Goal: Task Accomplishment & Management: Complete application form

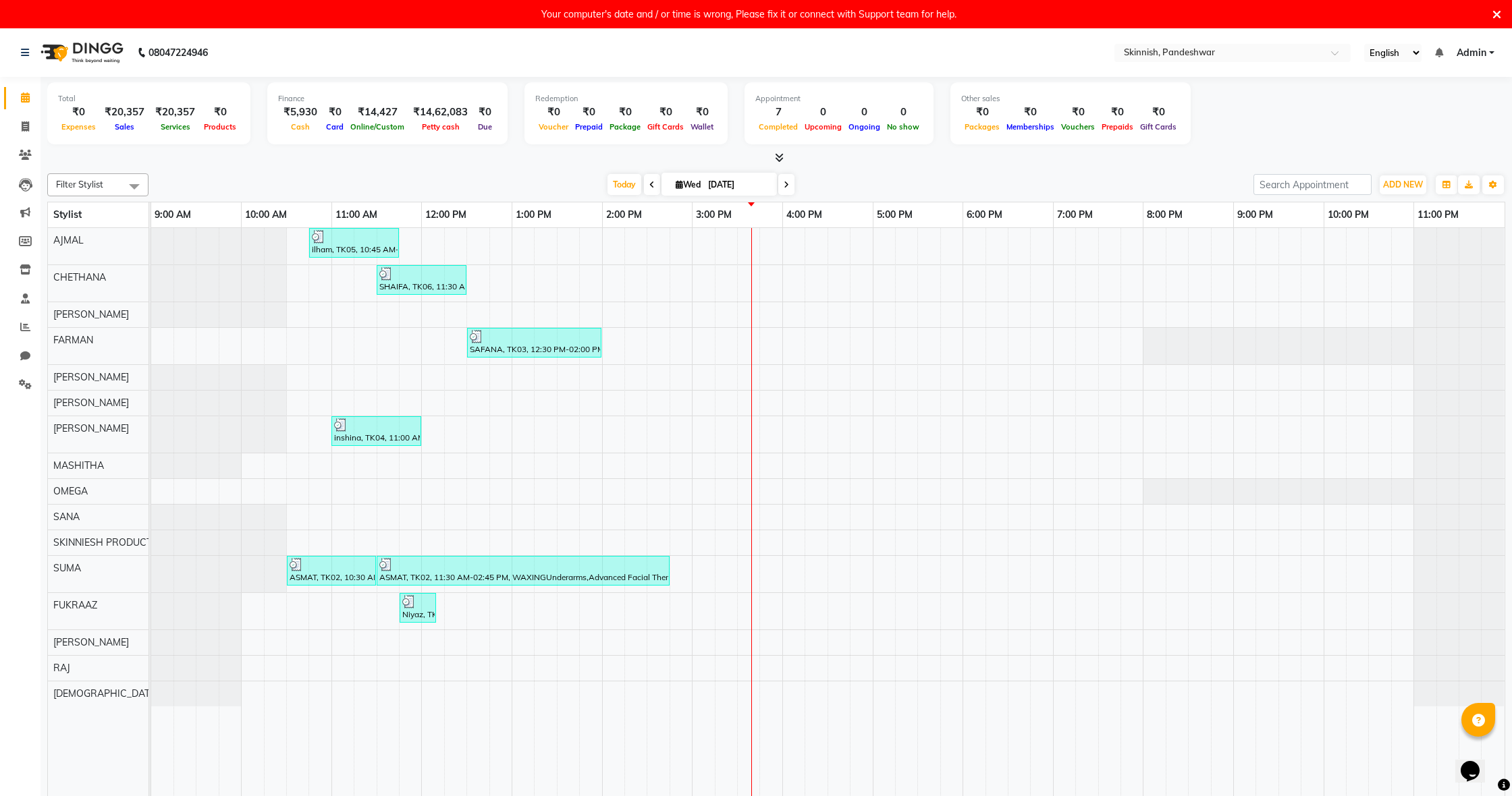
drag, startPoint x: 405, startPoint y: 388, endPoint x: 418, endPoint y: 391, distance: 13.3
click at [405, 388] on td at bounding box center [410, 520] width 22 height 584
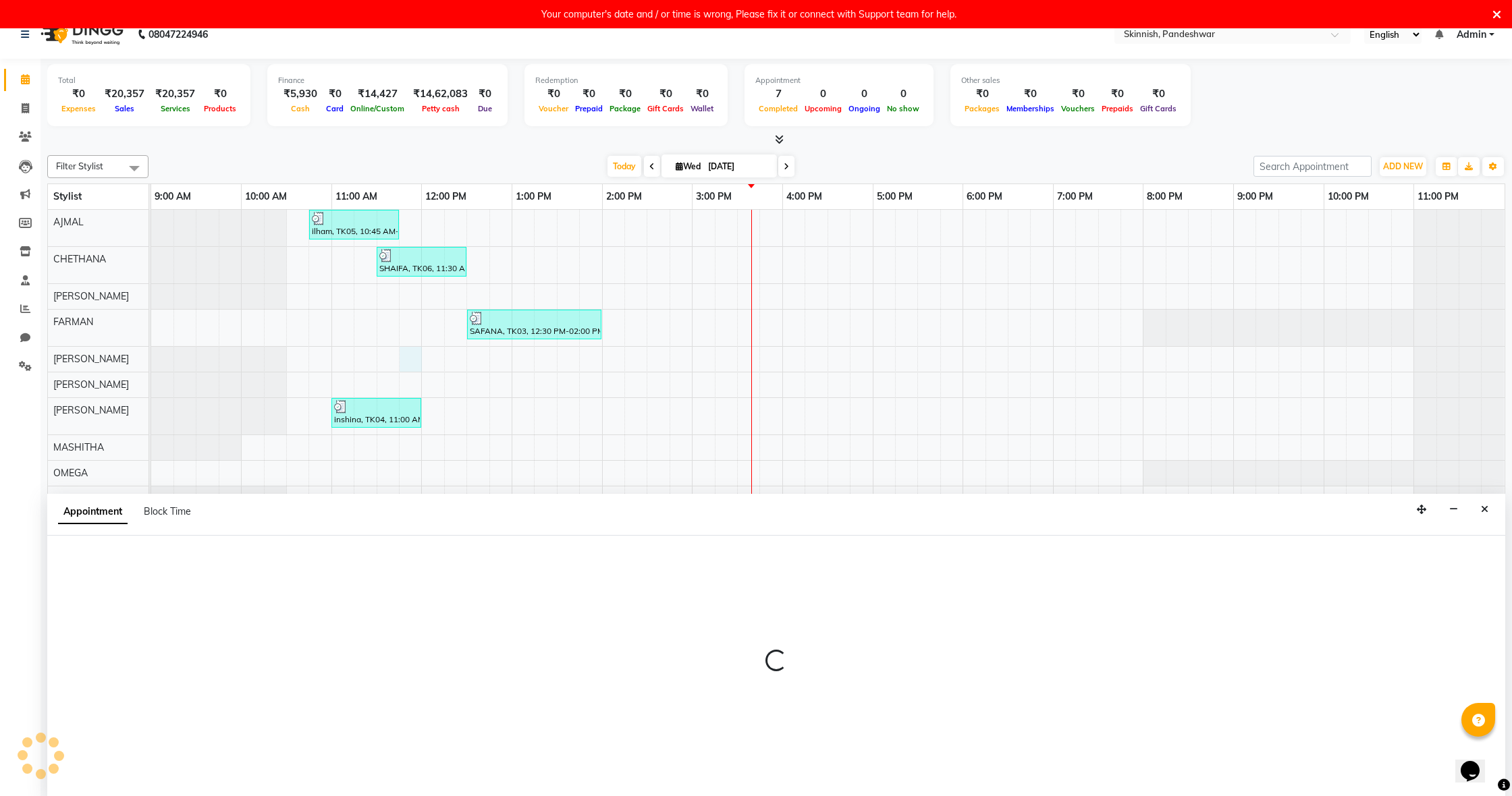
scroll to position [29, 0]
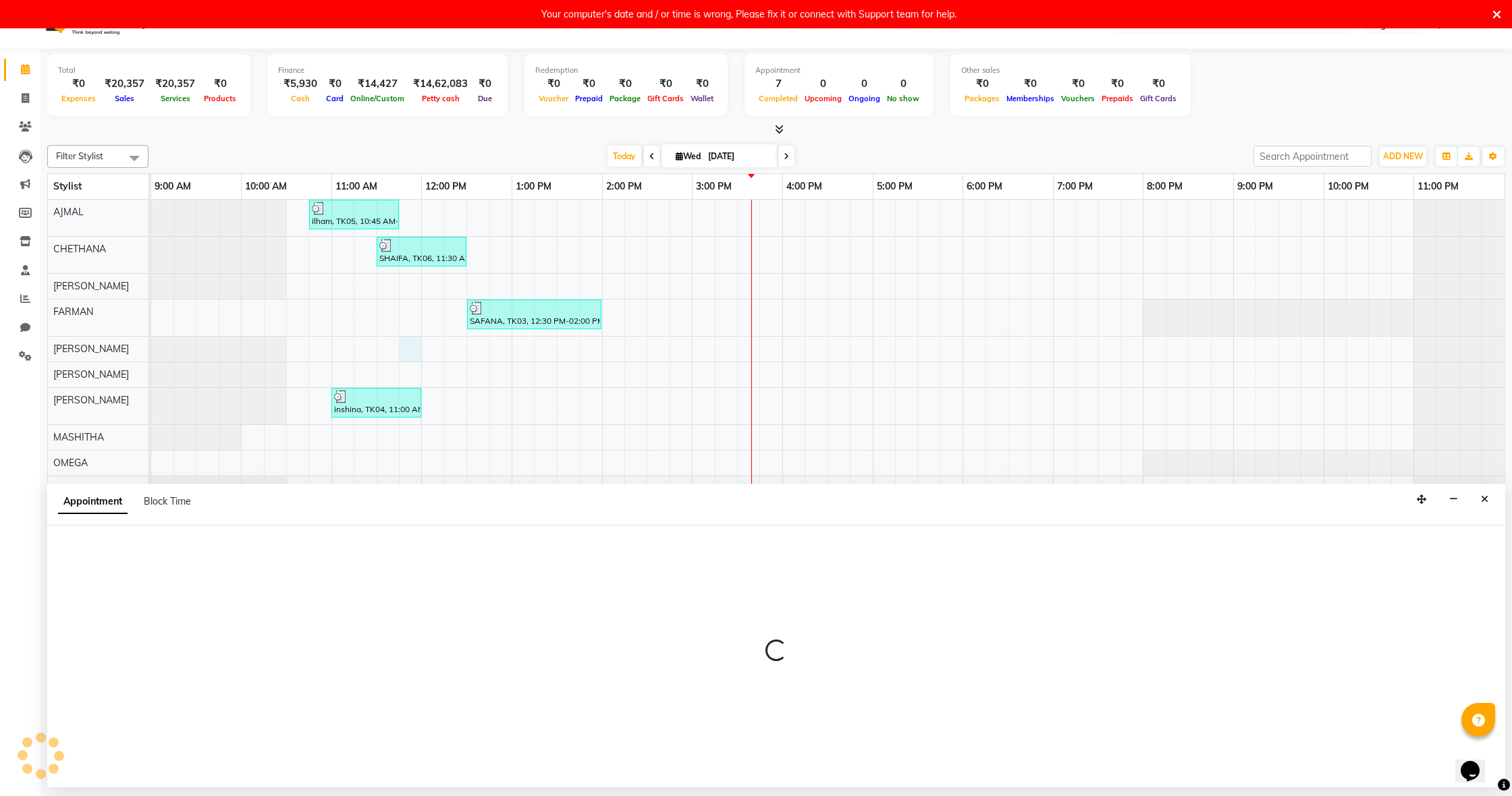
select select "77913"
select select "tentative"
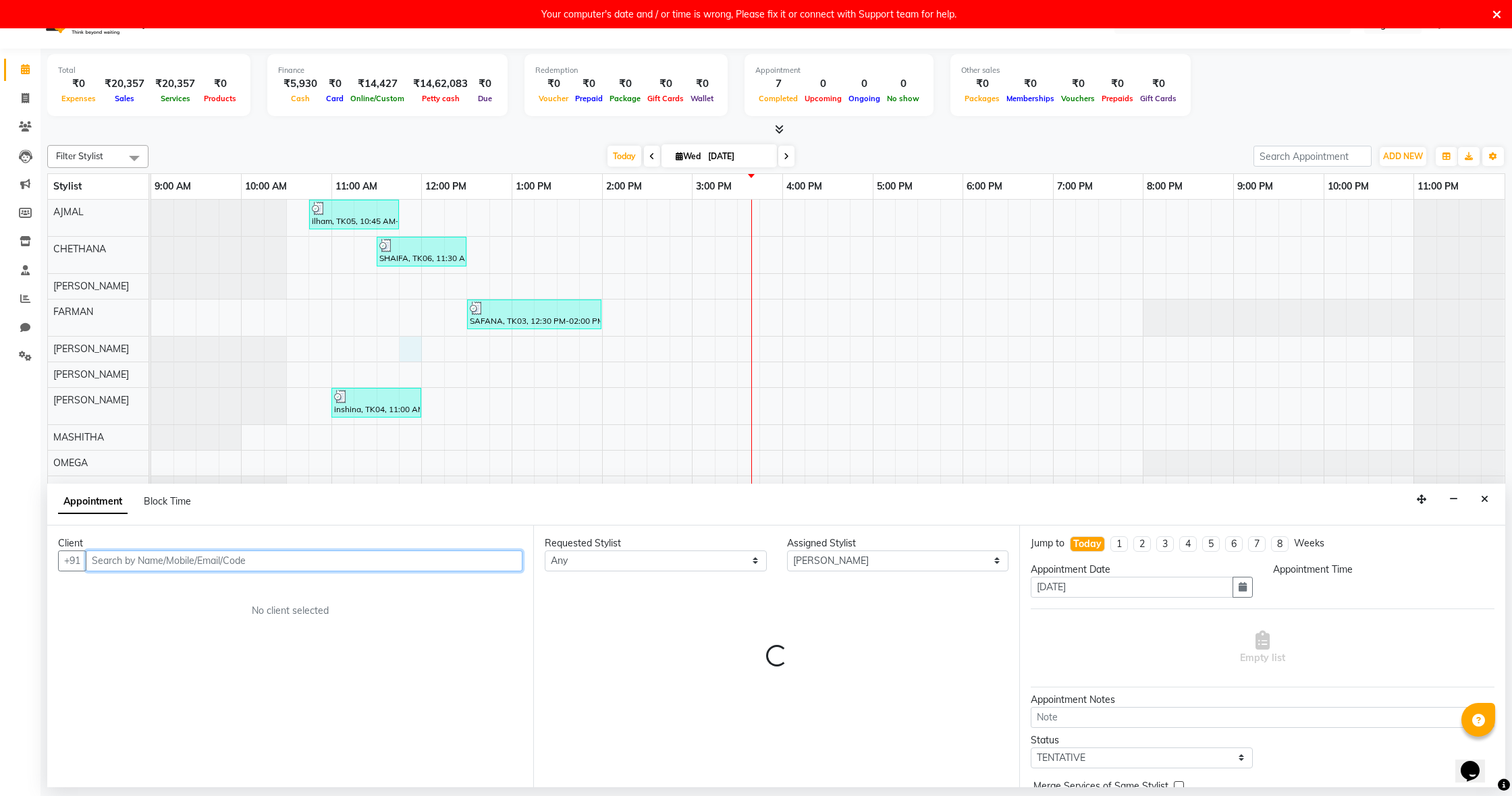
select select "705"
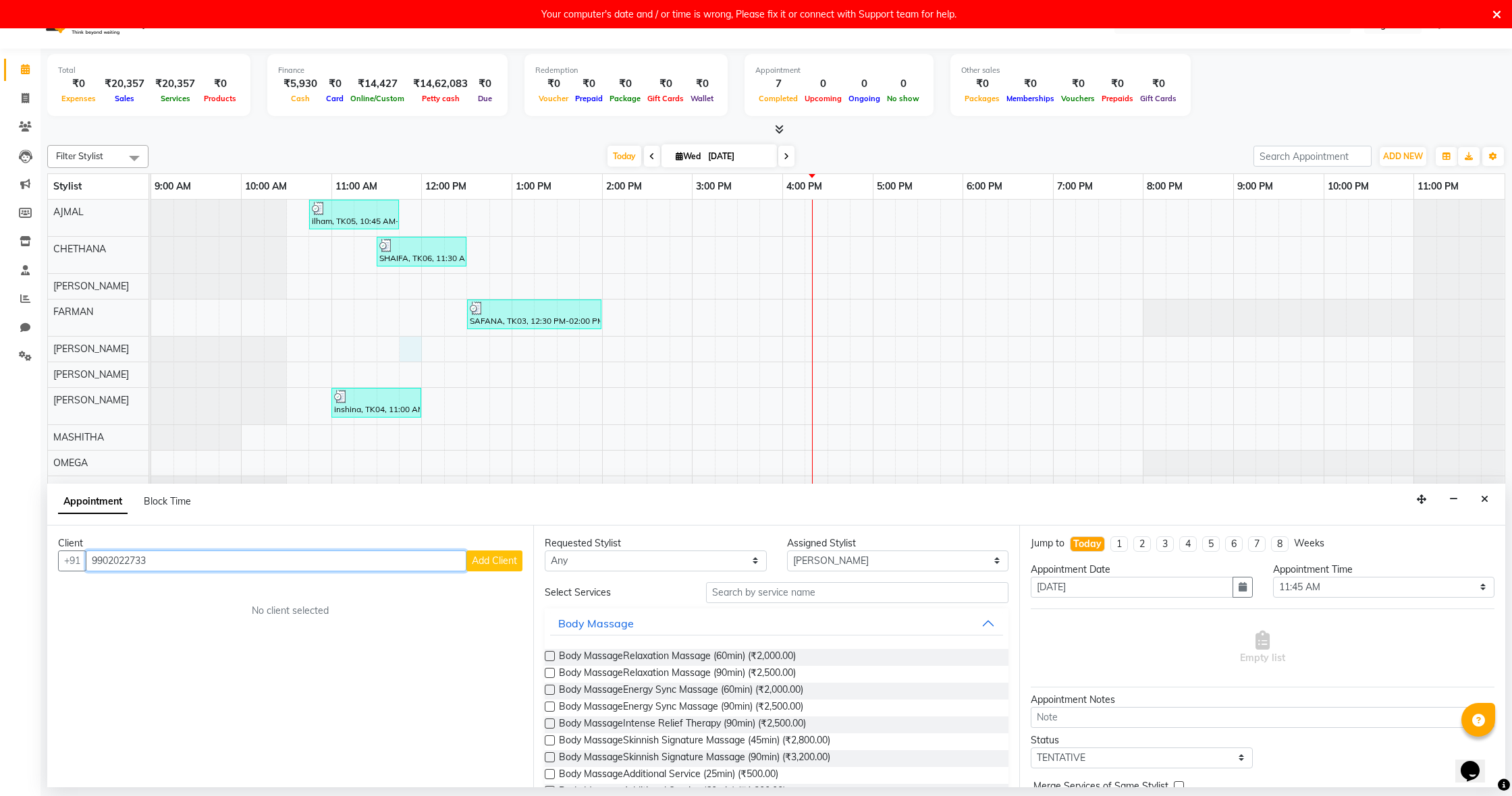
type input "9902022733"
click at [477, 558] on span "Add Client" at bounding box center [494, 560] width 46 height 12
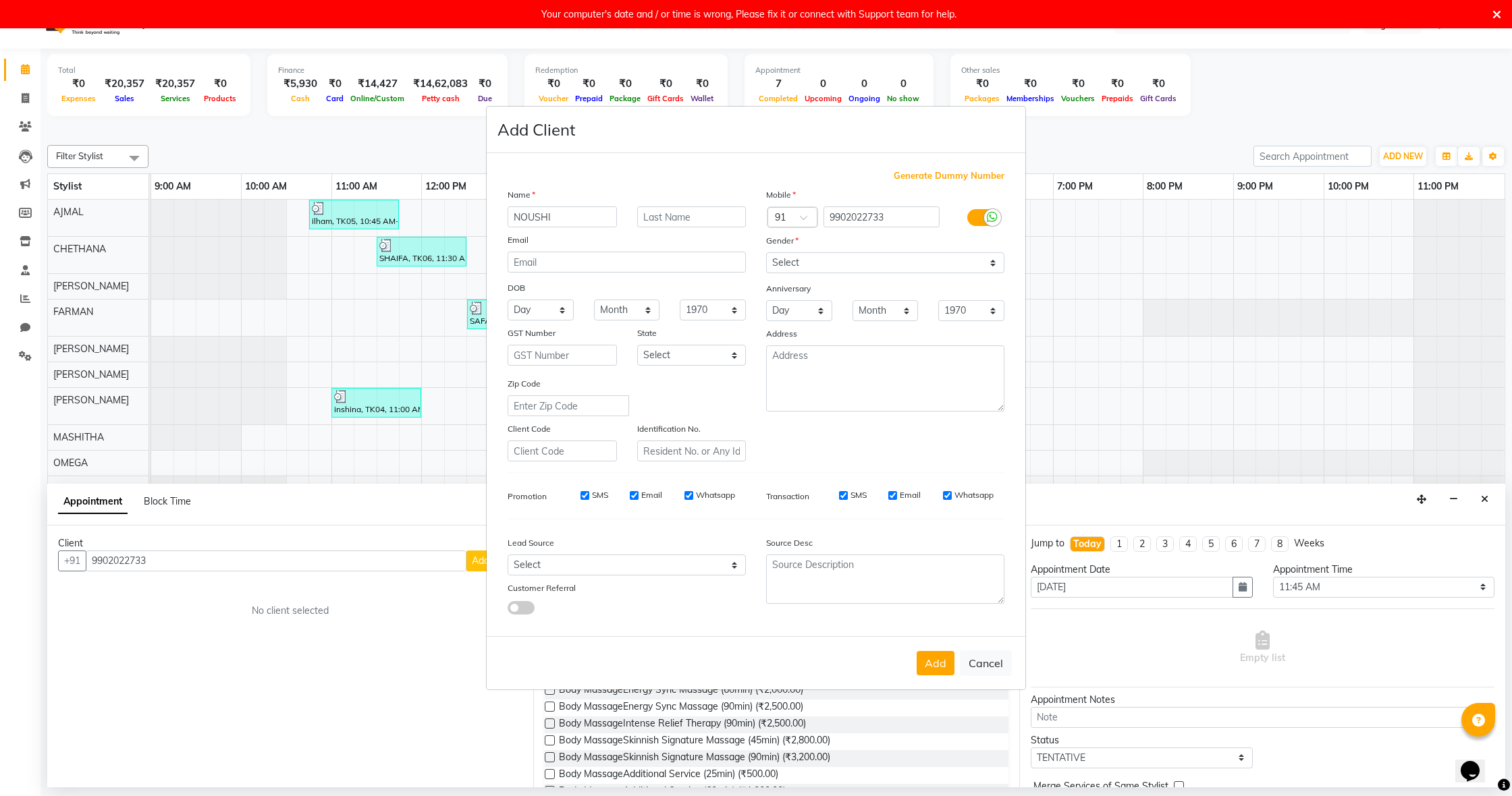
type input "NOUSHI"
select select "[DEMOGRAPHIC_DATA]"
click at [934, 664] on button "Add" at bounding box center [935, 663] width 37 height 24
select select
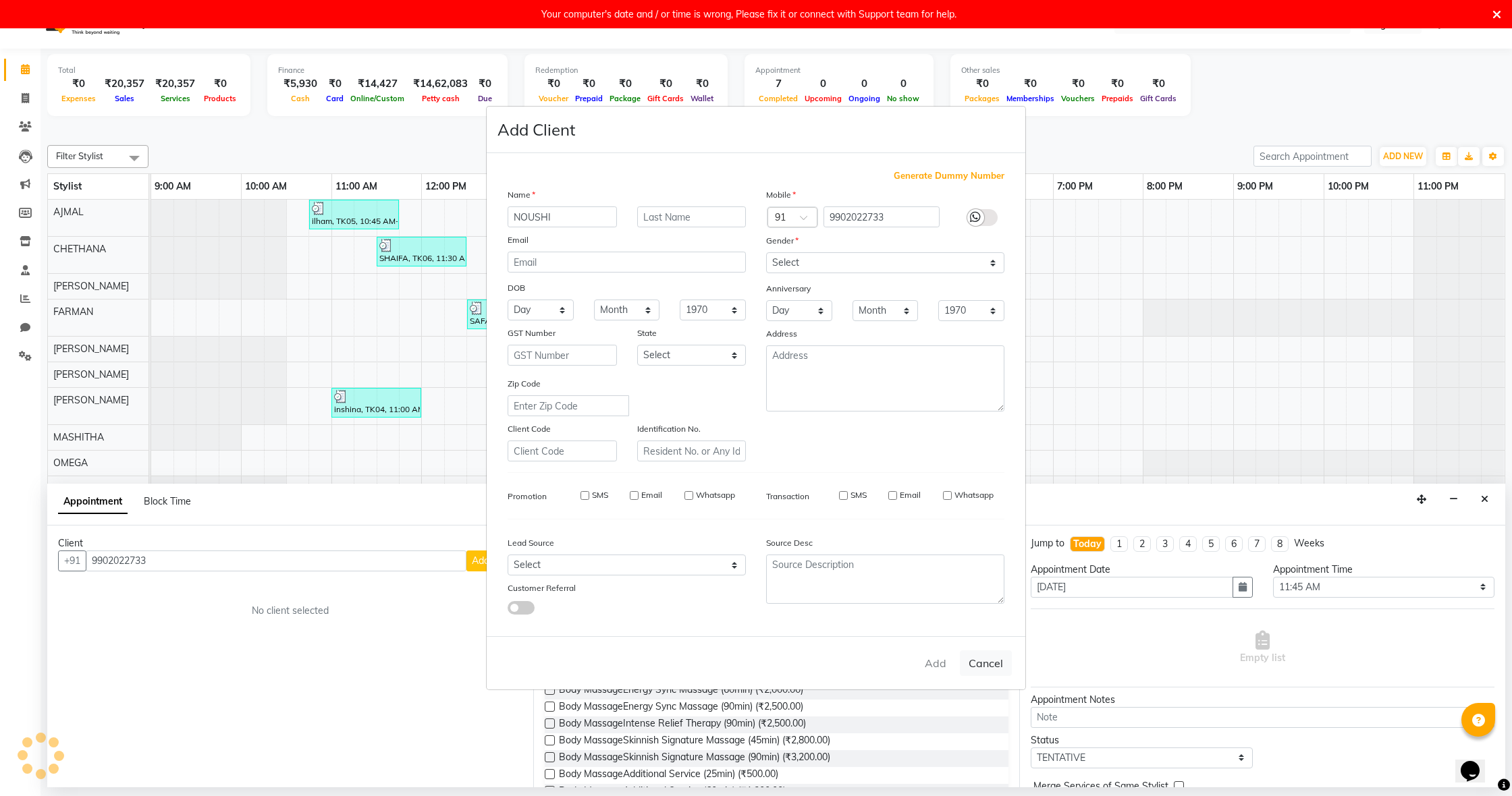
select select
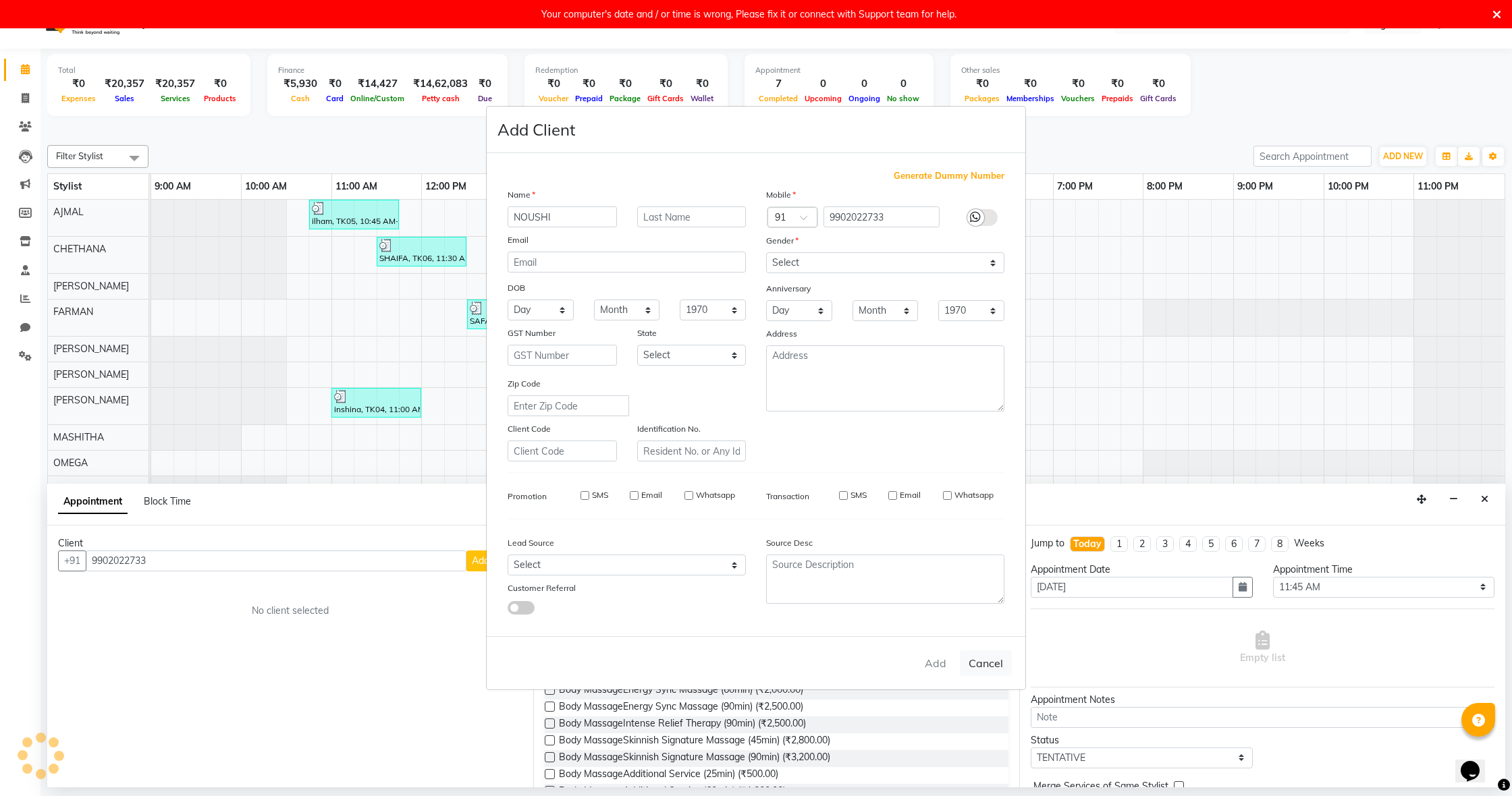
checkbox input "false"
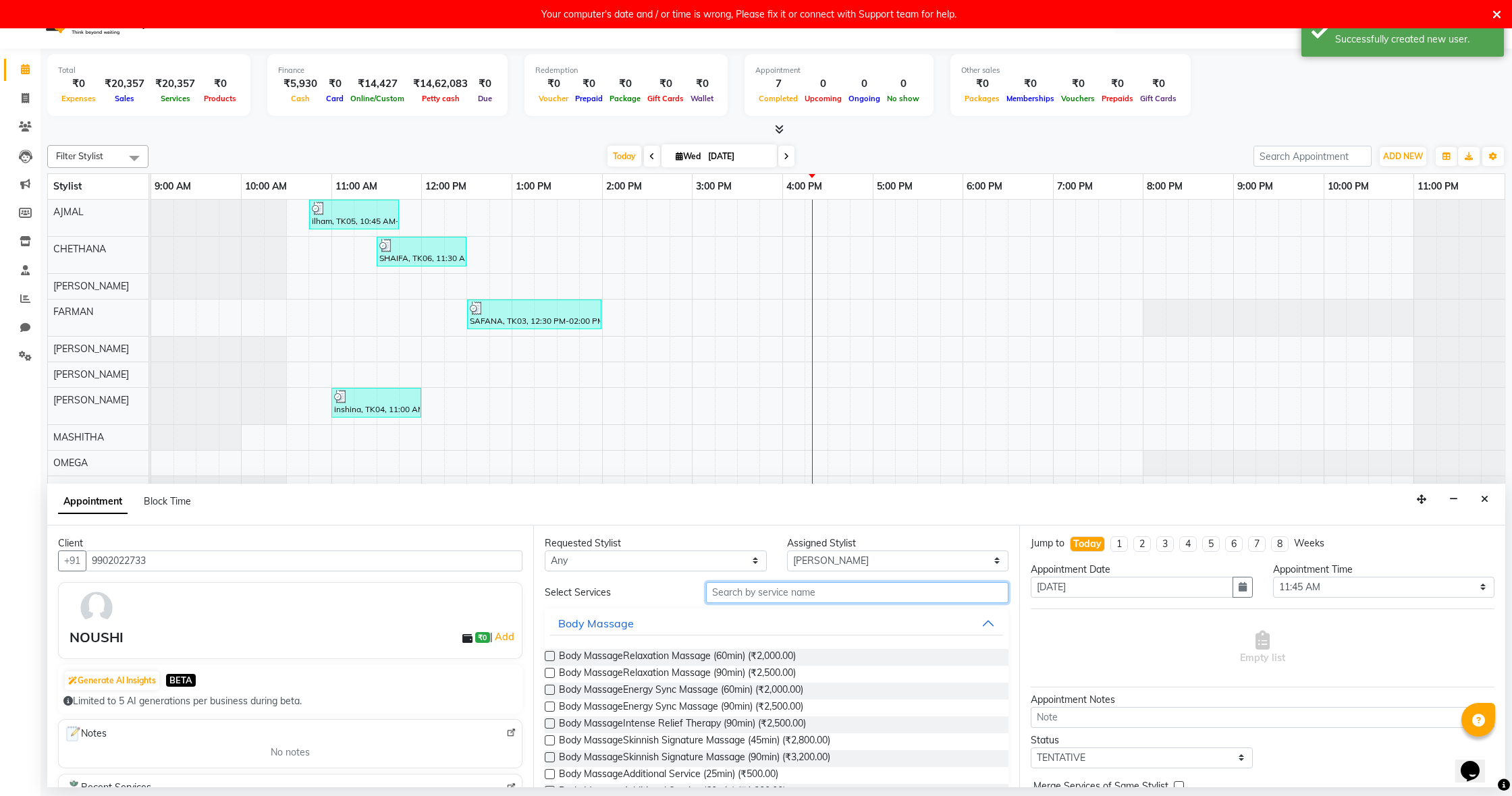
click at [849, 596] on input "text" at bounding box center [857, 593] width 303 height 21
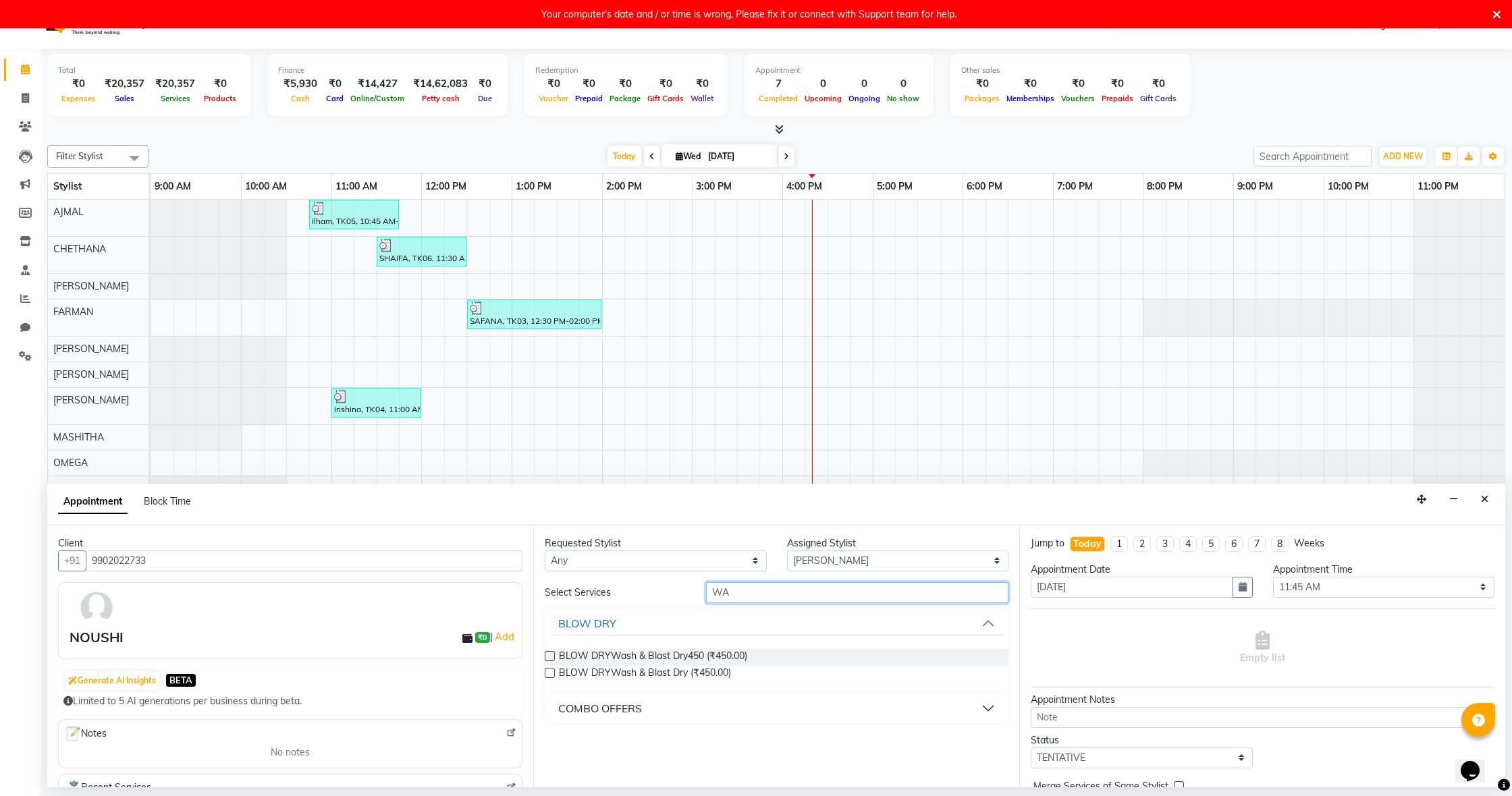
type input "W"
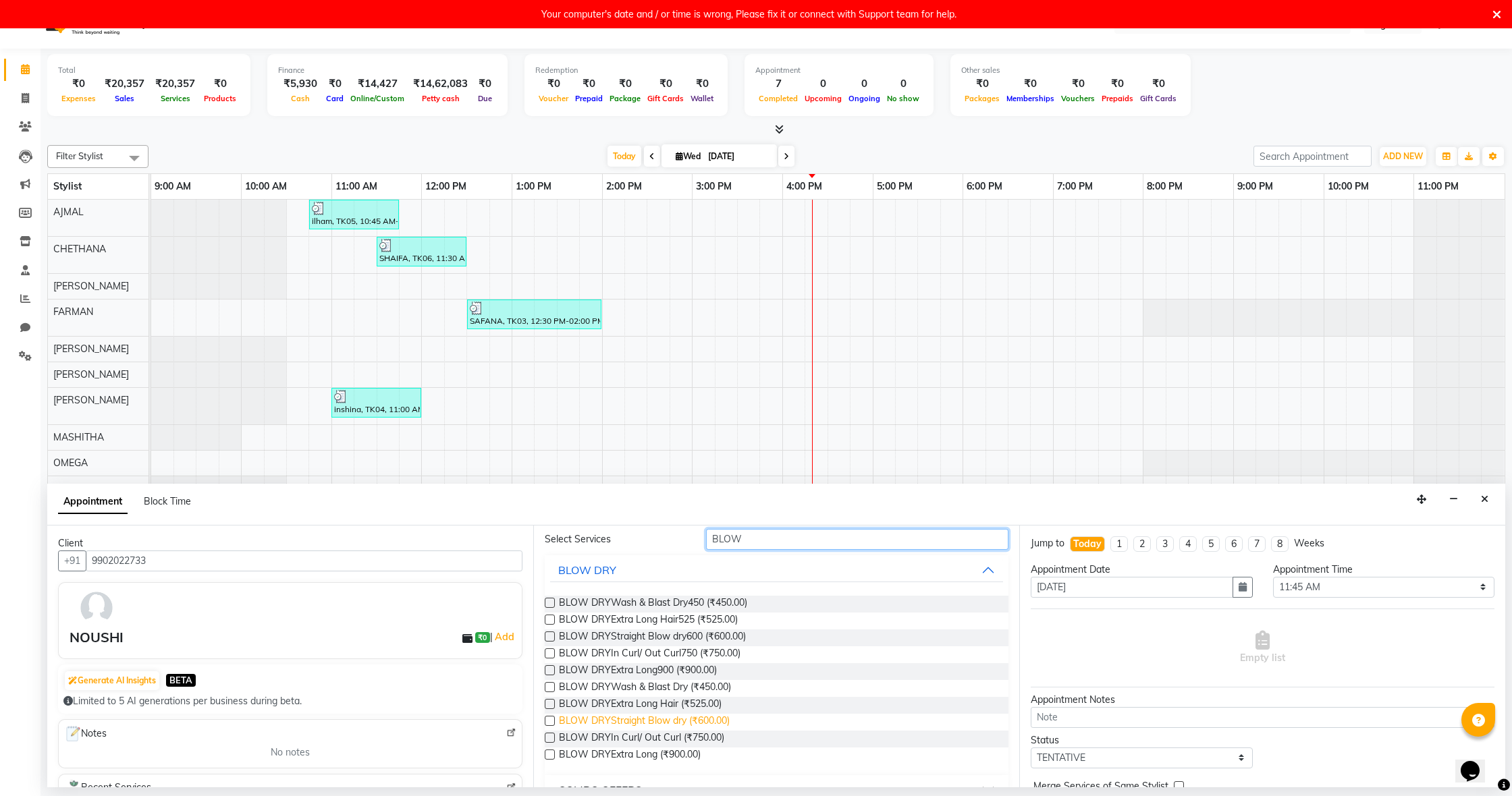
scroll to position [57, 0]
type input "BLOW"
click at [550, 731] on label at bounding box center [550, 734] width 10 height 10
click at [550, 731] on input "checkbox" at bounding box center [549, 736] width 9 height 9
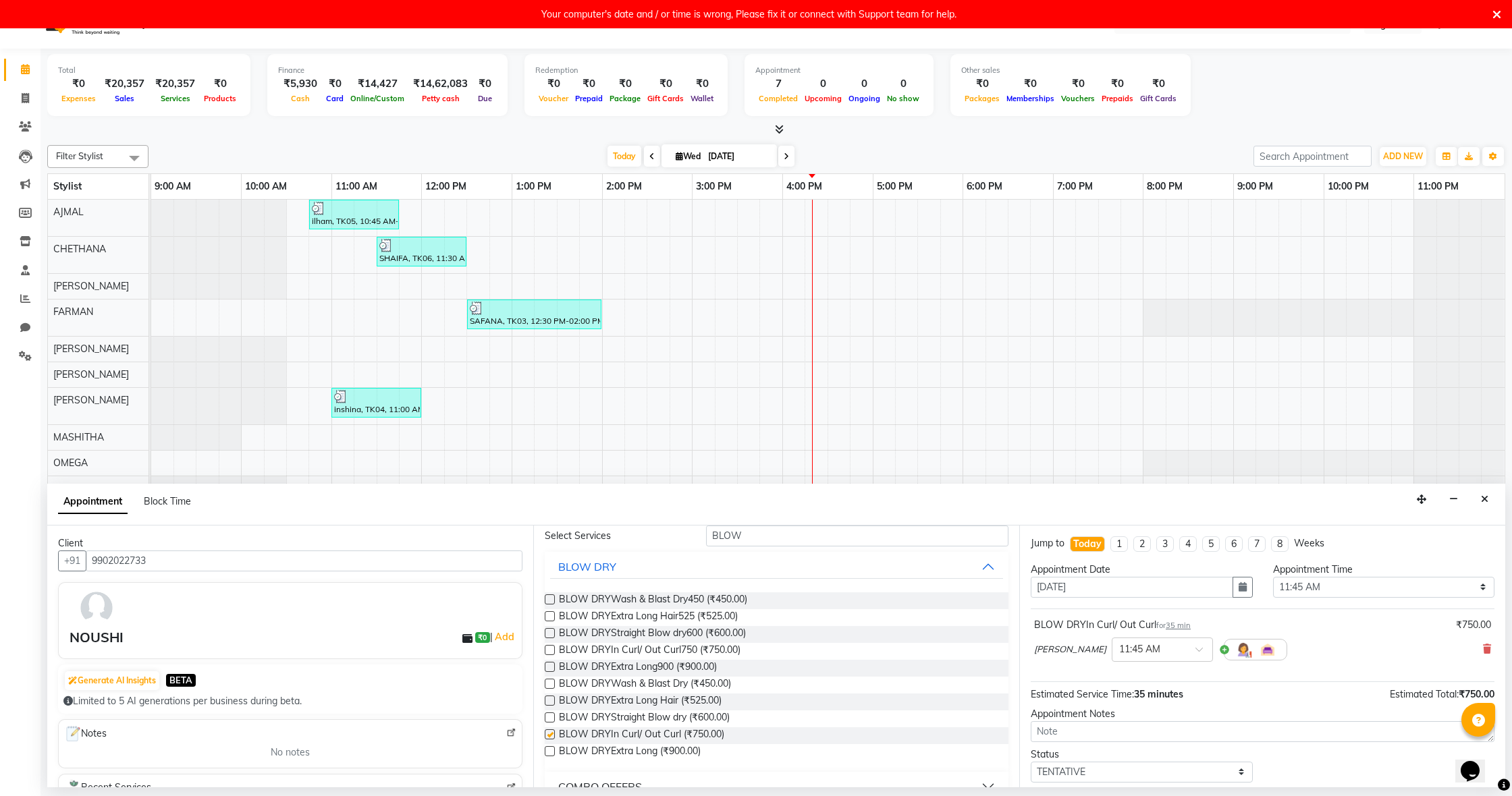
checkbox input "false"
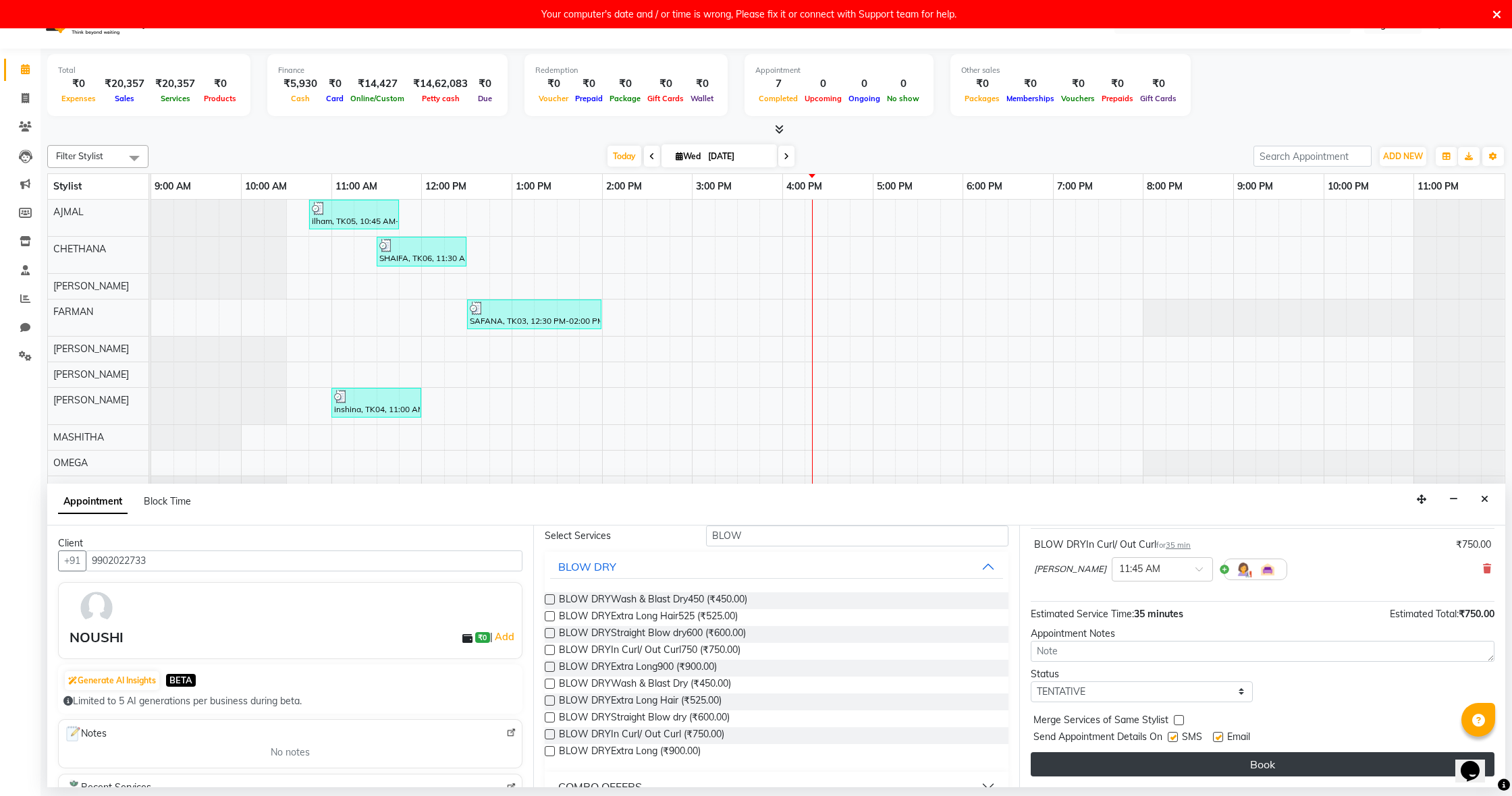
scroll to position [80, 0]
click at [1320, 760] on button "Book" at bounding box center [1262, 764] width 464 height 24
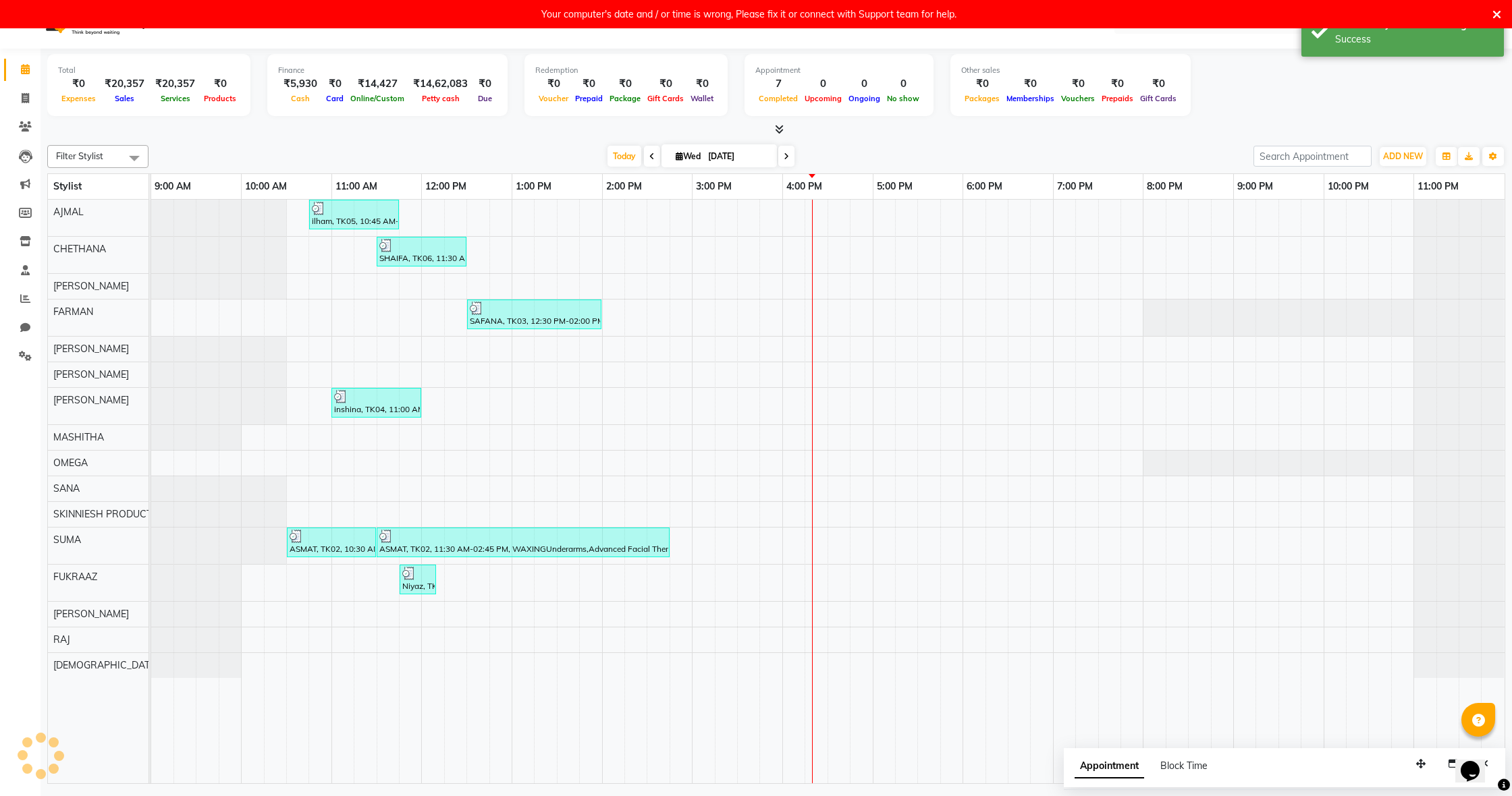
scroll to position [0, 0]
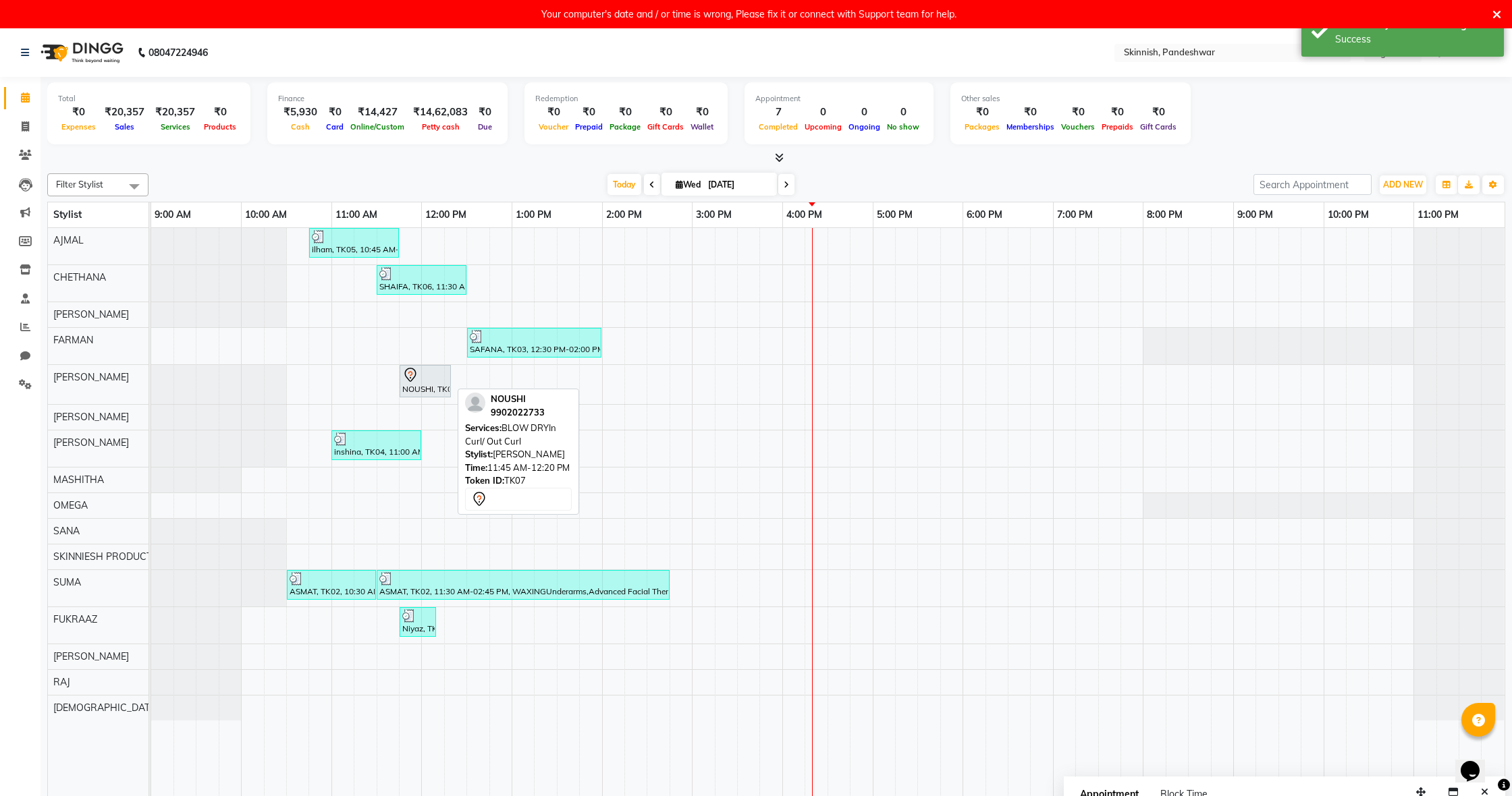
click at [419, 386] on div "NOUSHI, TK07, 11:45 AM-12:20 PM, BLOW DRYIn Curl/ Out Curl" at bounding box center [425, 381] width 48 height 29
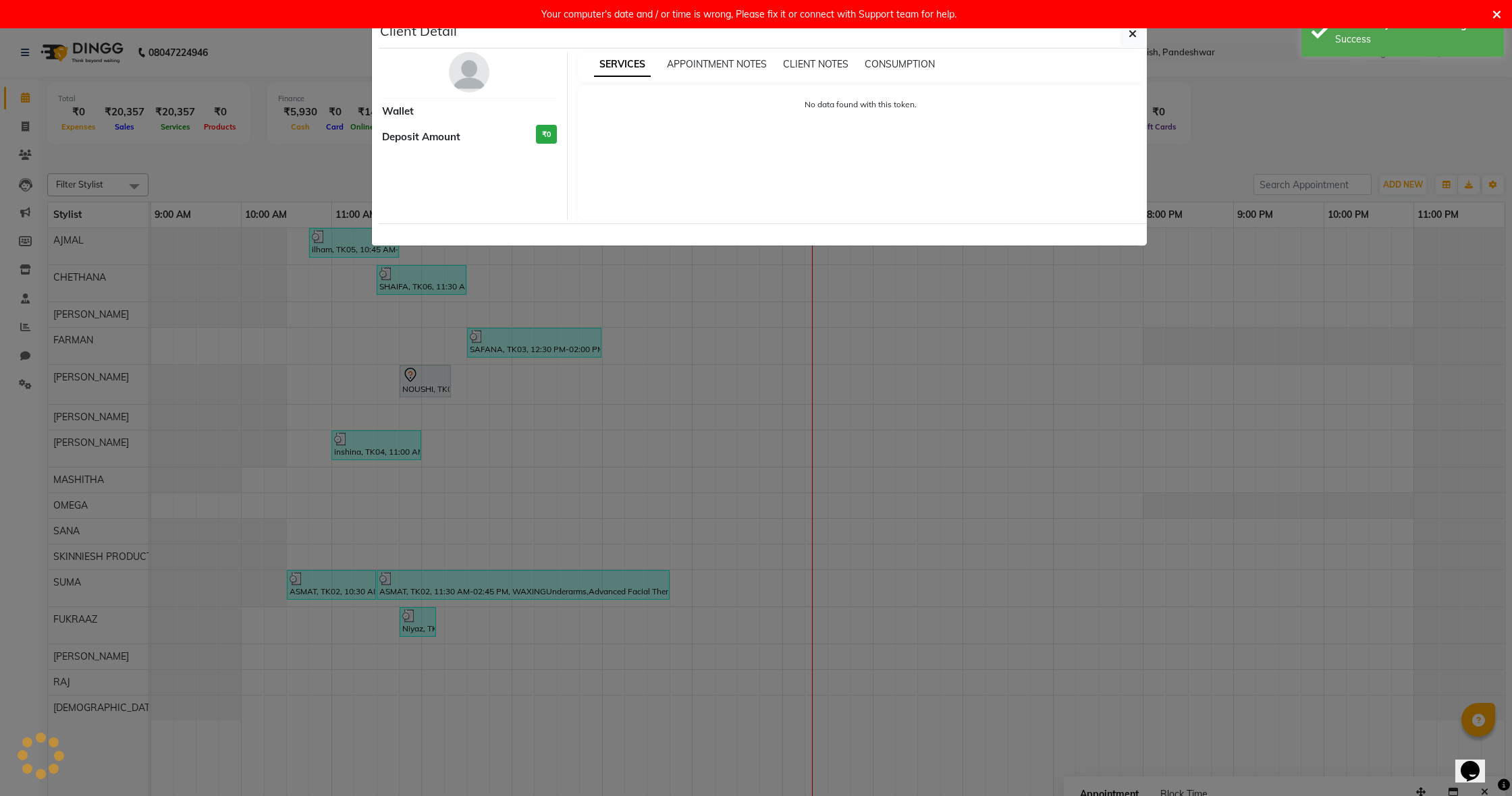
select select "7"
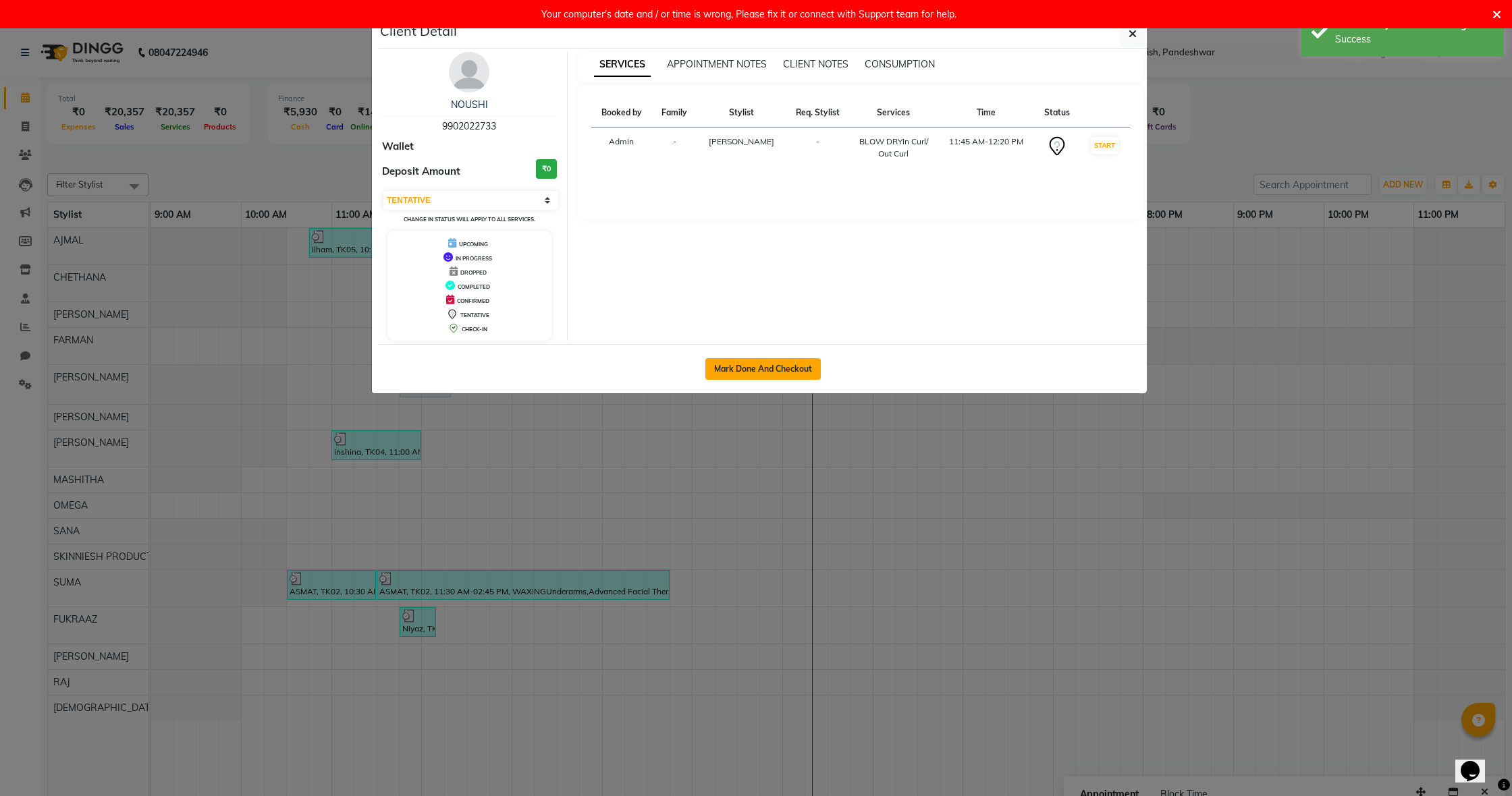
click at [741, 367] on button "Mark Done And Checkout" at bounding box center [763, 369] width 115 height 21
select select "7886"
select select "service"
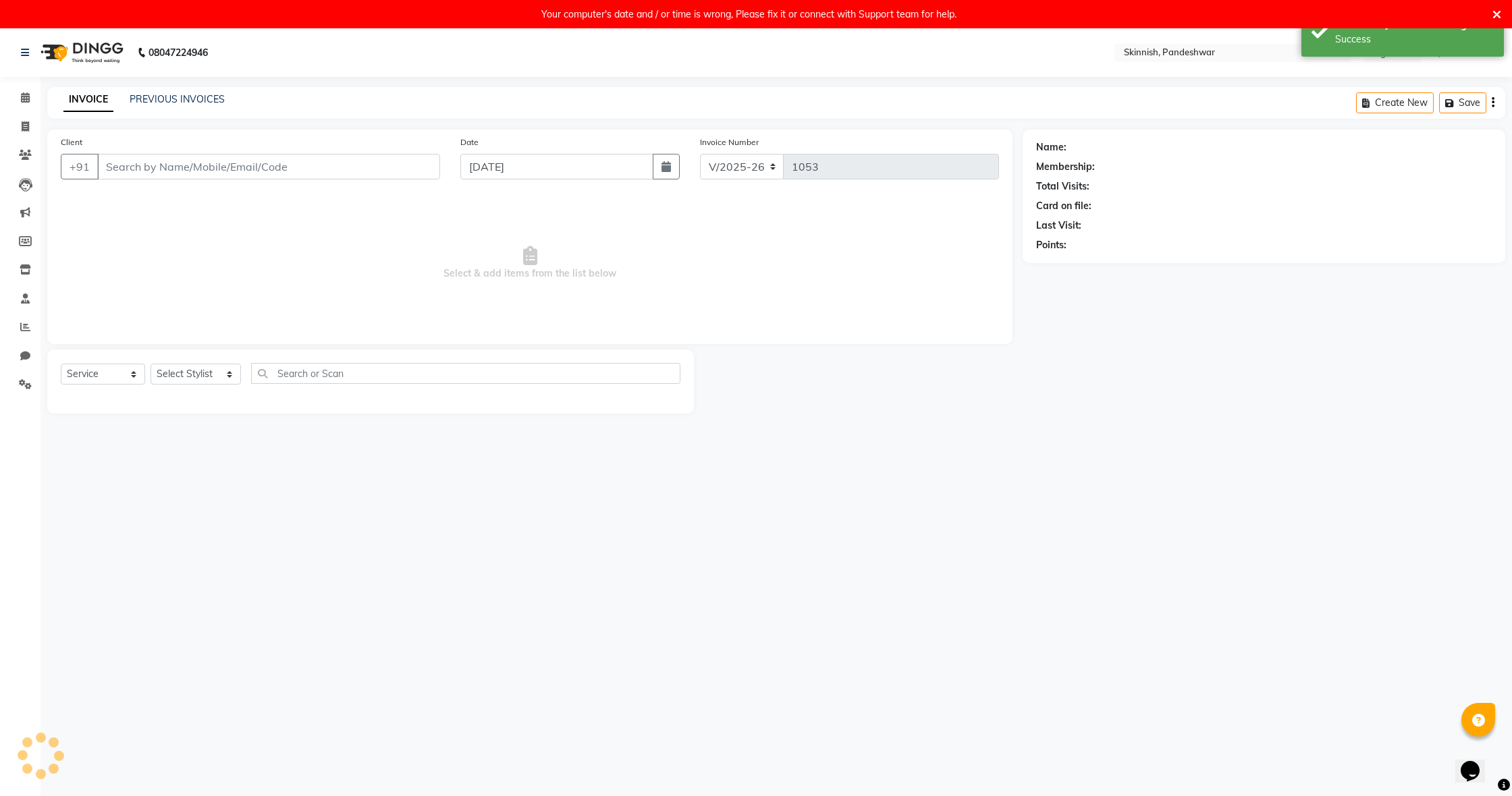
type input "9902022733"
select select "77913"
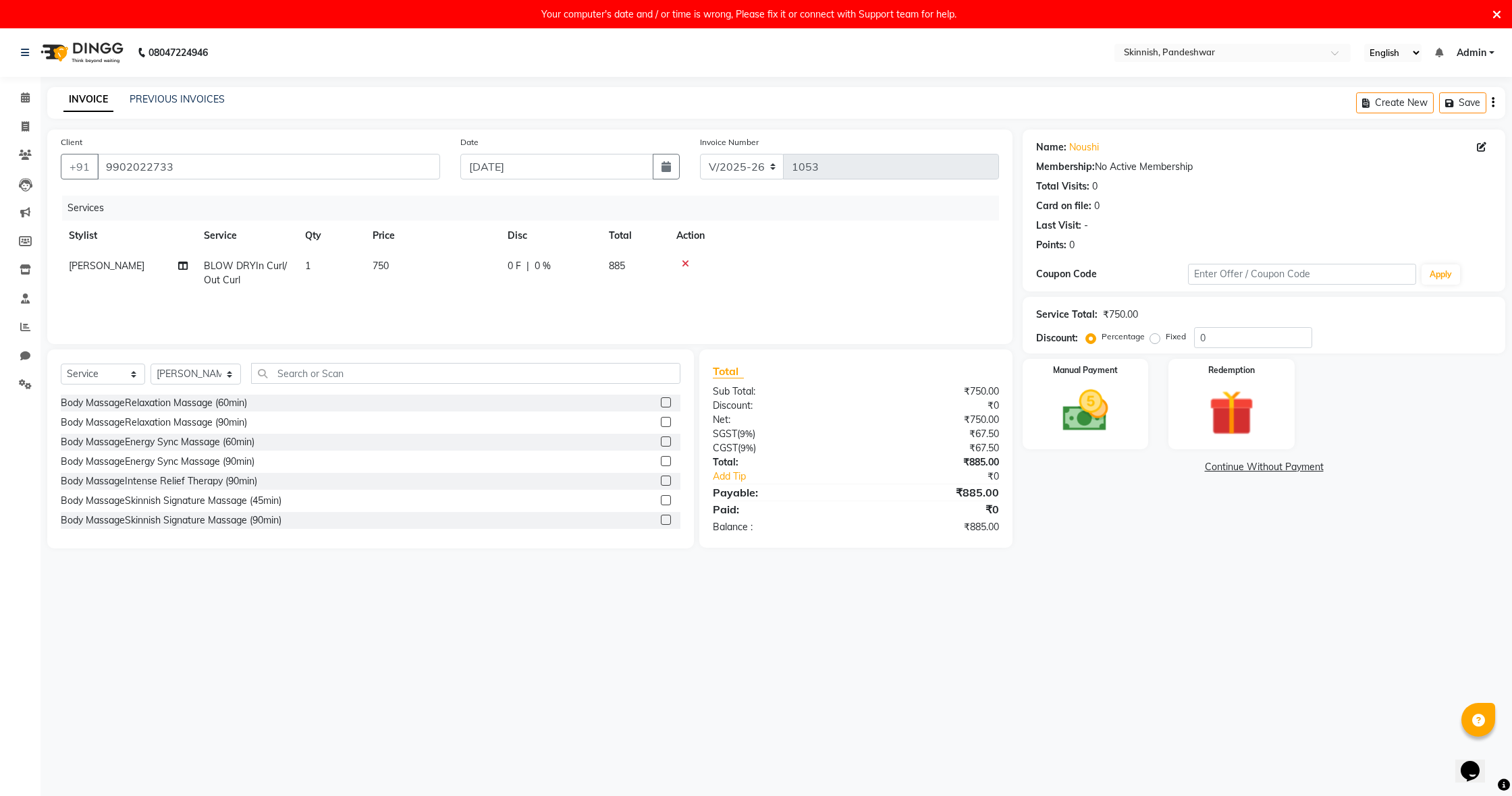
click at [389, 268] on span "750" at bounding box center [381, 266] width 16 height 12
select select "77913"
click at [469, 272] on input "750" at bounding box center [496, 269] width 119 height 21
type input "7"
type input "1000"
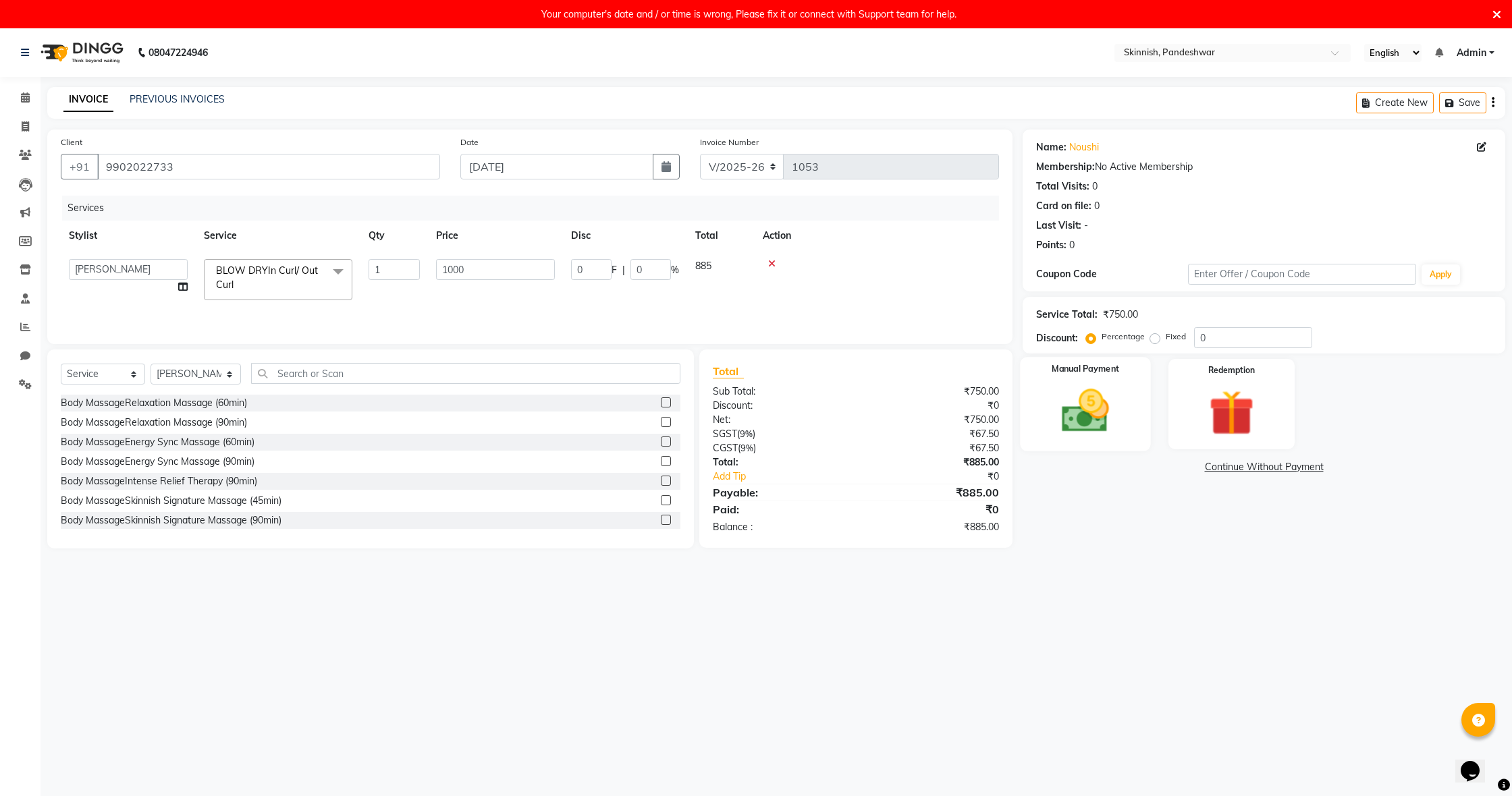
click at [1107, 417] on img at bounding box center [1085, 411] width 77 height 54
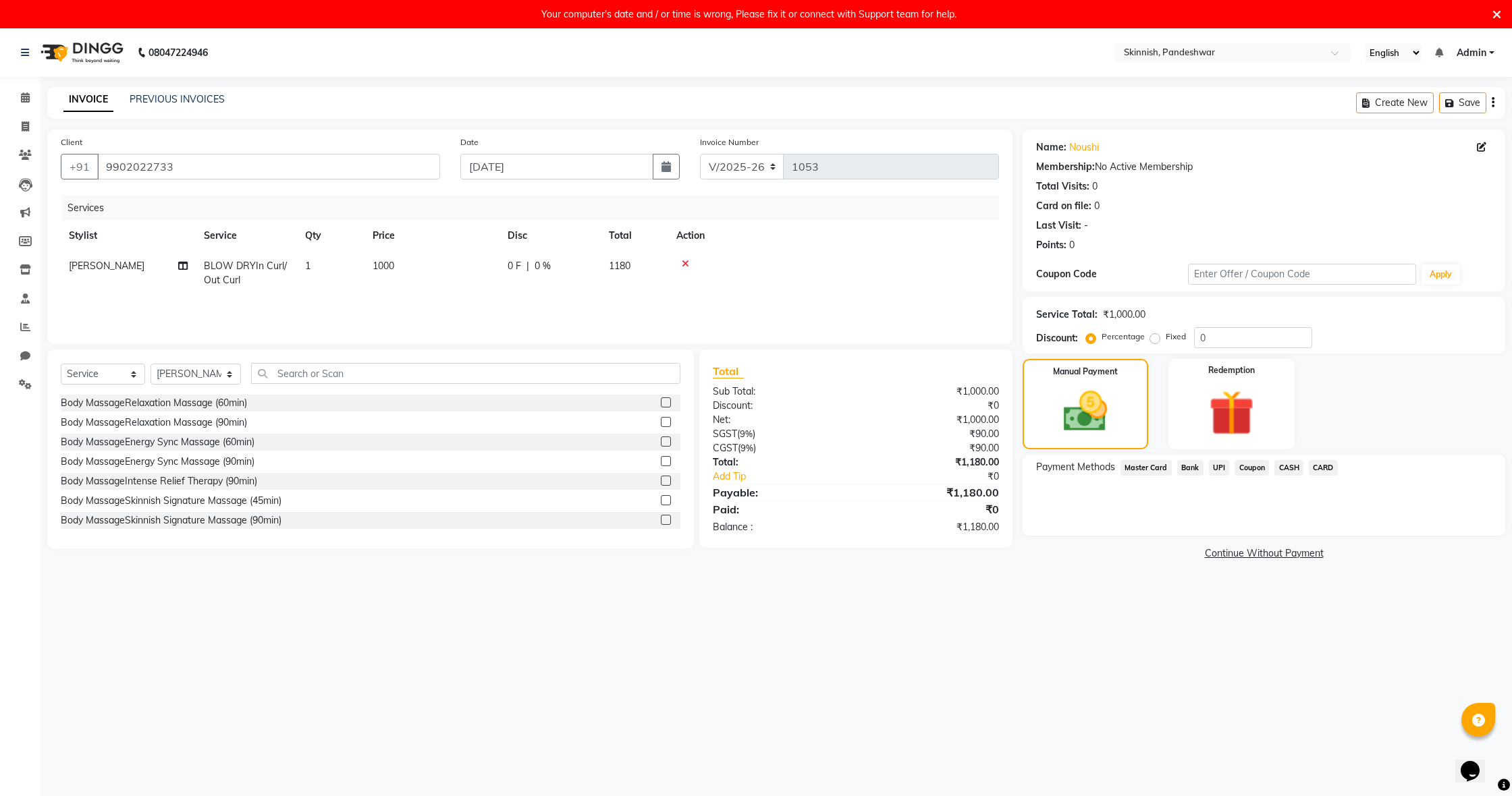
drag, startPoint x: 1318, startPoint y: 462, endPoint x: 1311, endPoint y: 473, distance: 13.0
click at [1317, 462] on span "CARD" at bounding box center [1323, 468] width 29 height 15
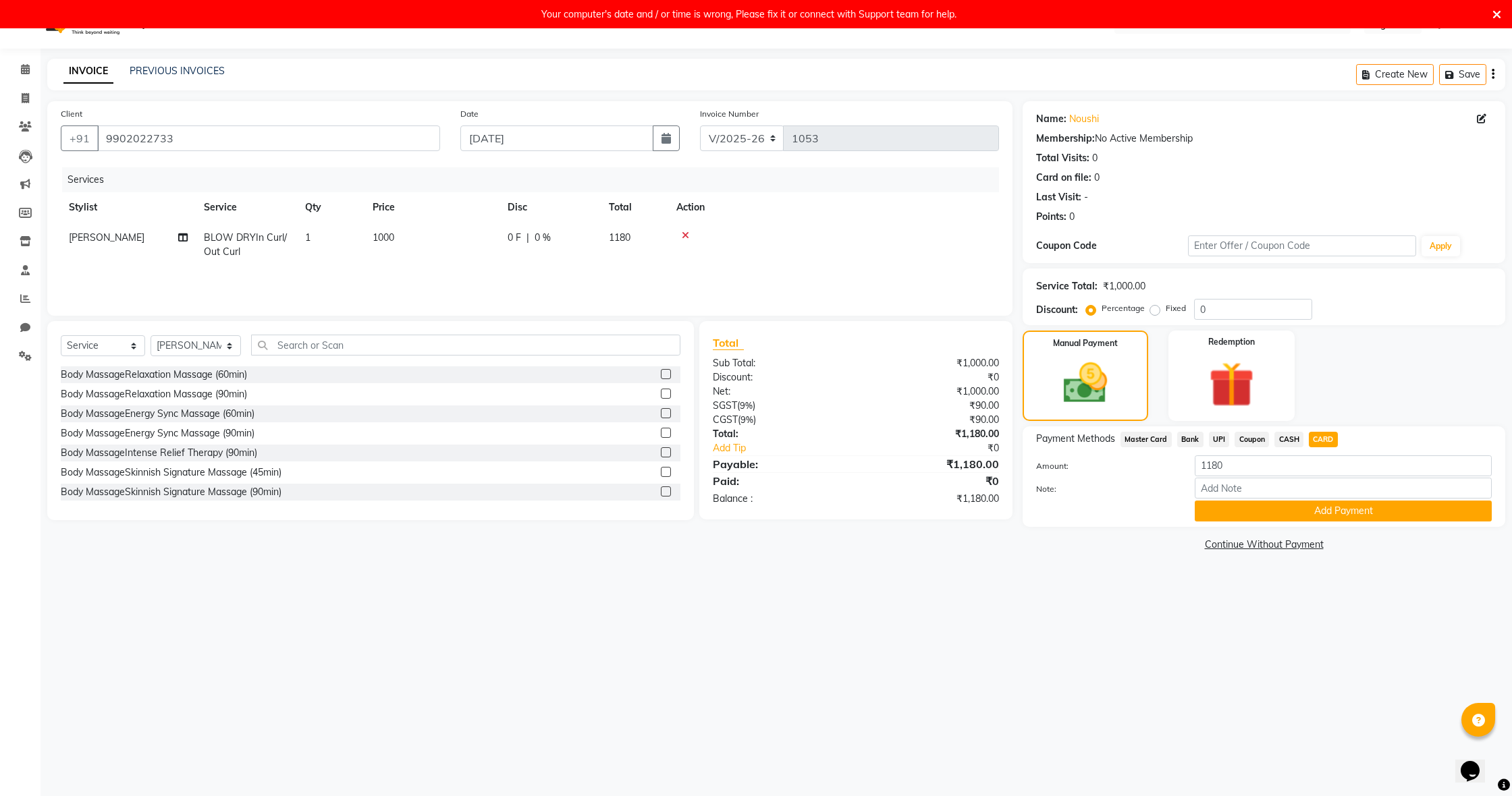
scroll to position [29, 0]
click at [1375, 512] on button "Add Payment" at bounding box center [1343, 511] width 297 height 21
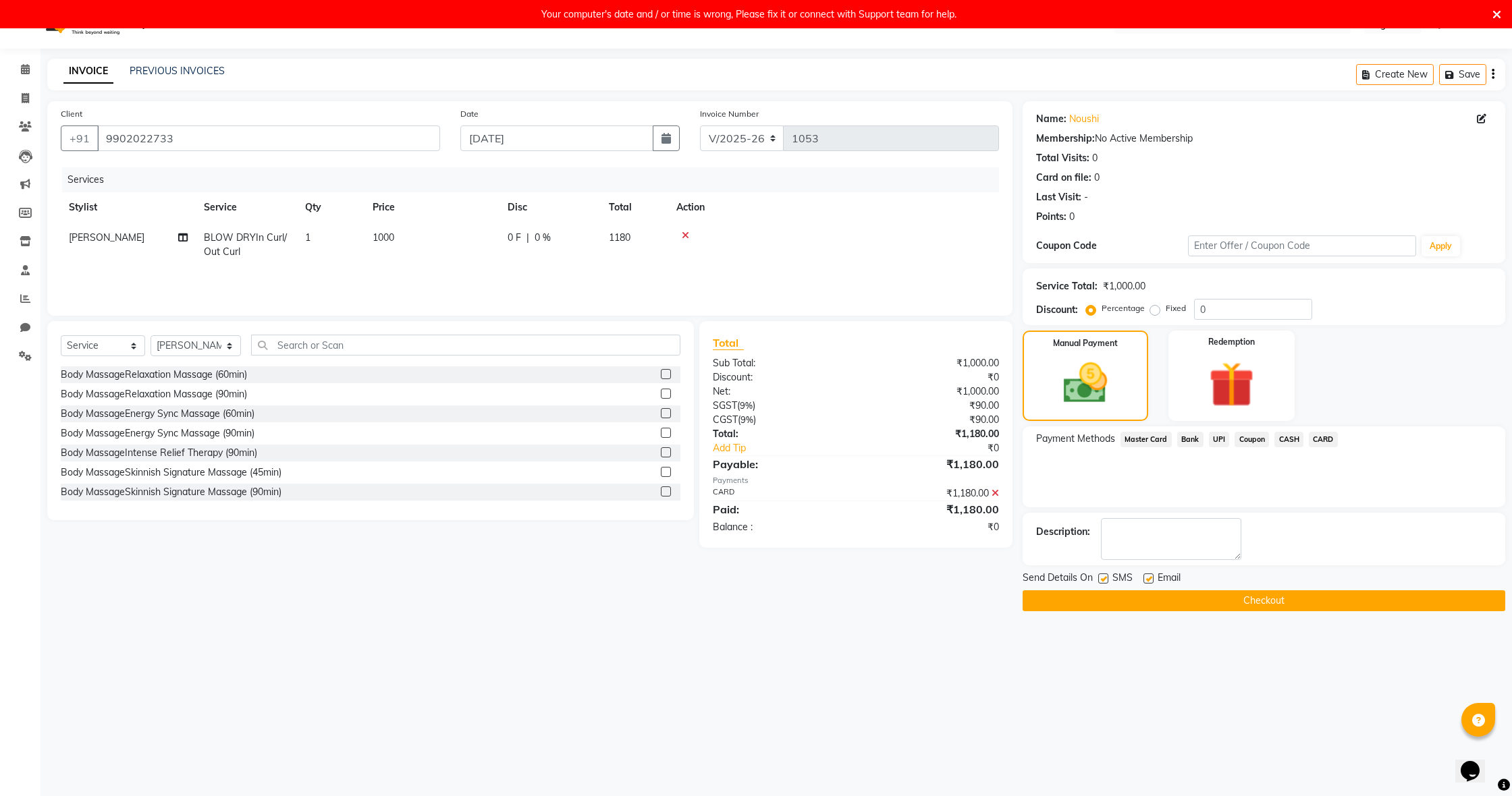
click at [1353, 604] on button "Checkout" at bounding box center [1264, 601] width 483 height 21
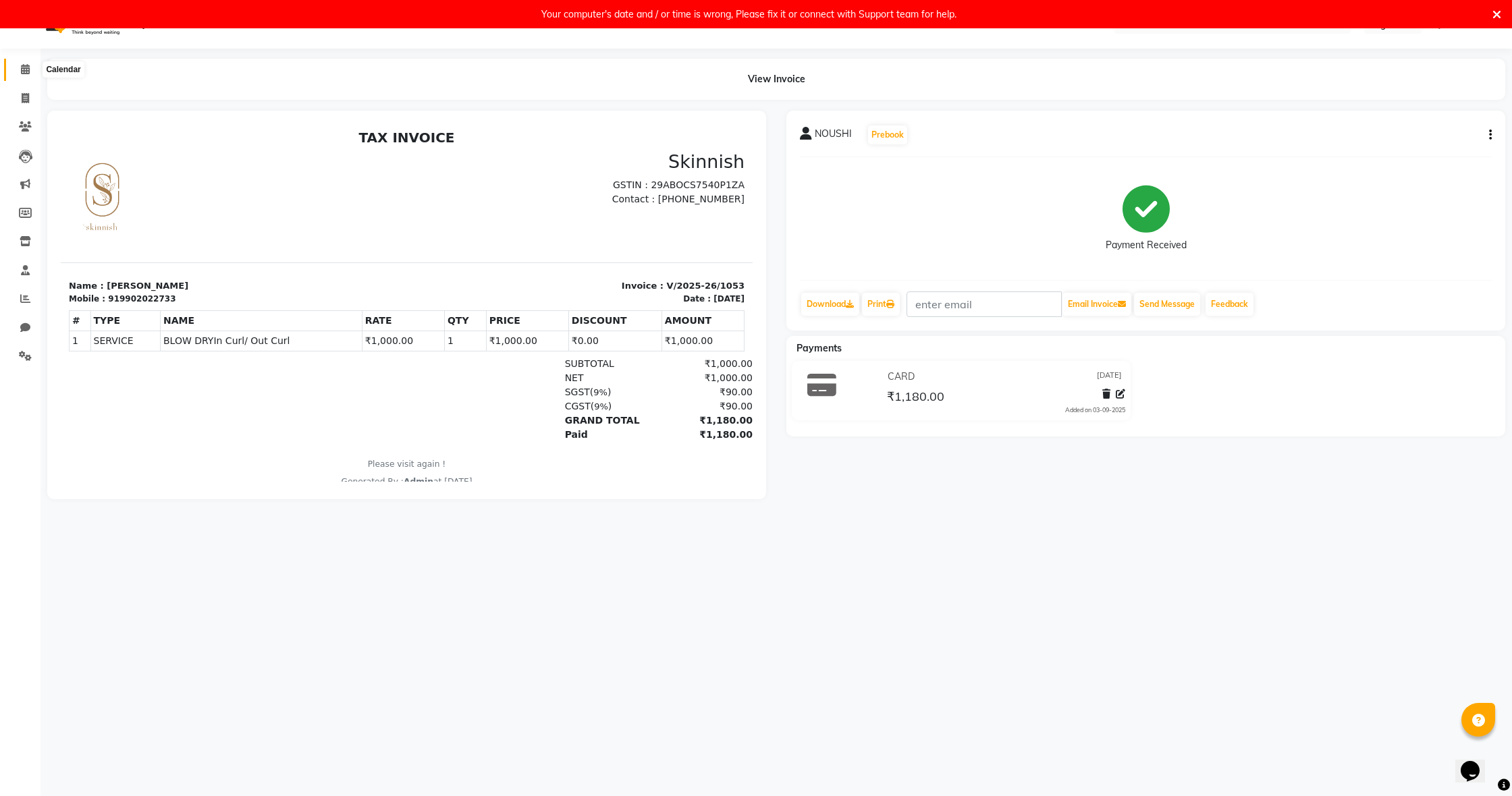
click at [24, 66] on icon at bounding box center [25, 69] width 9 height 10
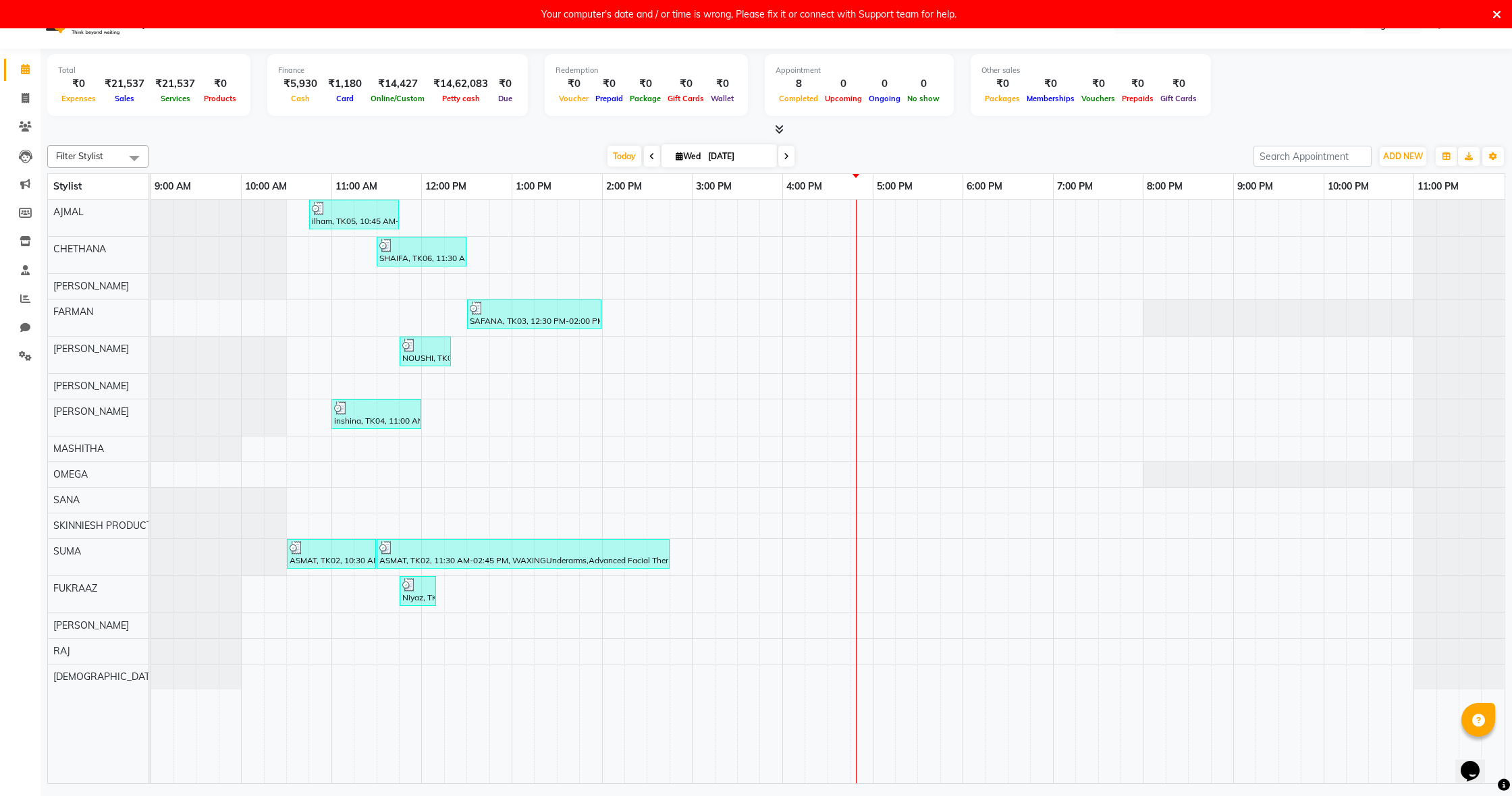
click at [320, 479] on div "ilham, TK05, 10:45 AM-11:45 AM, anti dandruff SHAIFA, TK06, 11:30 AM-12:30 PM, …" at bounding box center [828, 491] width 1353 height 584
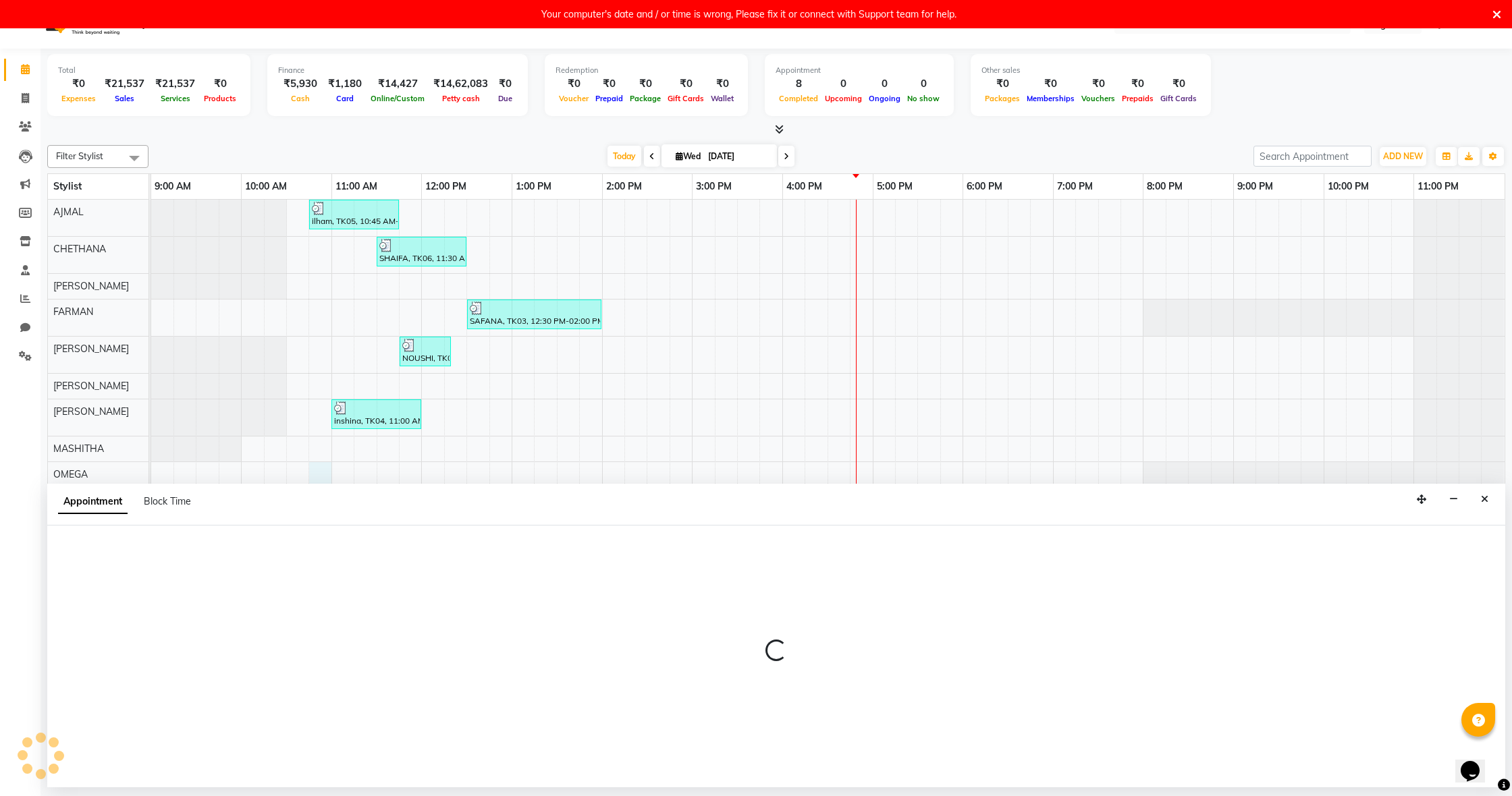
select select "70532"
select select "645"
select select "tentative"
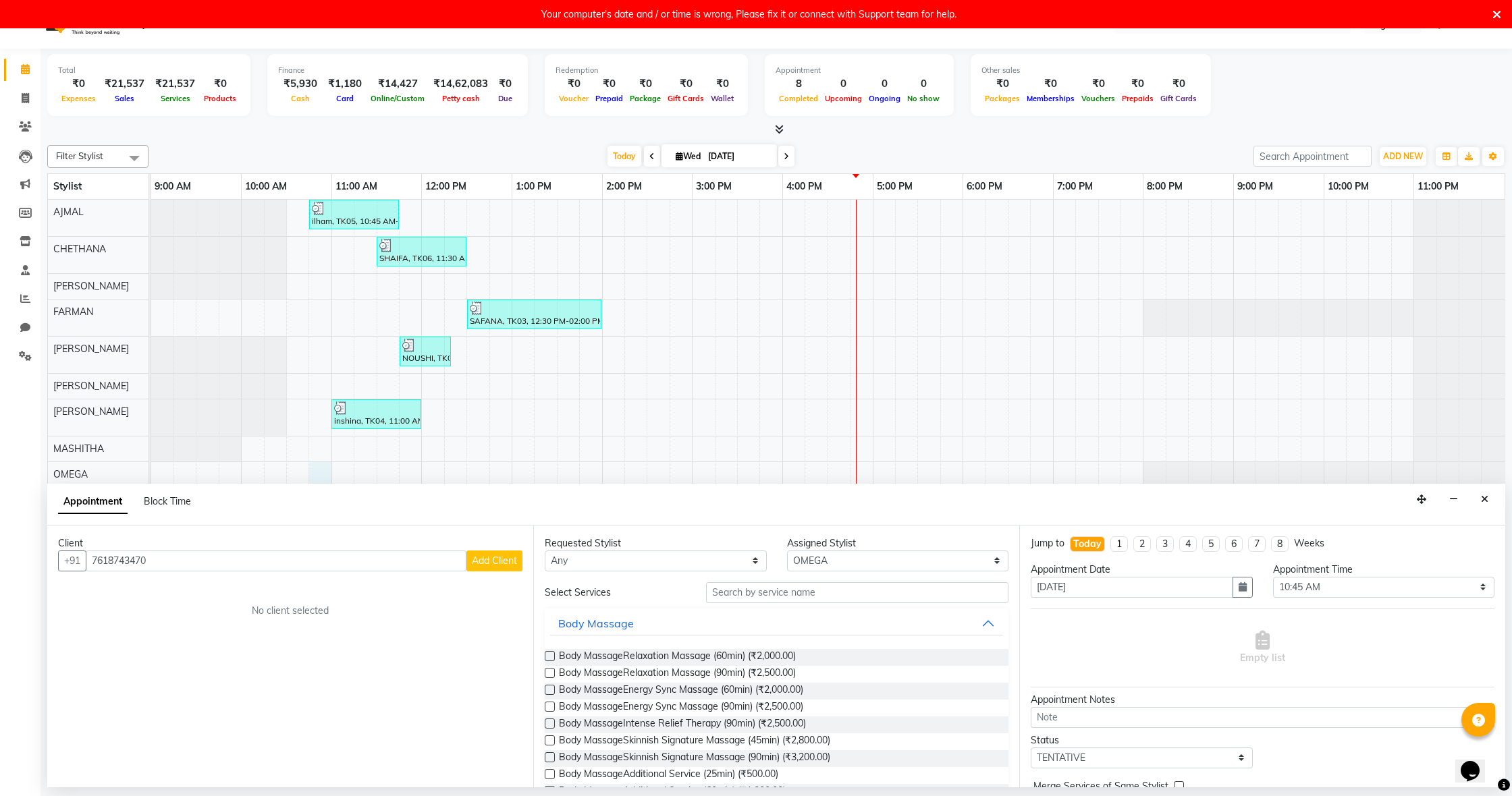
type input "7618743470"
click at [499, 557] on span "Add Client" at bounding box center [494, 560] width 46 height 12
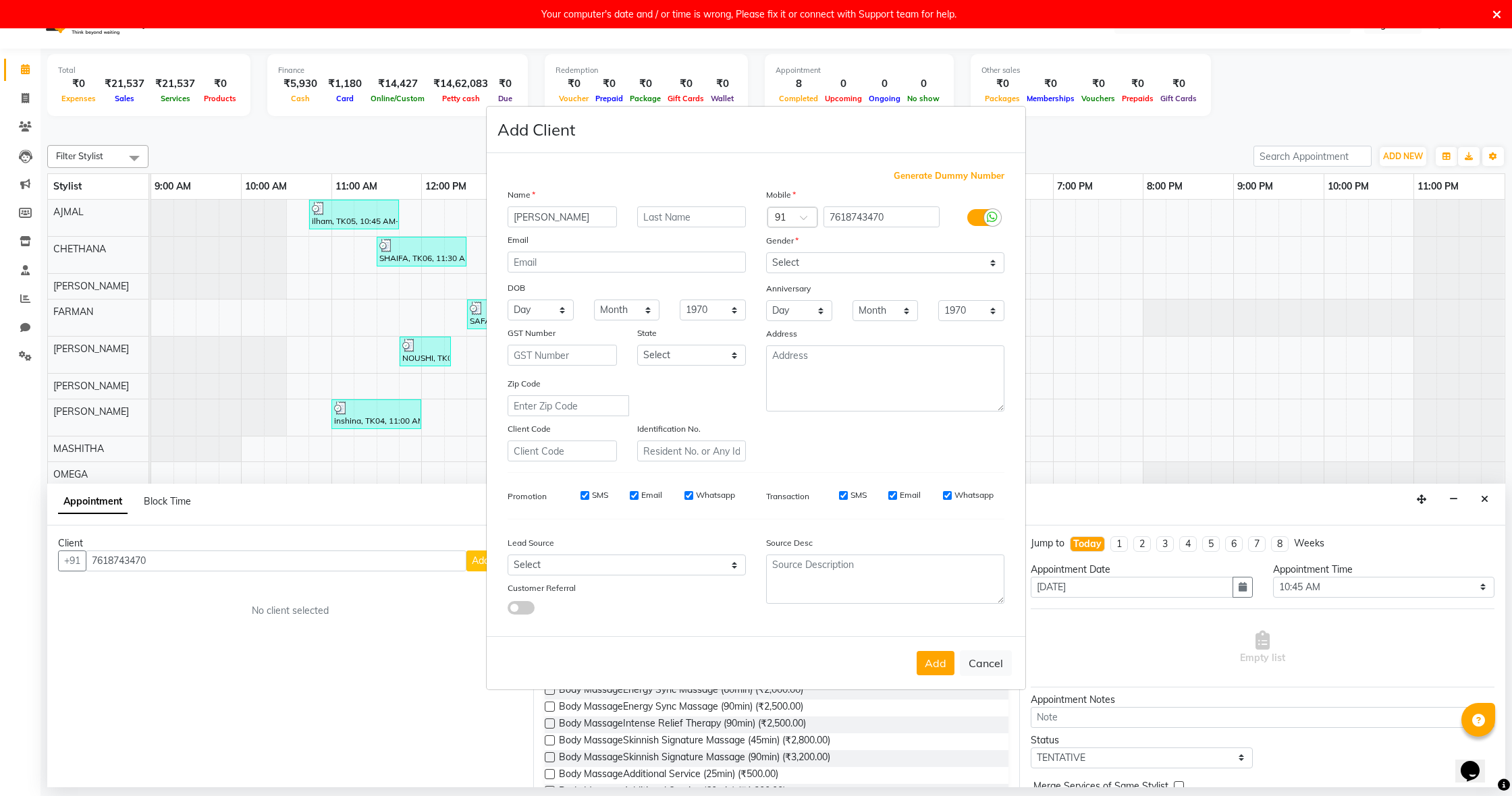
type input "NUHA"
select select "[DEMOGRAPHIC_DATA]"
click at [943, 665] on button "Add" at bounding box center [935, 663] width 37 height 24
select select
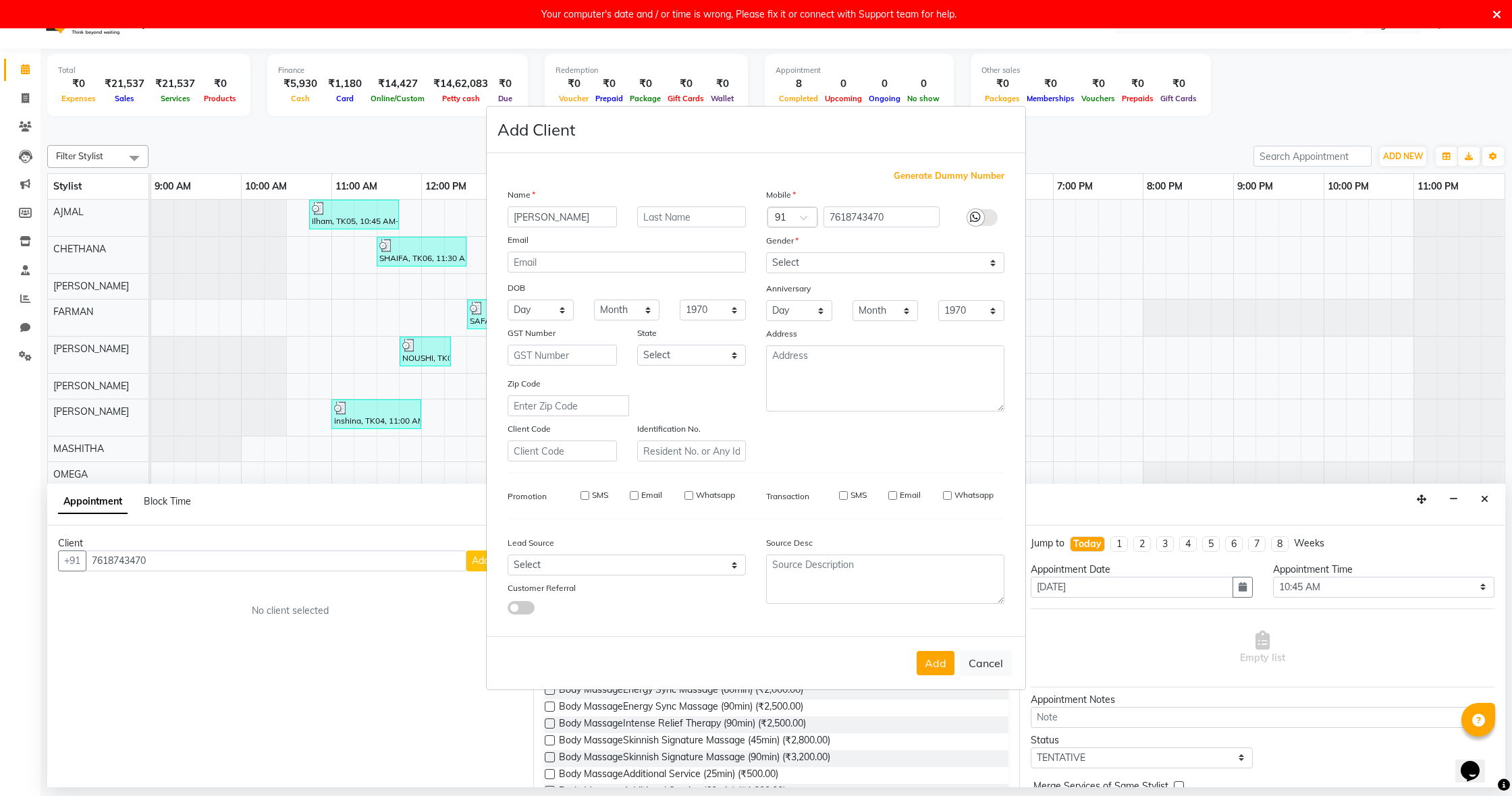
select select
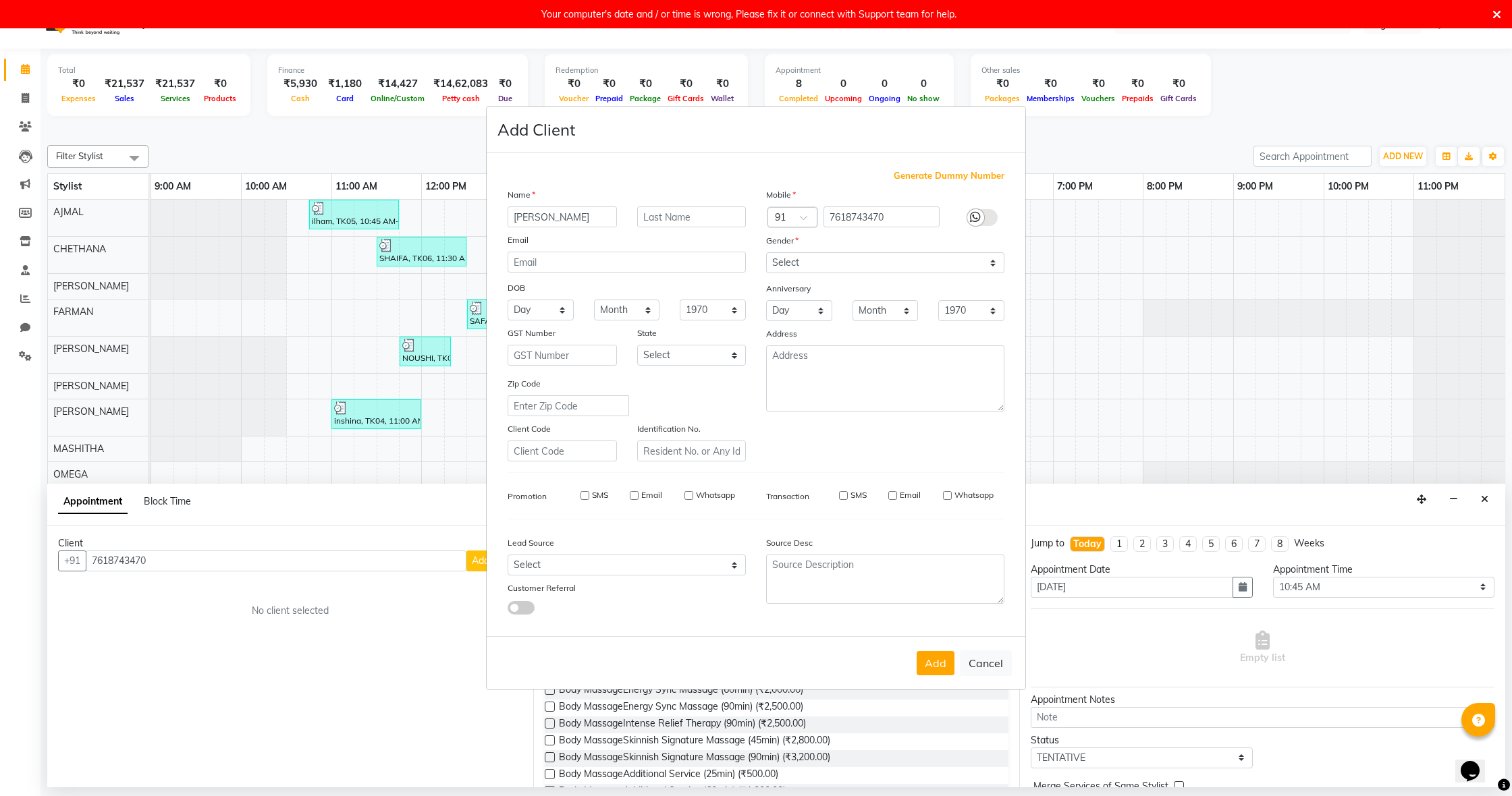
checkbox input "false"
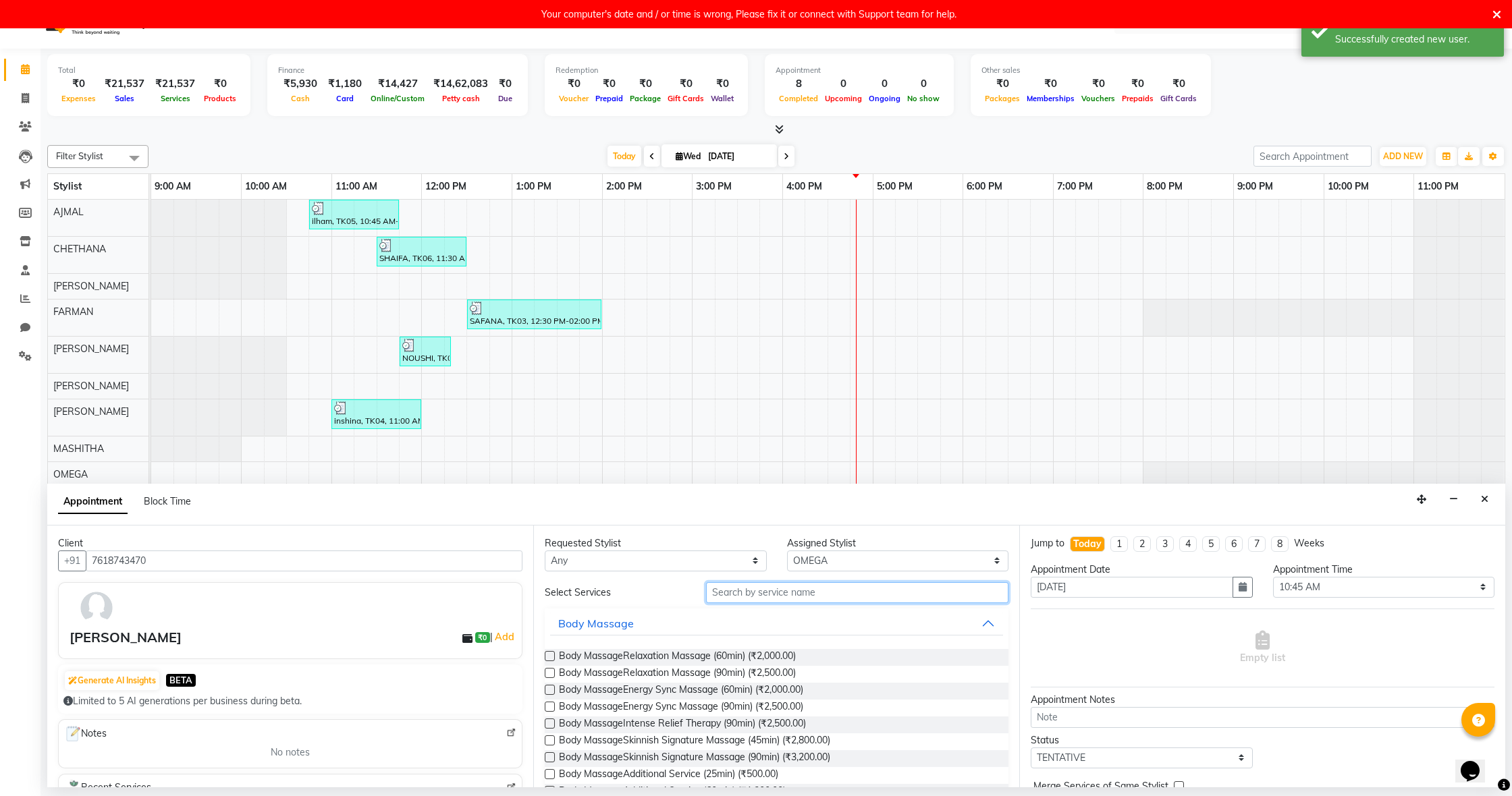
click at [852, 593] on input "text" at bounding box center [857, 593] width 303 height 21
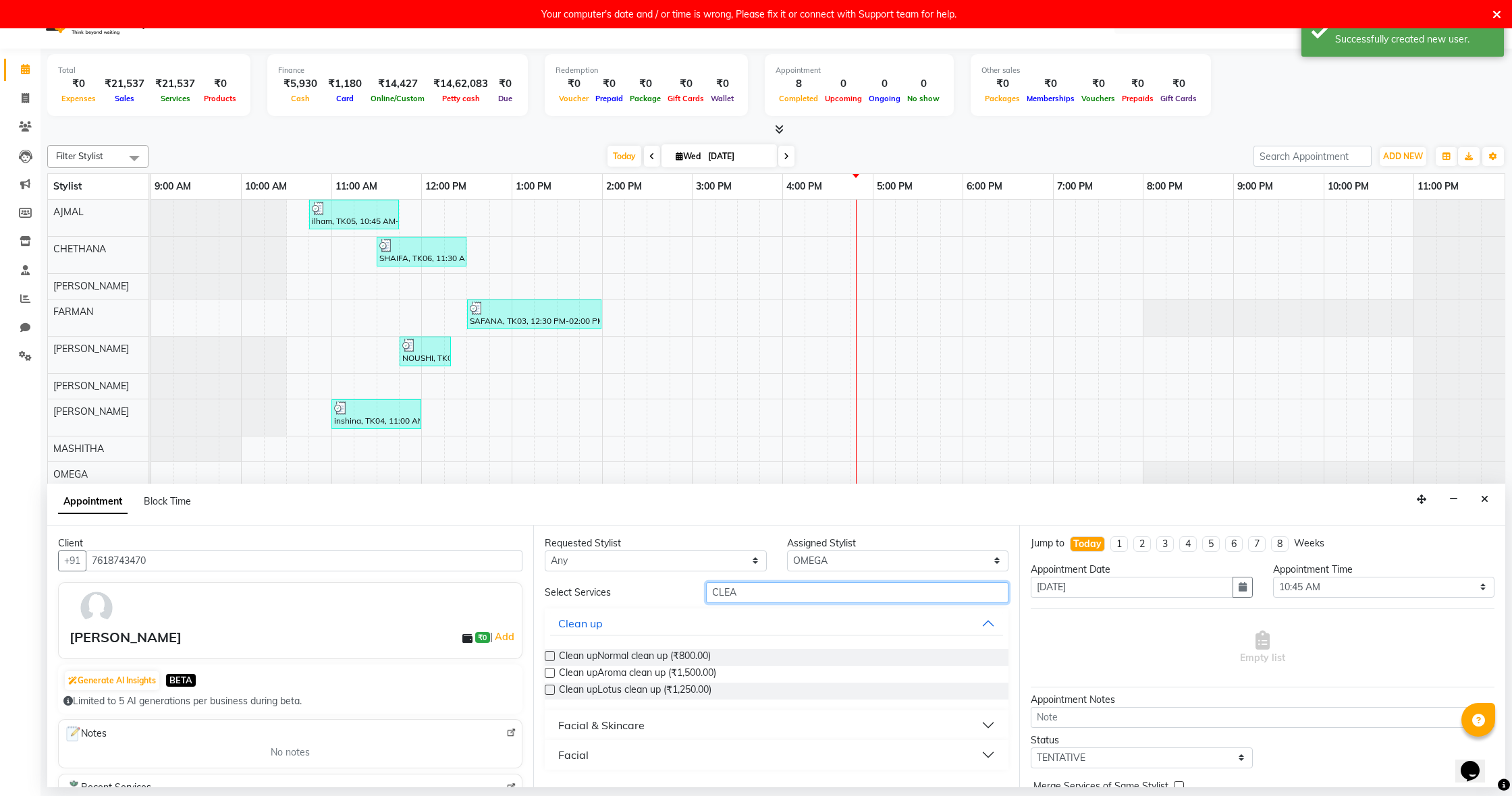
type input "CLEA"
click at [551, 651] on label at bounding box center [550, 656] width 10 height 10
click at [551, 653] on input "checkbox" at bounding box center [549, 657] width 9 height 9
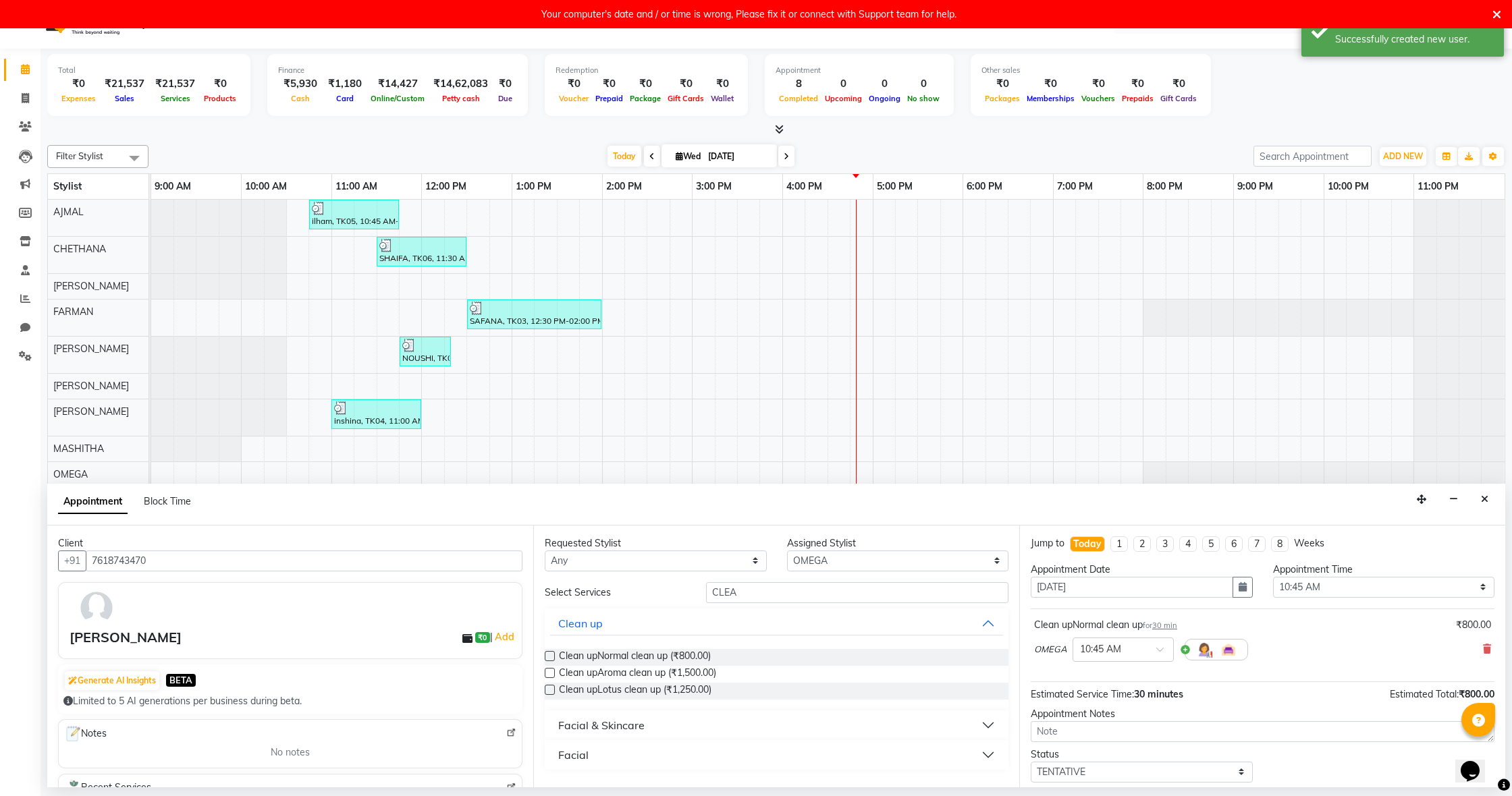
click at [551, 654] on label at bounding box center [550, 656] width 10 height 10
click at [551, 654] on input "checkbox" at bounding box center [549, 657] width 9 height 9
checkbox input "false"
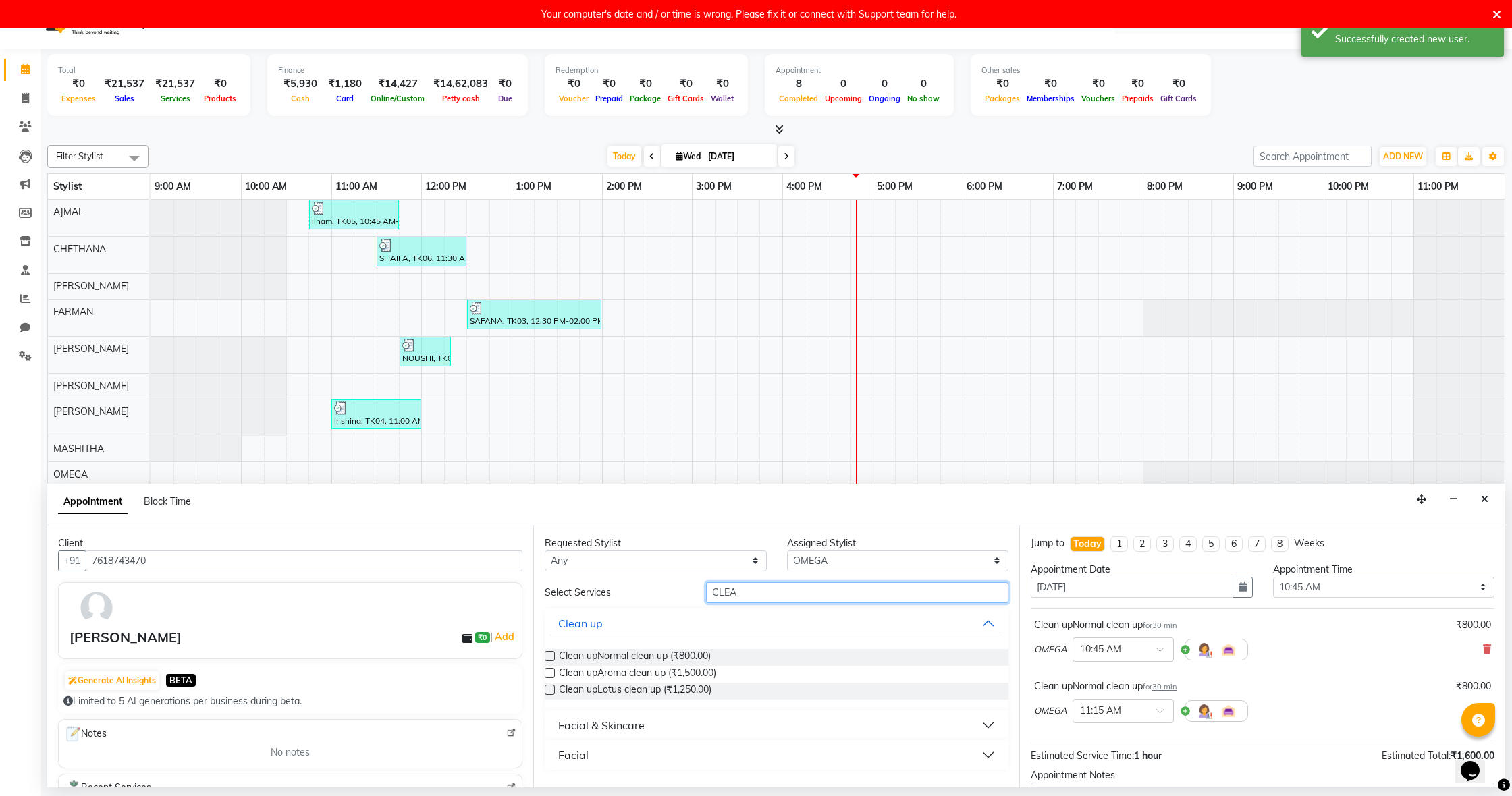
click at [777, 600] on input "CLEA" at bounding box center [857, 593] width 303 height 21
type input "C"
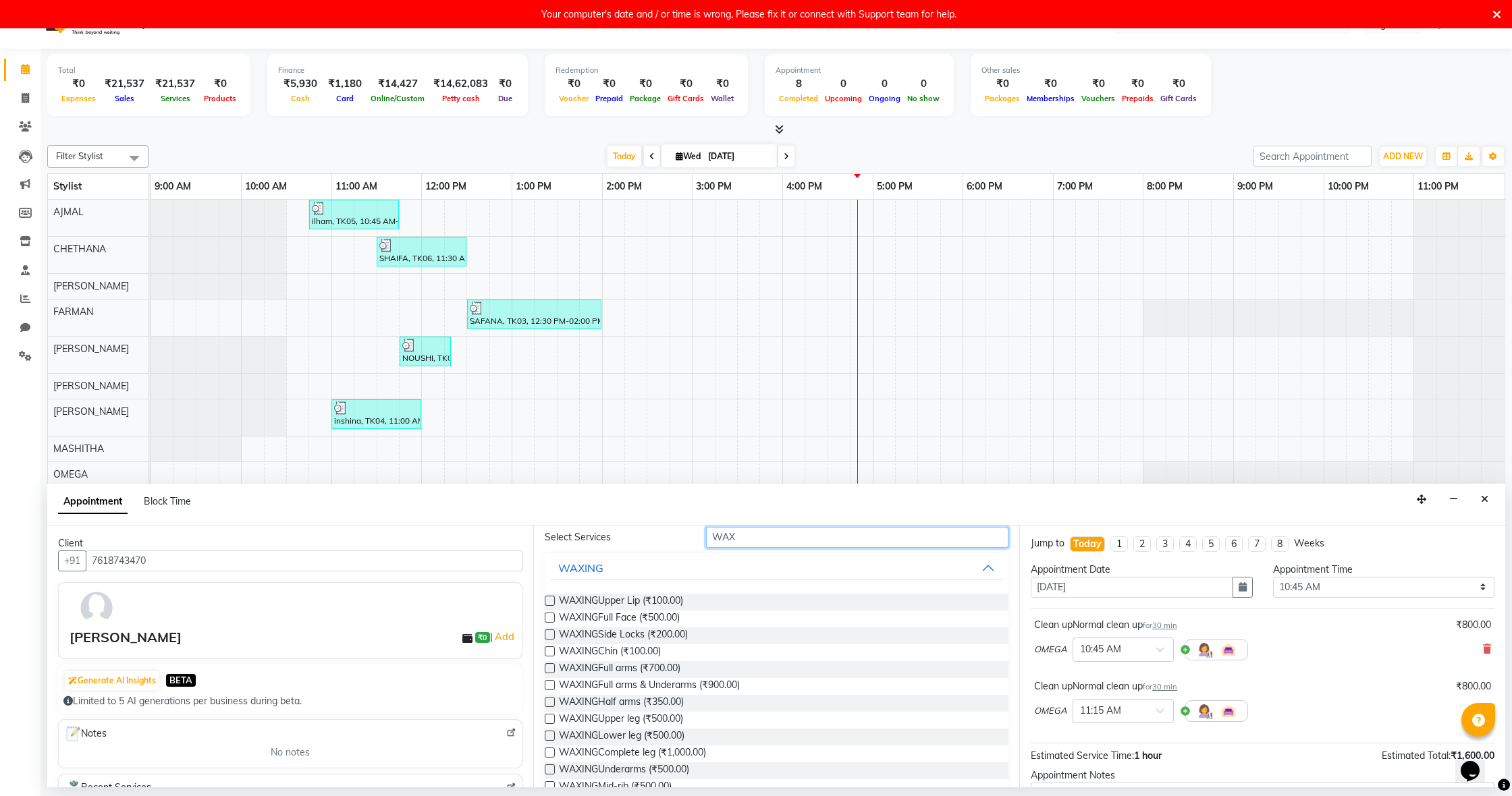
scroll to position [57, 0]
type input "WAX"
drag, startPoint x: 549, startPoint y: 732, endPoint x: 580, endPoint y: 719, distance: 33.6
click at [549, 732] on label at bounding box center [550, 734] width 10 height 10
click at [549, 732] on input "checkbox" at bounding box center [549, 736] width 9 height 9
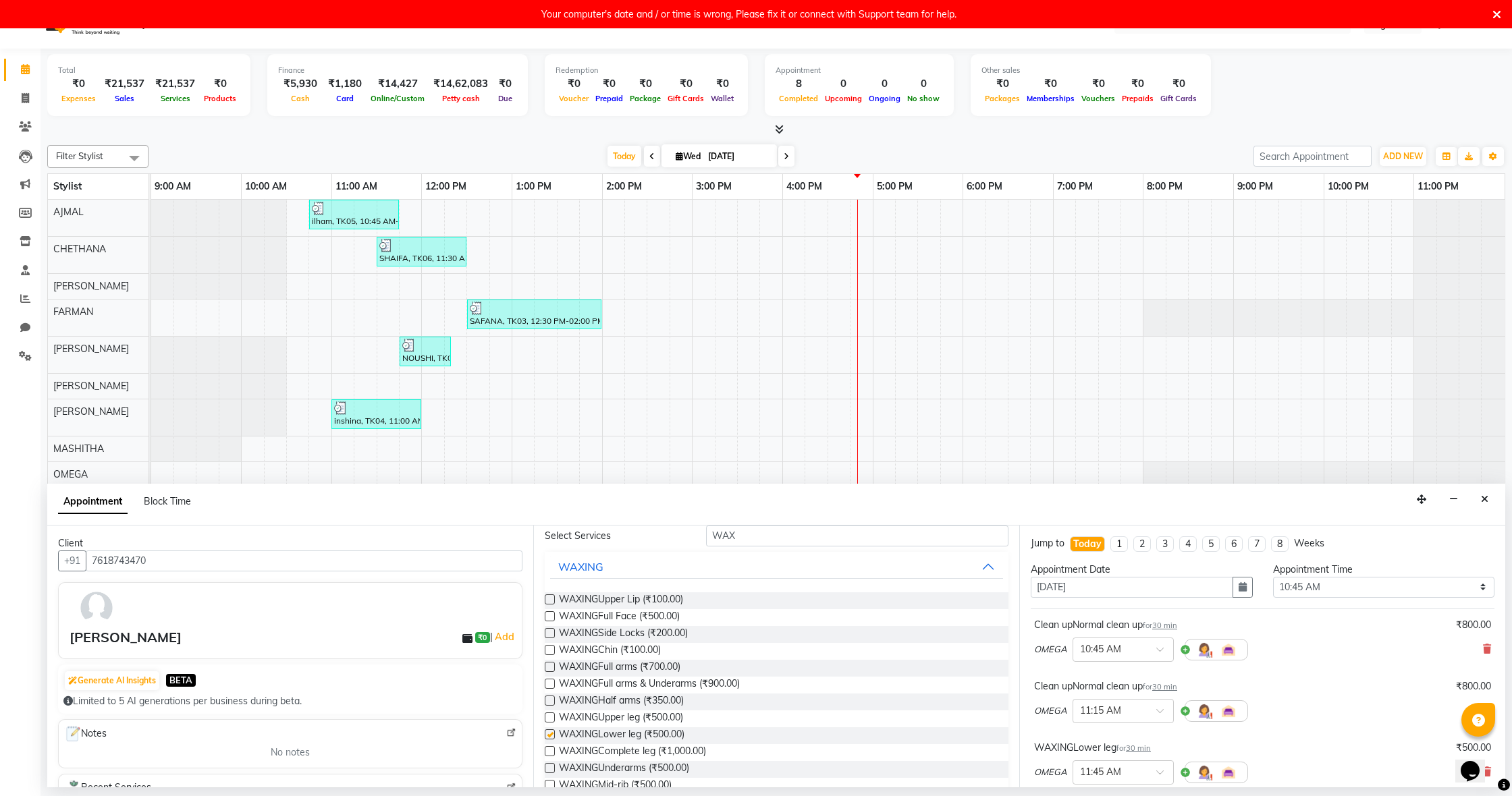
checkbox input "false"
drag, startPoint x: 552, startPoint y: 667, endPoint x: 598, endPoint y: 668, distance: 46.0
click at [552, 667] on label at bounding box center [550, 667] width 10 height 10
click at [552, 667] on input "checkbox" at bounding box center [549, 668] width 9 height 9
checkbox input "false"
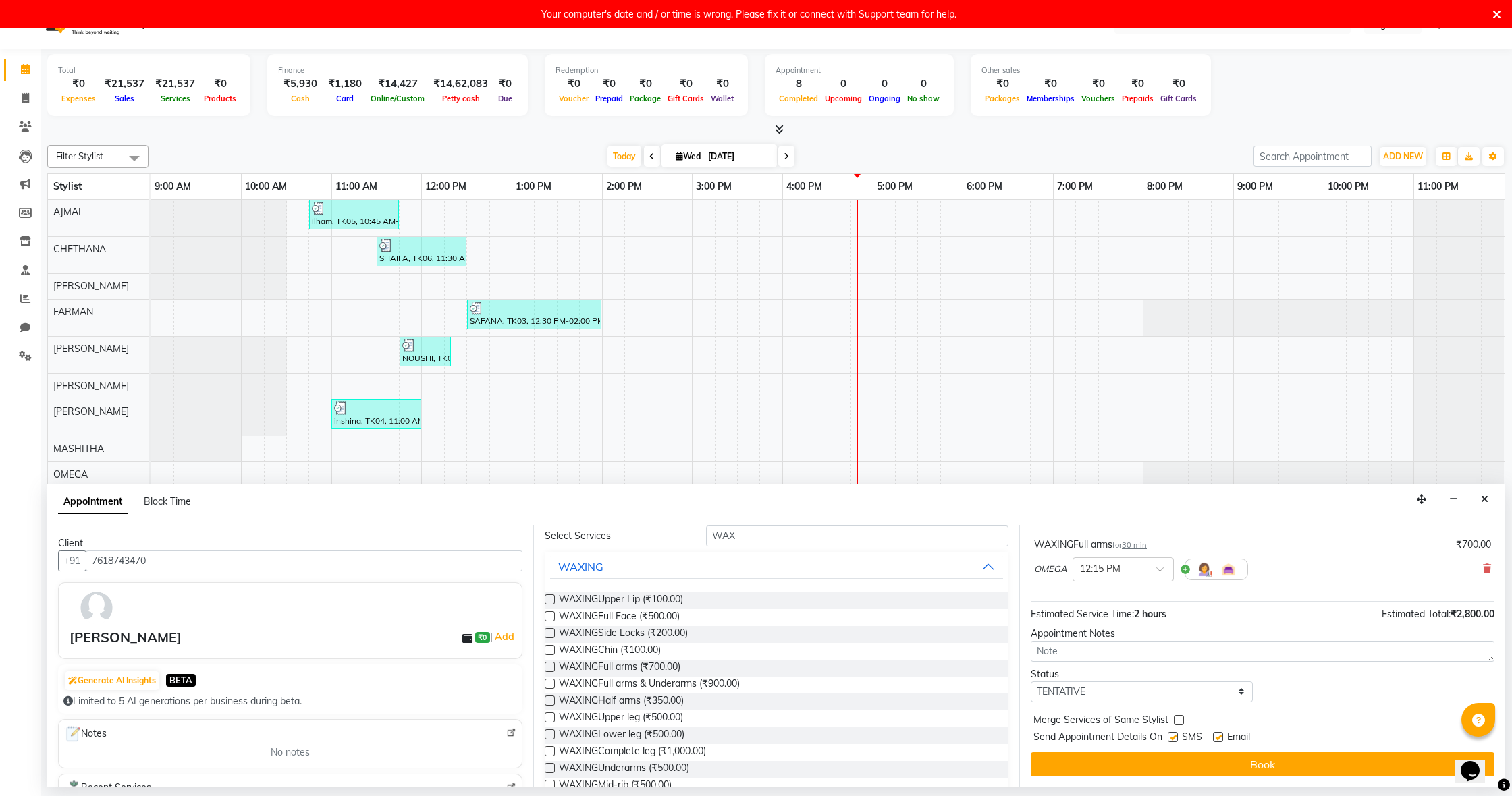
scroll to position [264, 0]
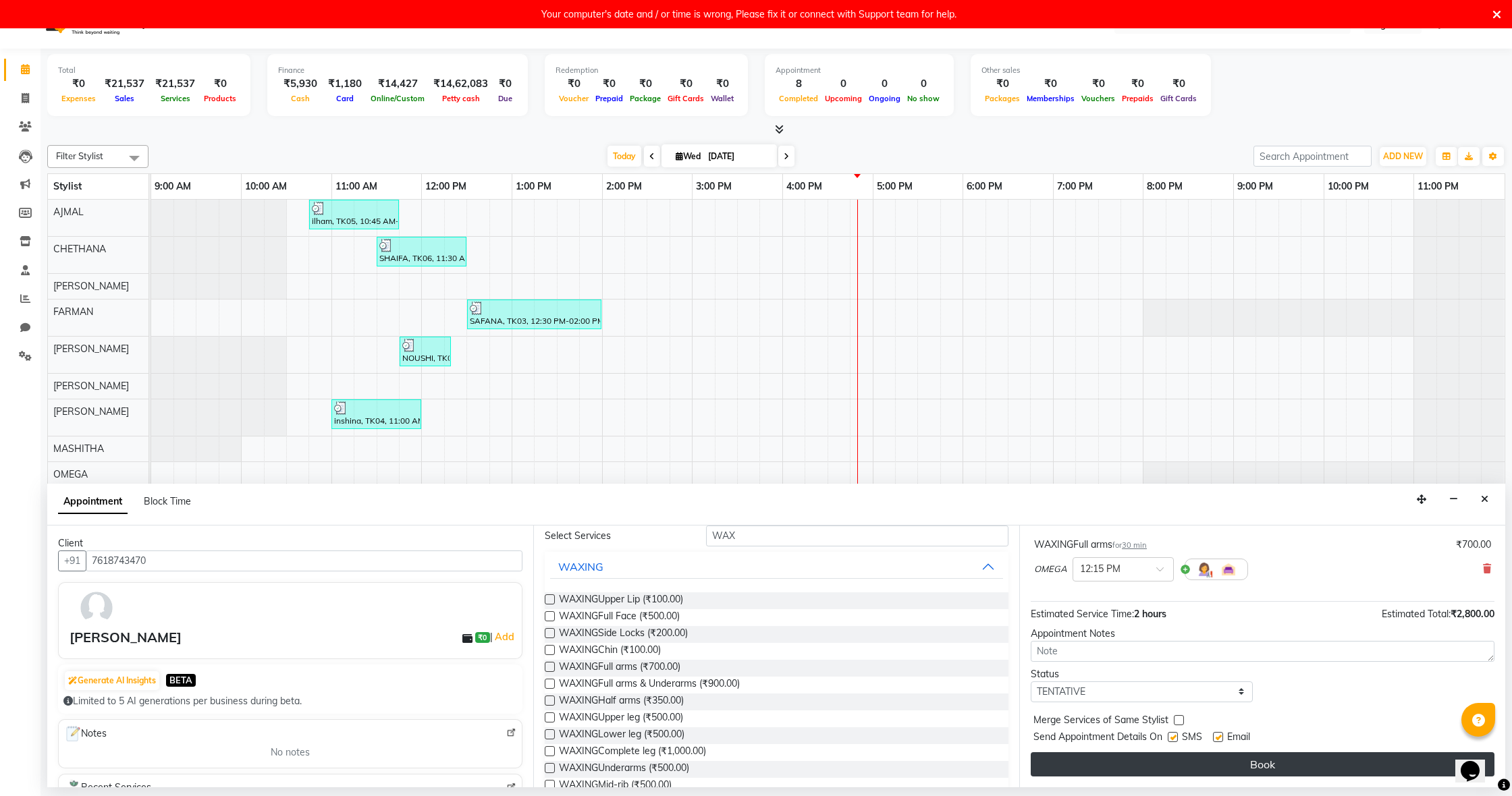
click at [1199, 760] on button "Book" at bounding box center [1262, 764] width 464 height 24
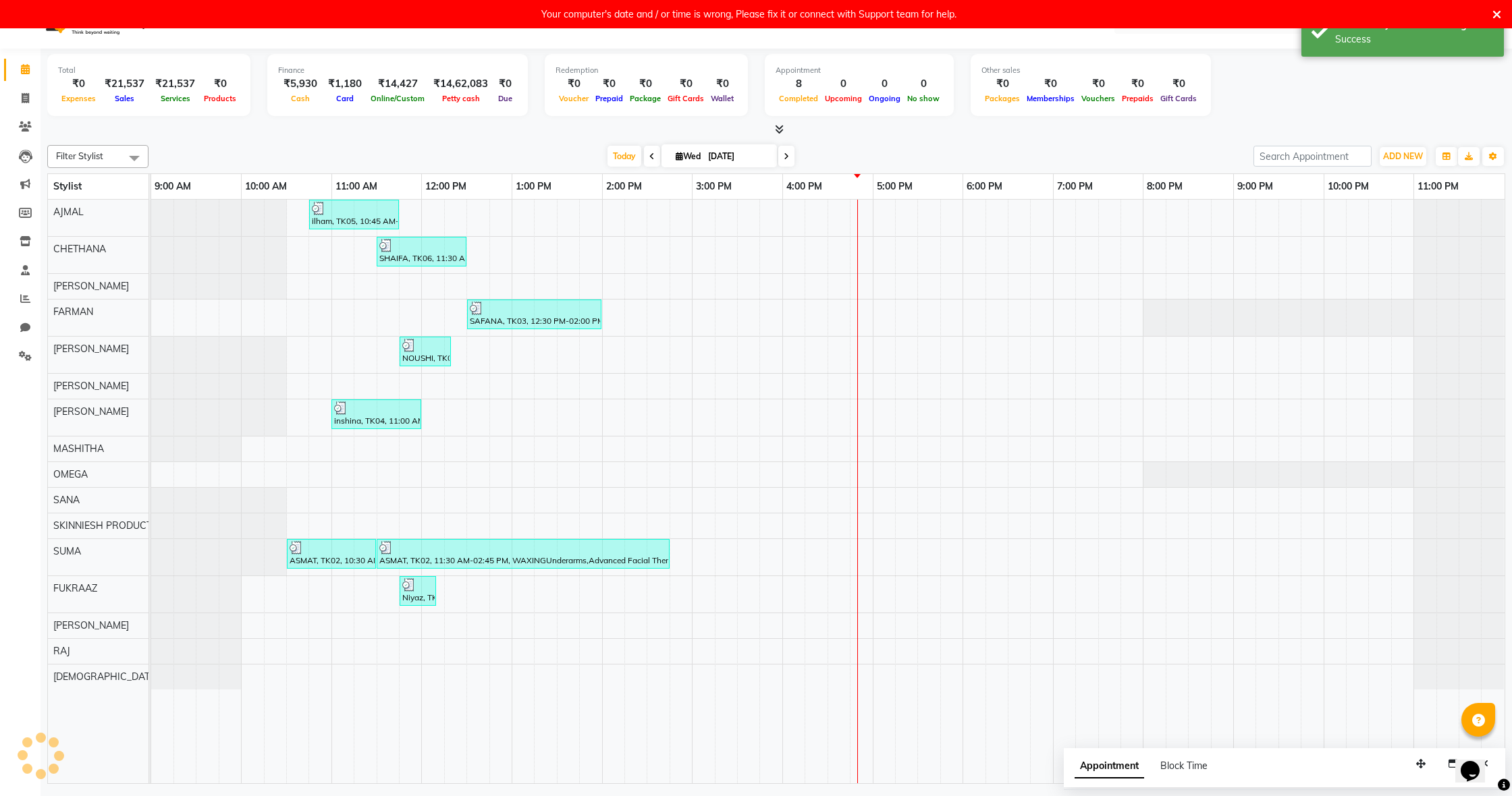
scroll to position [0, 0]
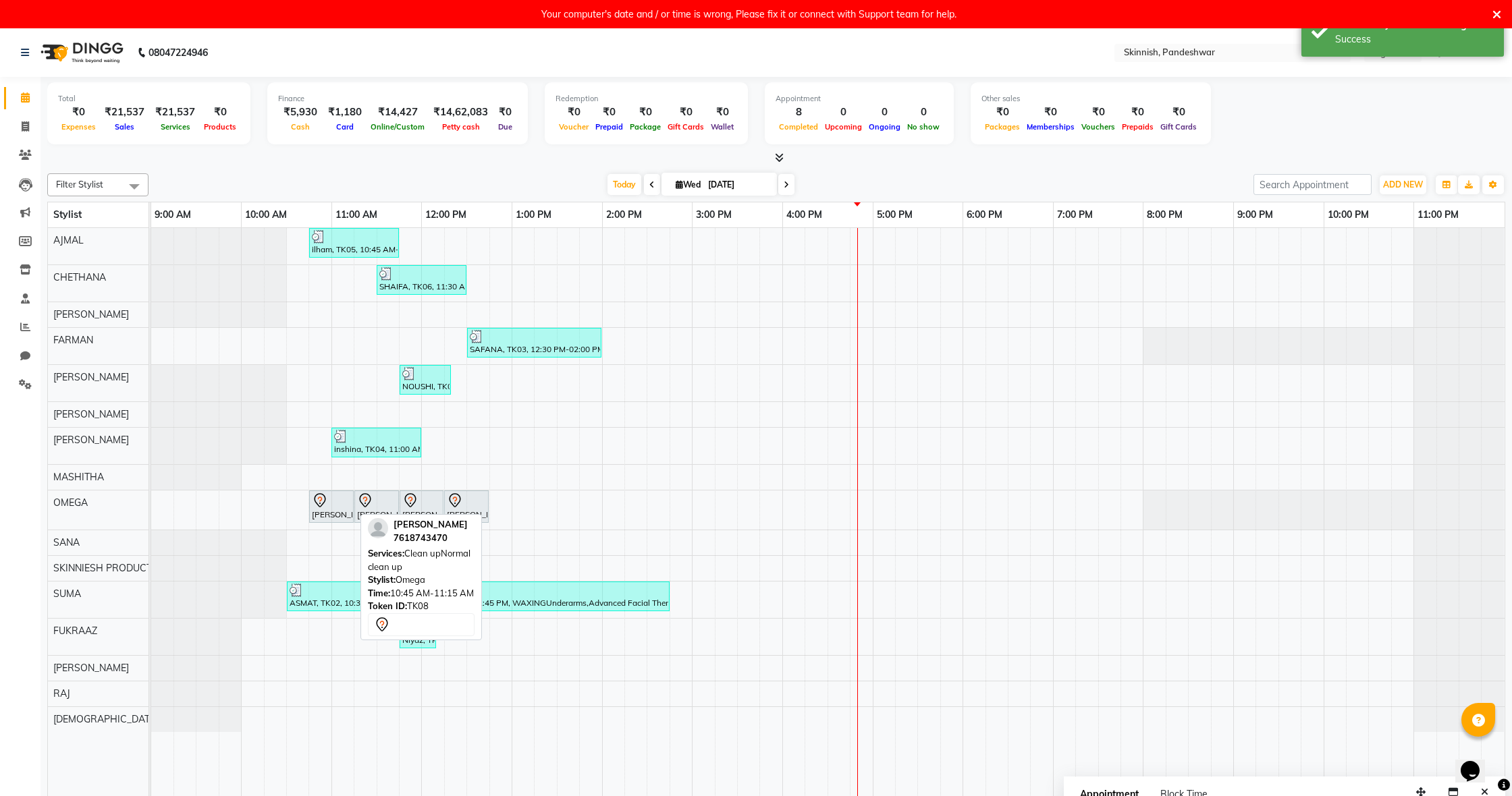
click at [330, 510] on div "[PERSON_NAME], TK08, 10:45 AM-11:15 AM, Clean upNormal clean up" at bounding box center [331, 507] width 42 height 29
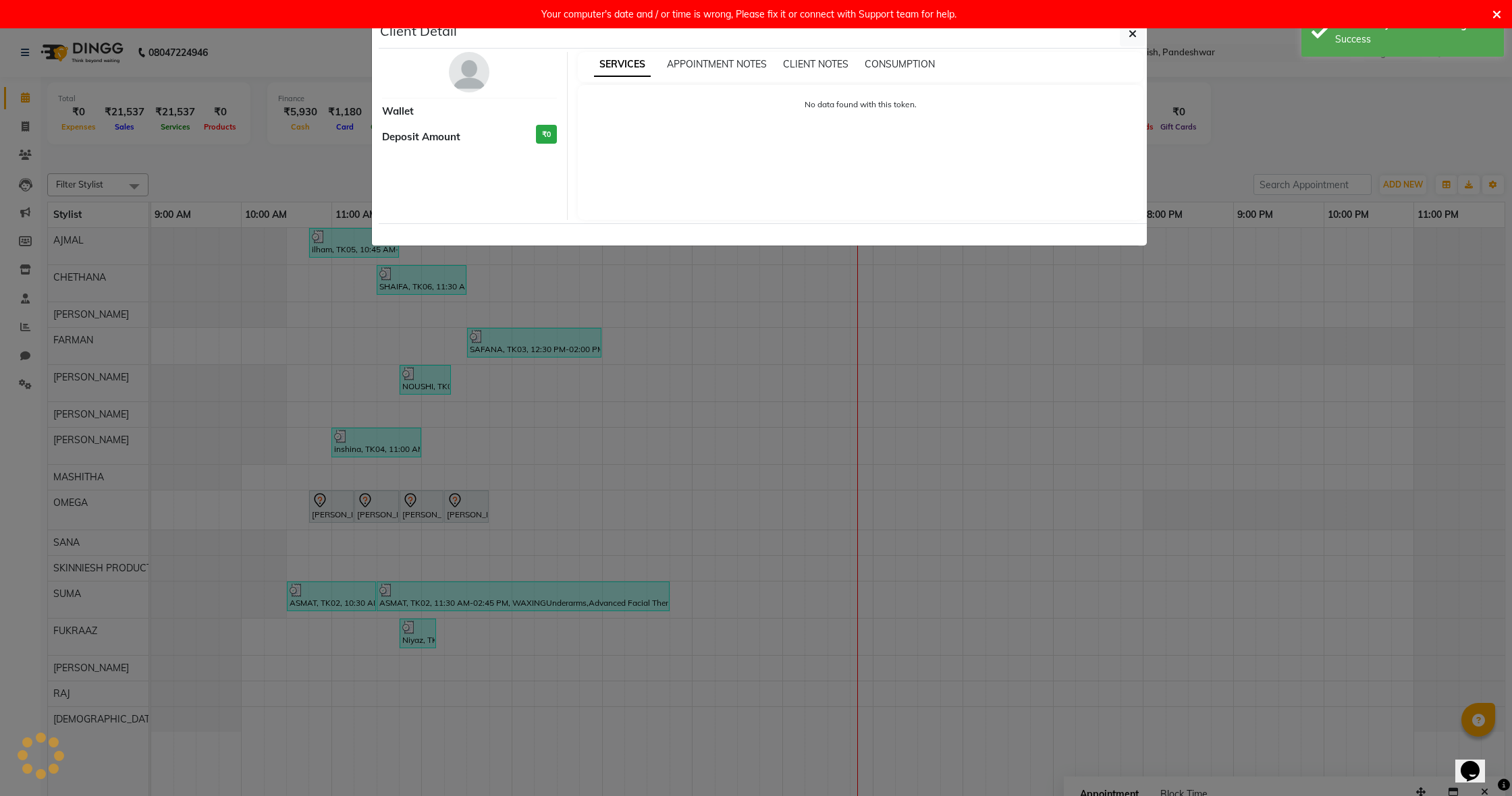
select select "7"
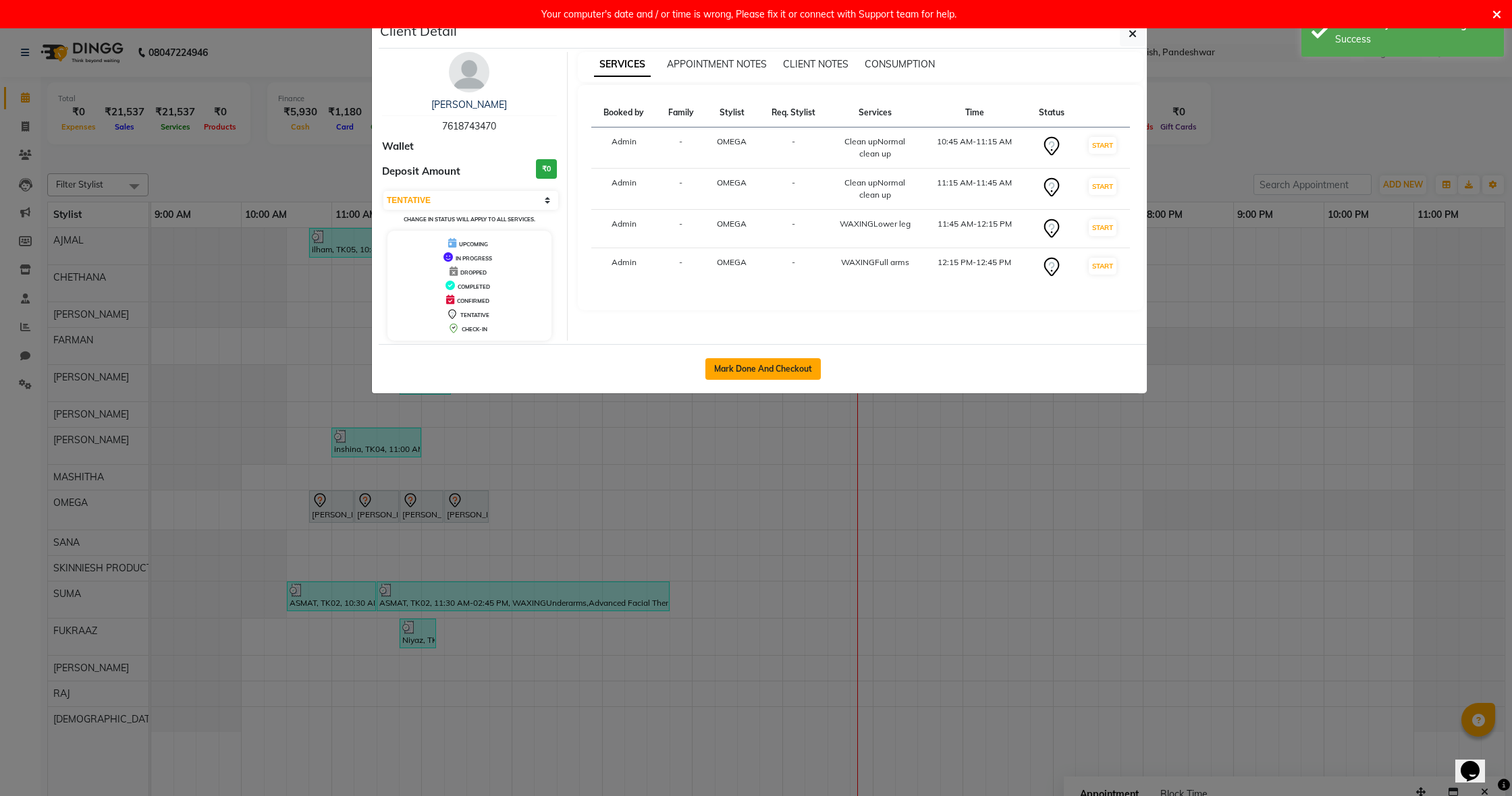
click at [796, 375] on button "Mark Done And Checkout" at bounding box center [763, 369] width 115 height 21
select select "7886"
select select "service"
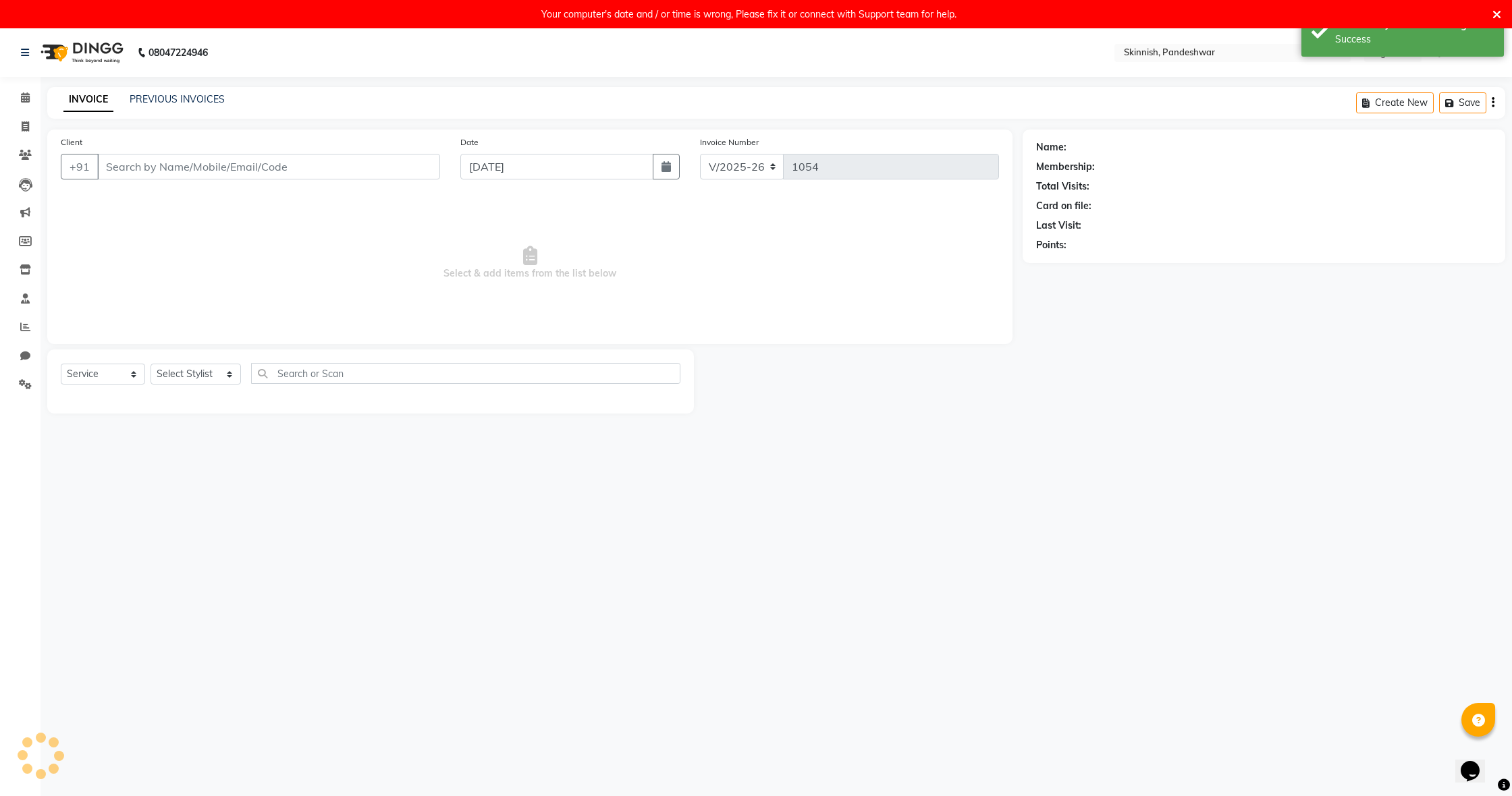
type input "7618743470"
select select "70532"
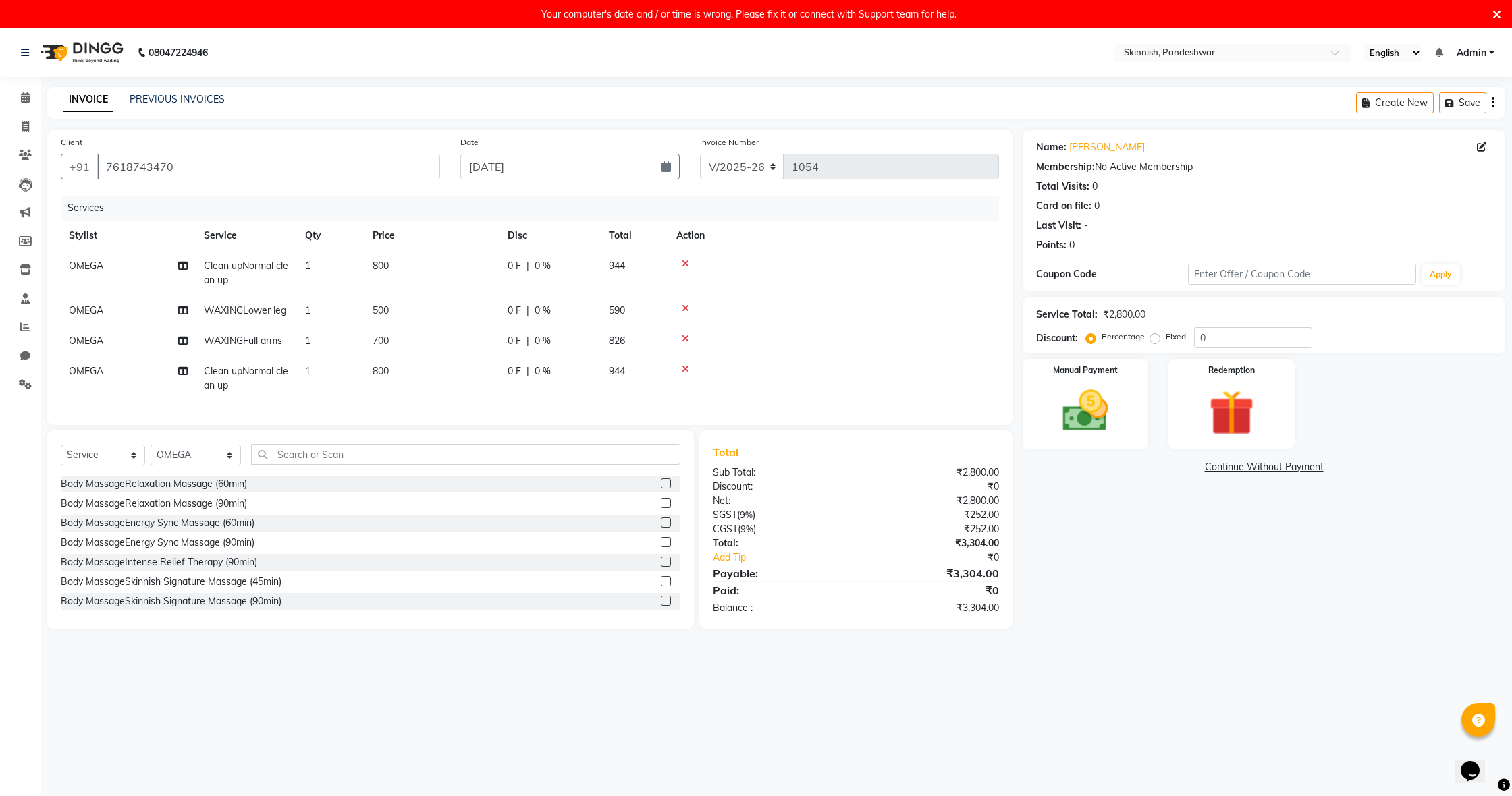
drag, startPoint x: 368, startPoint y: 308, endPoint x: 421, endPoint y: 308, distance: 53.0
click at [368, 308] on td "500" at bounding box center [432, 310] width 135 height 30
select select "70532"
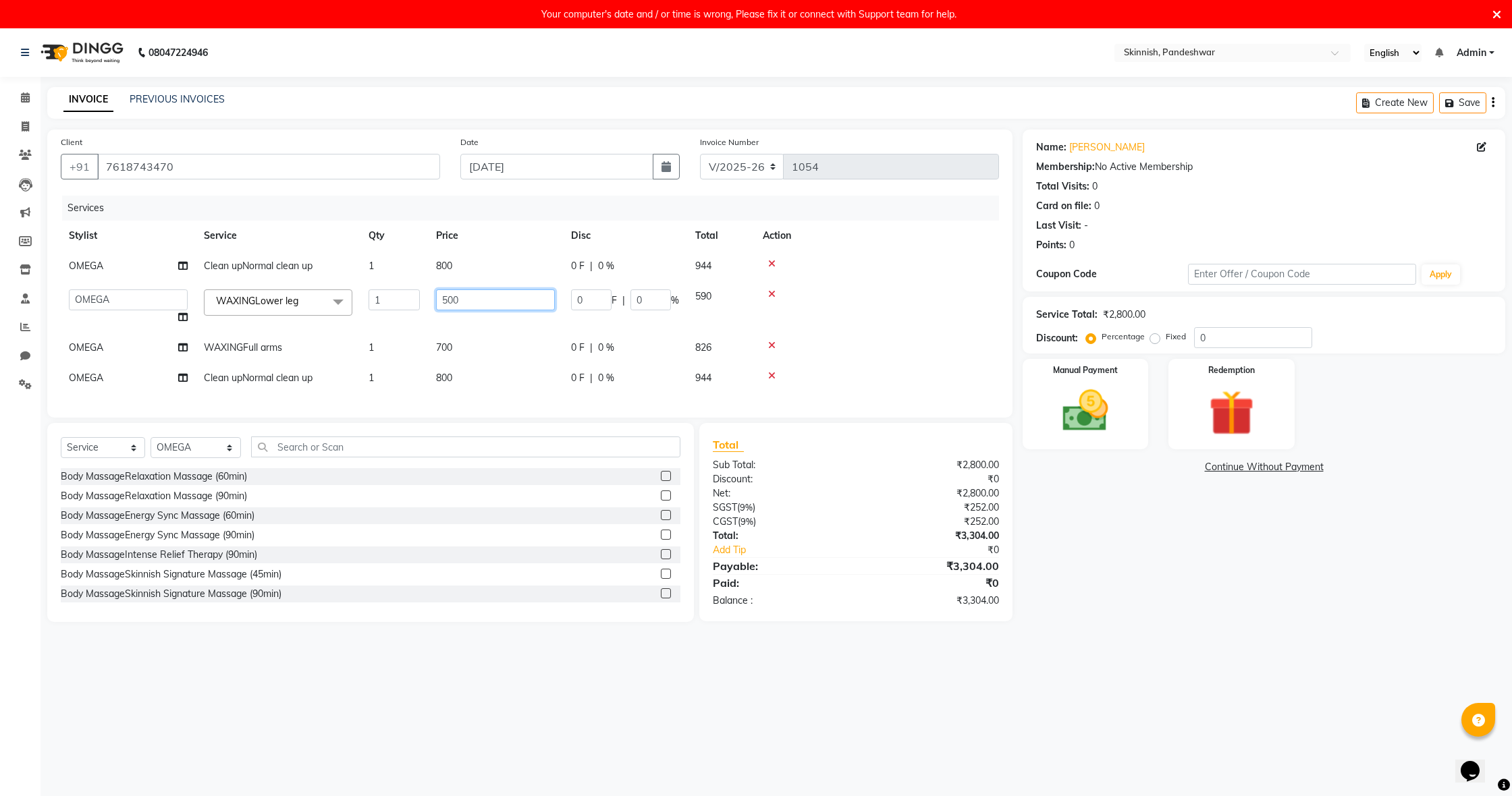
click at [505, 305] on input "500" at bounding box center [496, 300] width 119 height 21
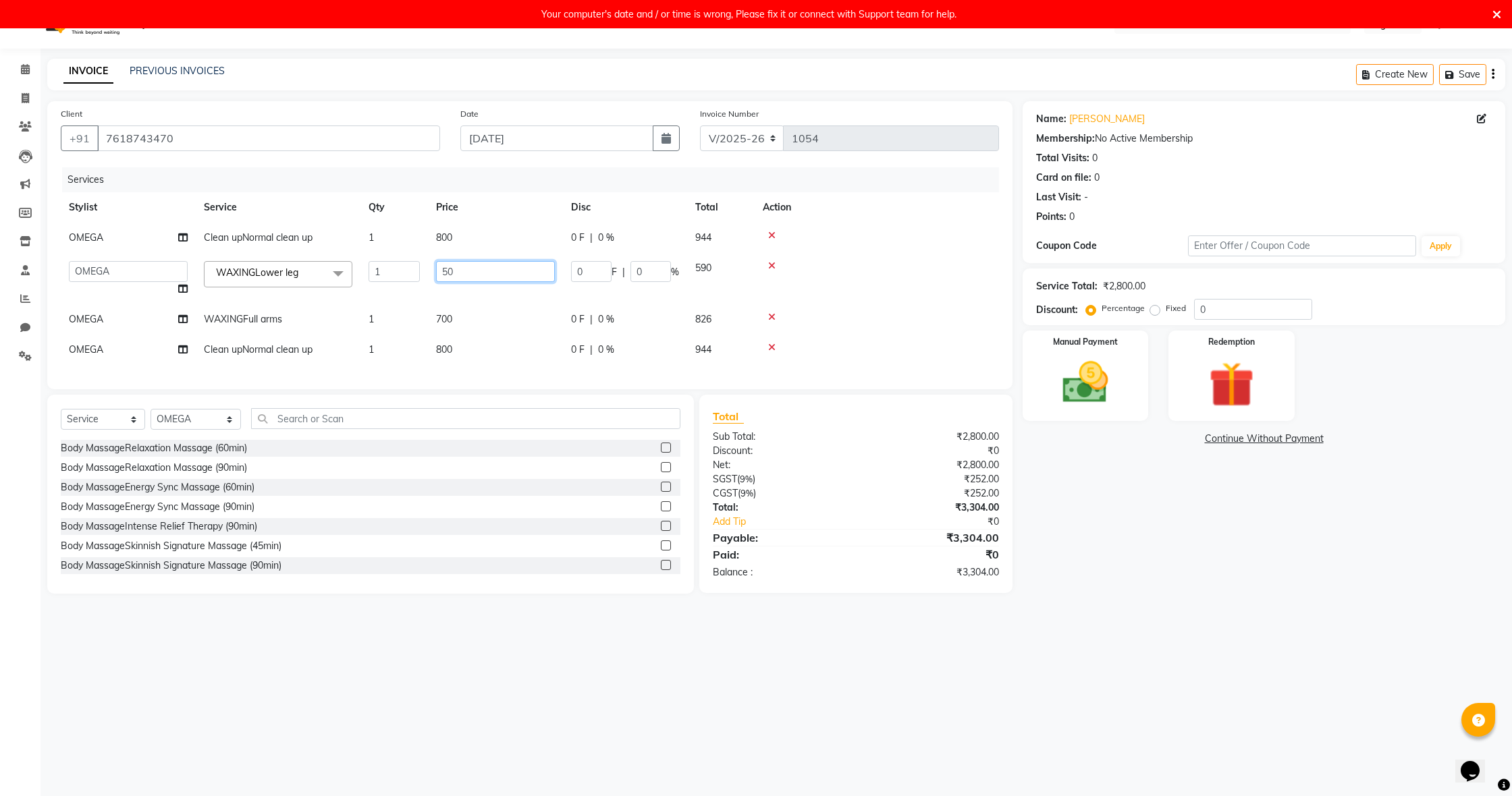
scroll to position [29, 0]
type input "5"
type input "800"
click at [461, 322] on td "700" at bounding box center [495, 319] width 135 height 30
select select "70532"
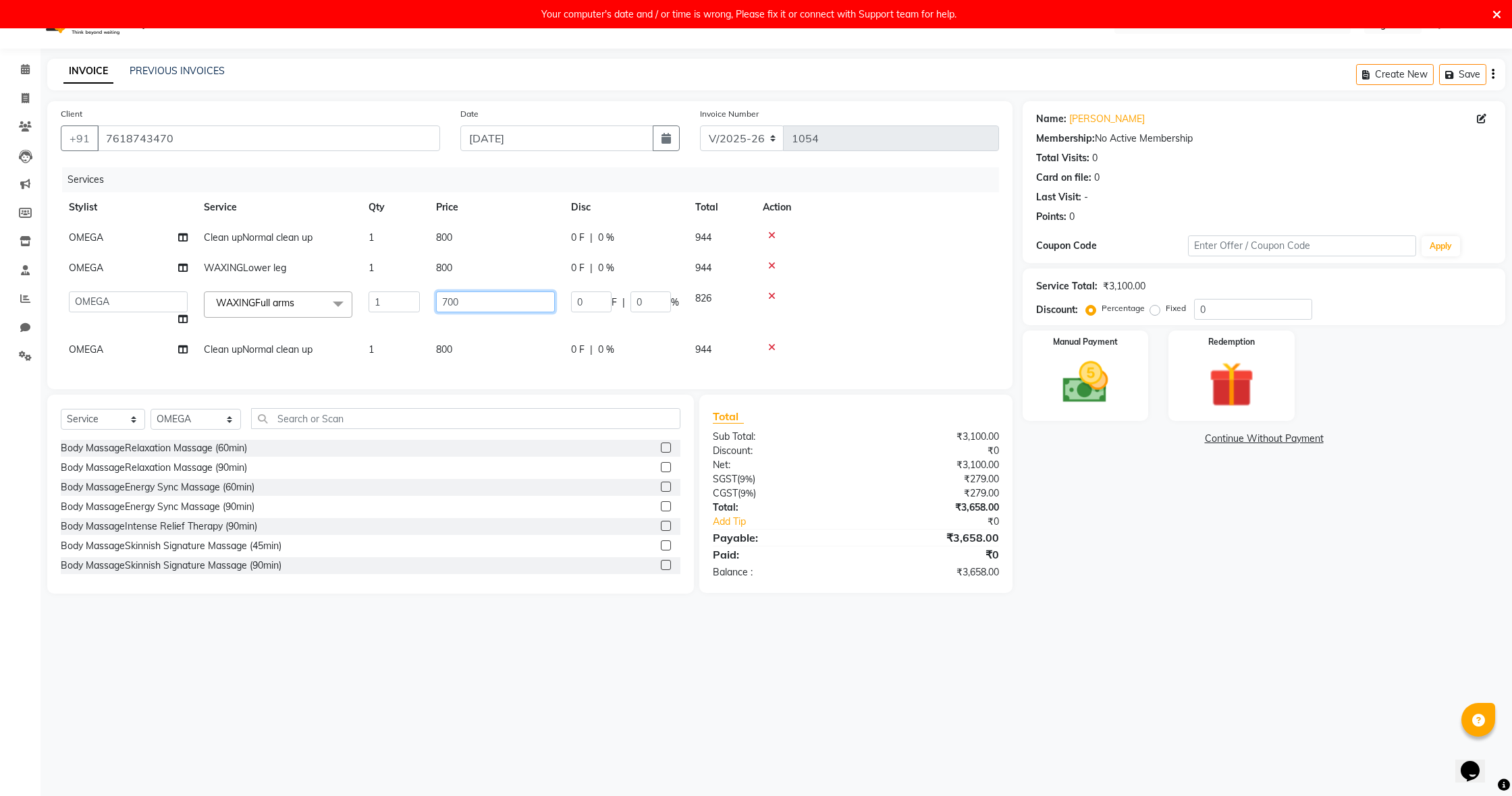
click at [532, 312] on input "700" at bounding box center [496, 302] width 119 height 21
type input "7"
type input "800"
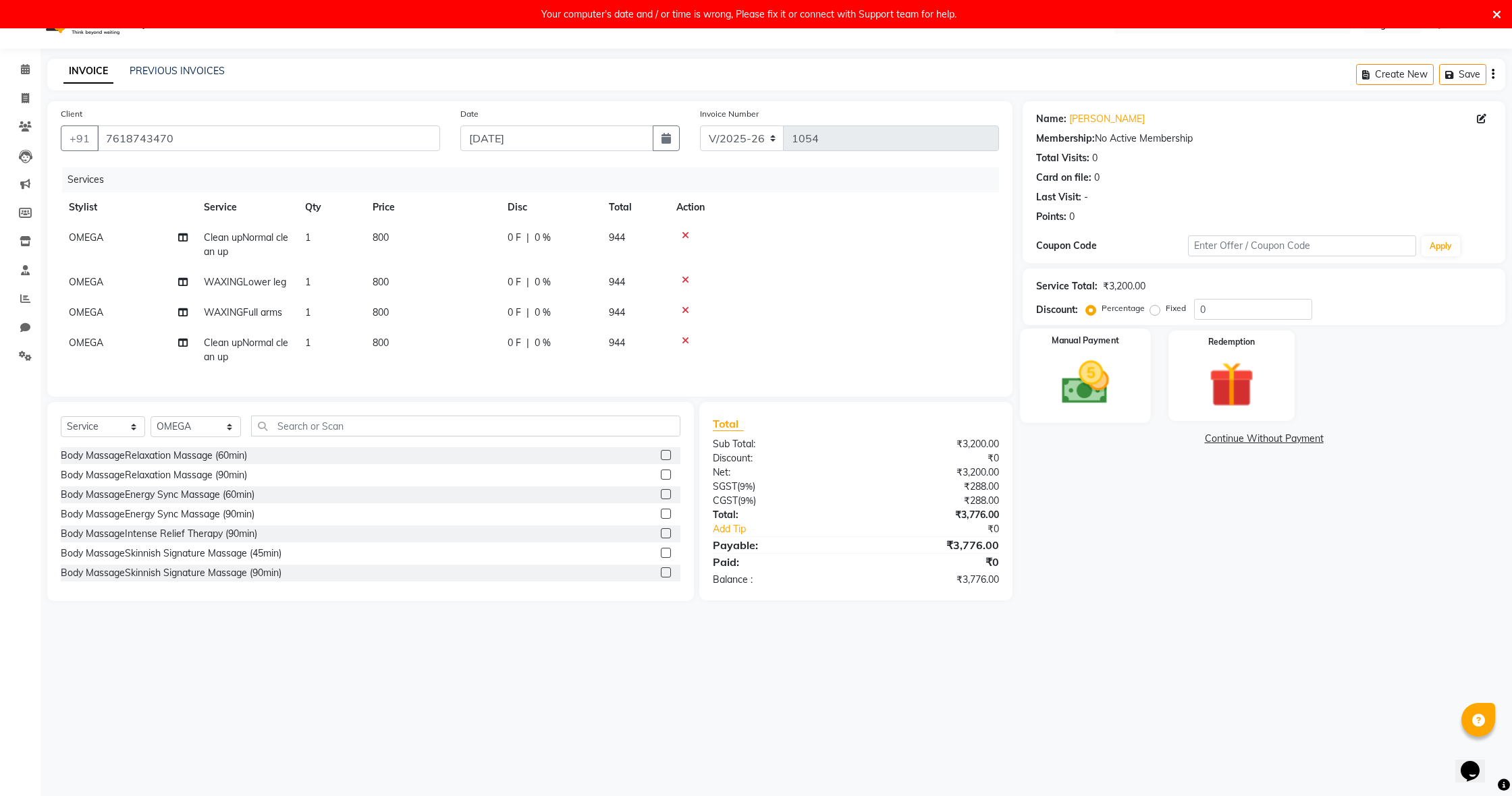
click at [1037, 394] on div "Manual Payment" at bounding box center [1085, 375] width 131 height 94
click at [1223, 439] on span "UPI" at bounding box center [1219, 439] width 21 height 15
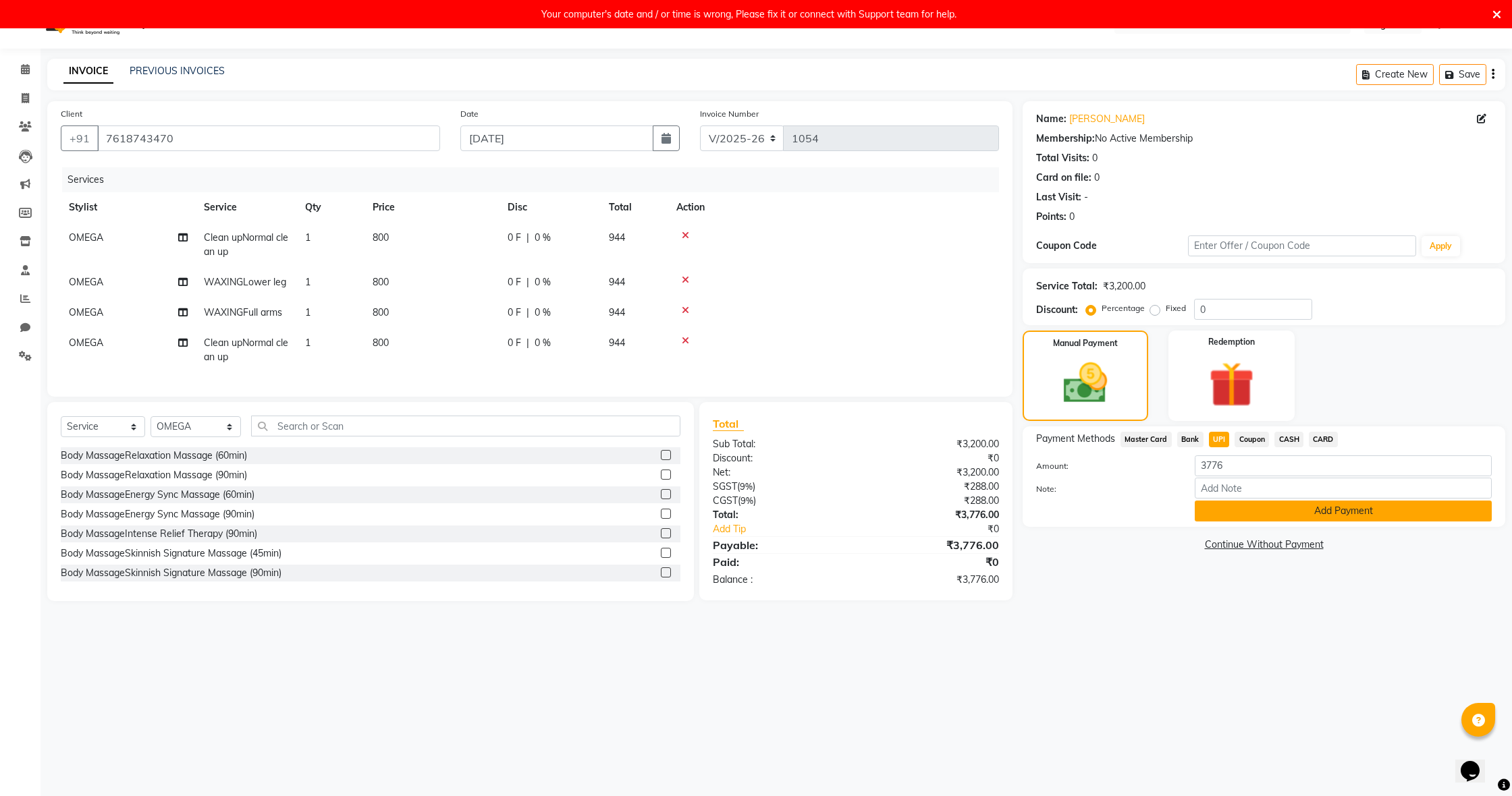
click at [1322, 515] on button "Add Payment" at bounding box center [1343, 511] width 297 height 21
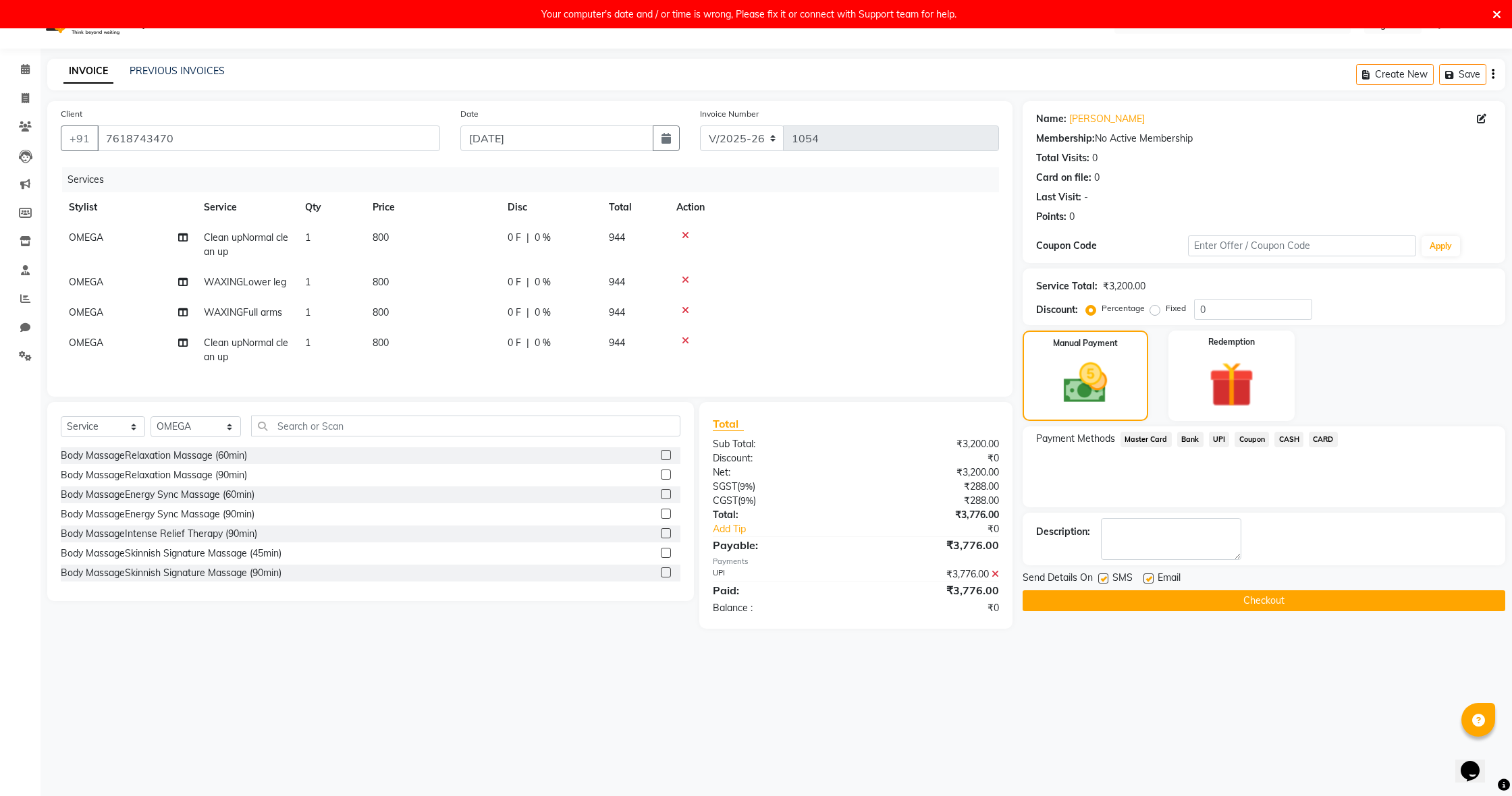
drag, startPoint x: 1317, startPoint y: 605, endPoint x: 1289, endPoint y: 601, distance: 28.3
click at [1316, 605] on button "Checkout" at bounding box center [1264, 601] width 483 height 21
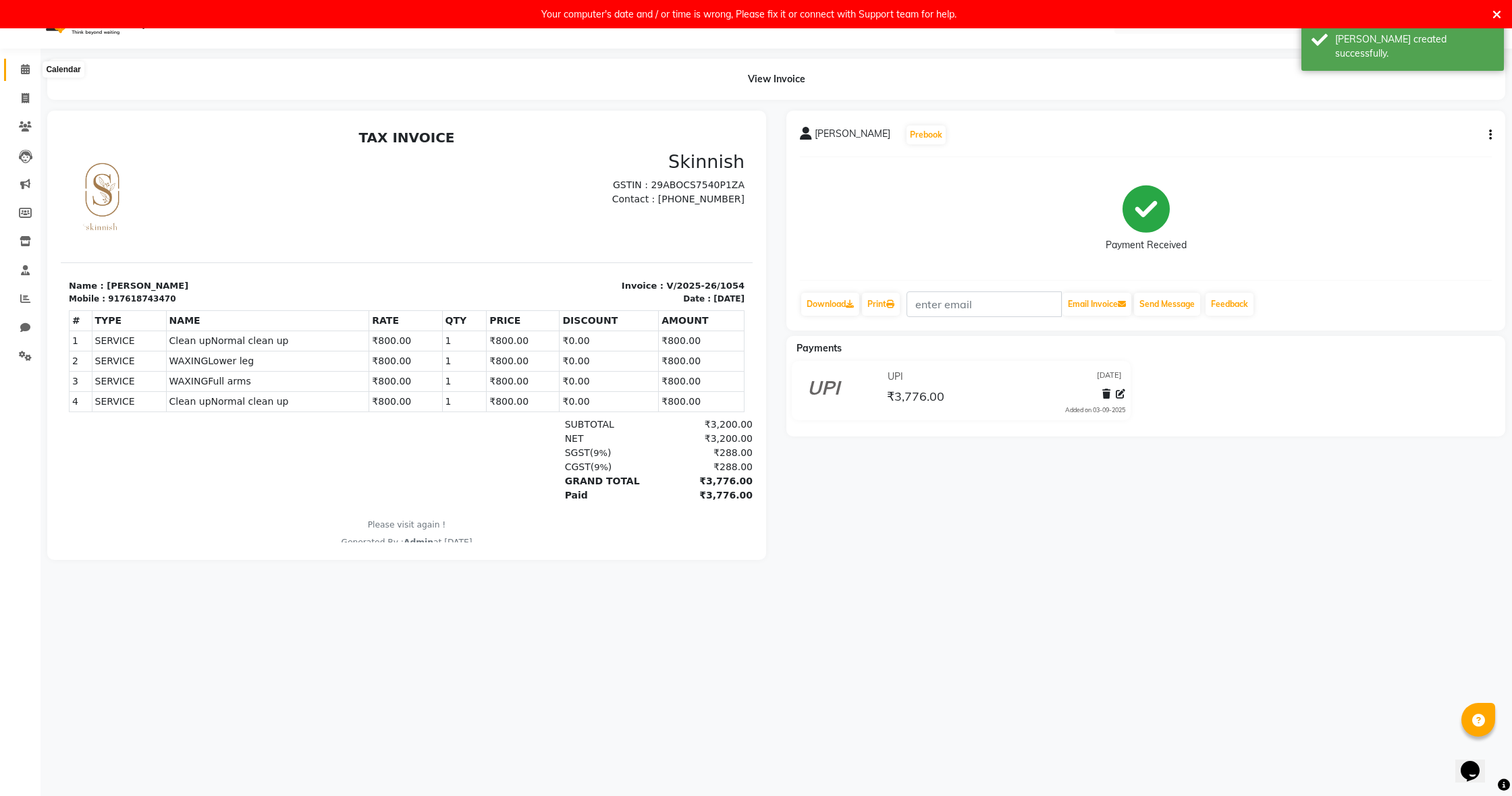
click at [22, 71] on icon at bounding box center [25, 69] width 9 height 10
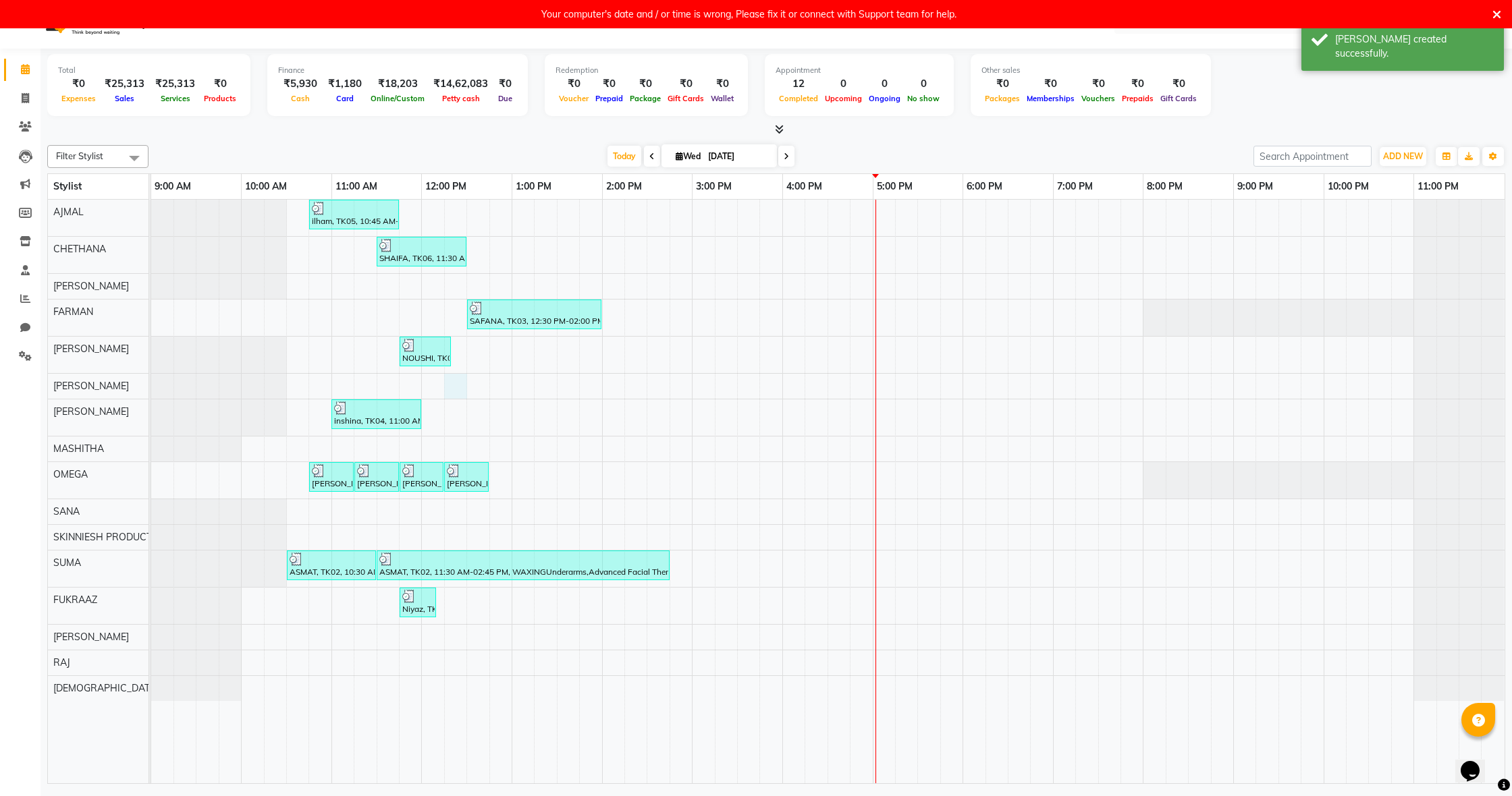
click at [462, 394] on div "ilham, TK05, 10:45 AM-11:45 AM, anti dandruff SHAIFA, TK06, 11:30 AM-12:30 PM, …" at bounding box center [828, 491] width 1353 height 584
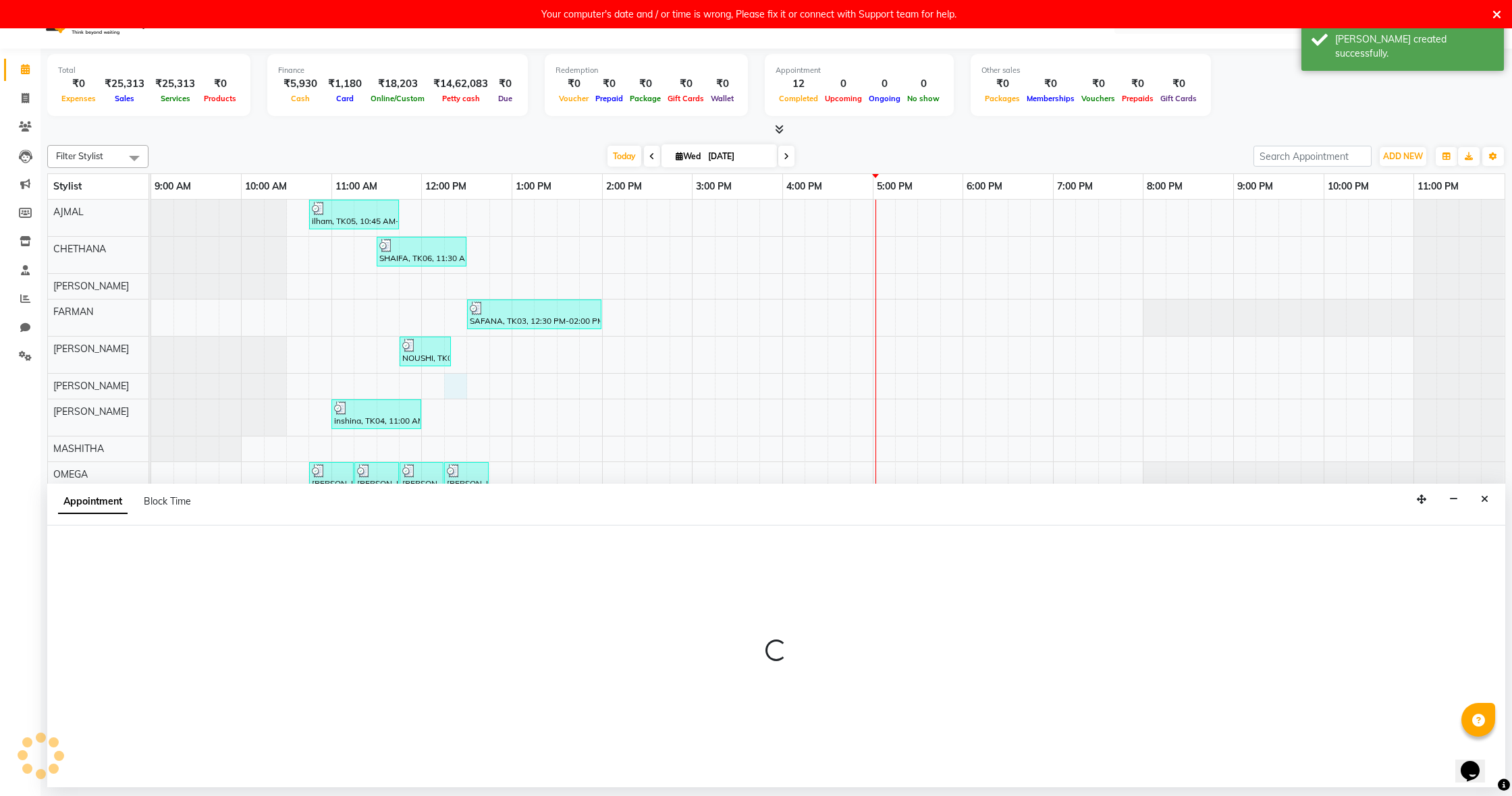
select select "71296"
select select "735"
select select "tentative"
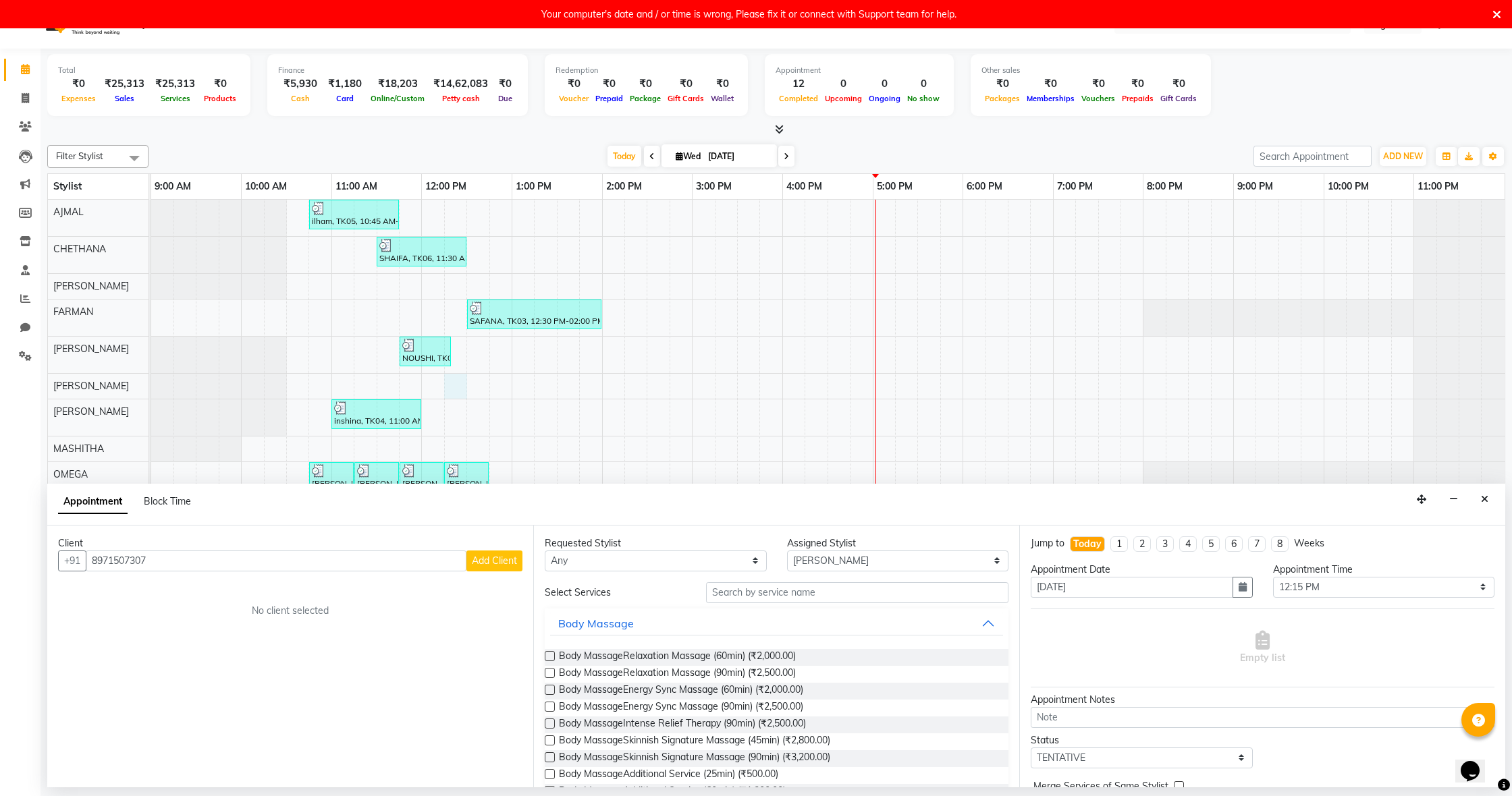
type input "8971507307"
click at [501, 564] on span "Add Client" at bounding box center [494, 560] width 46 height 12
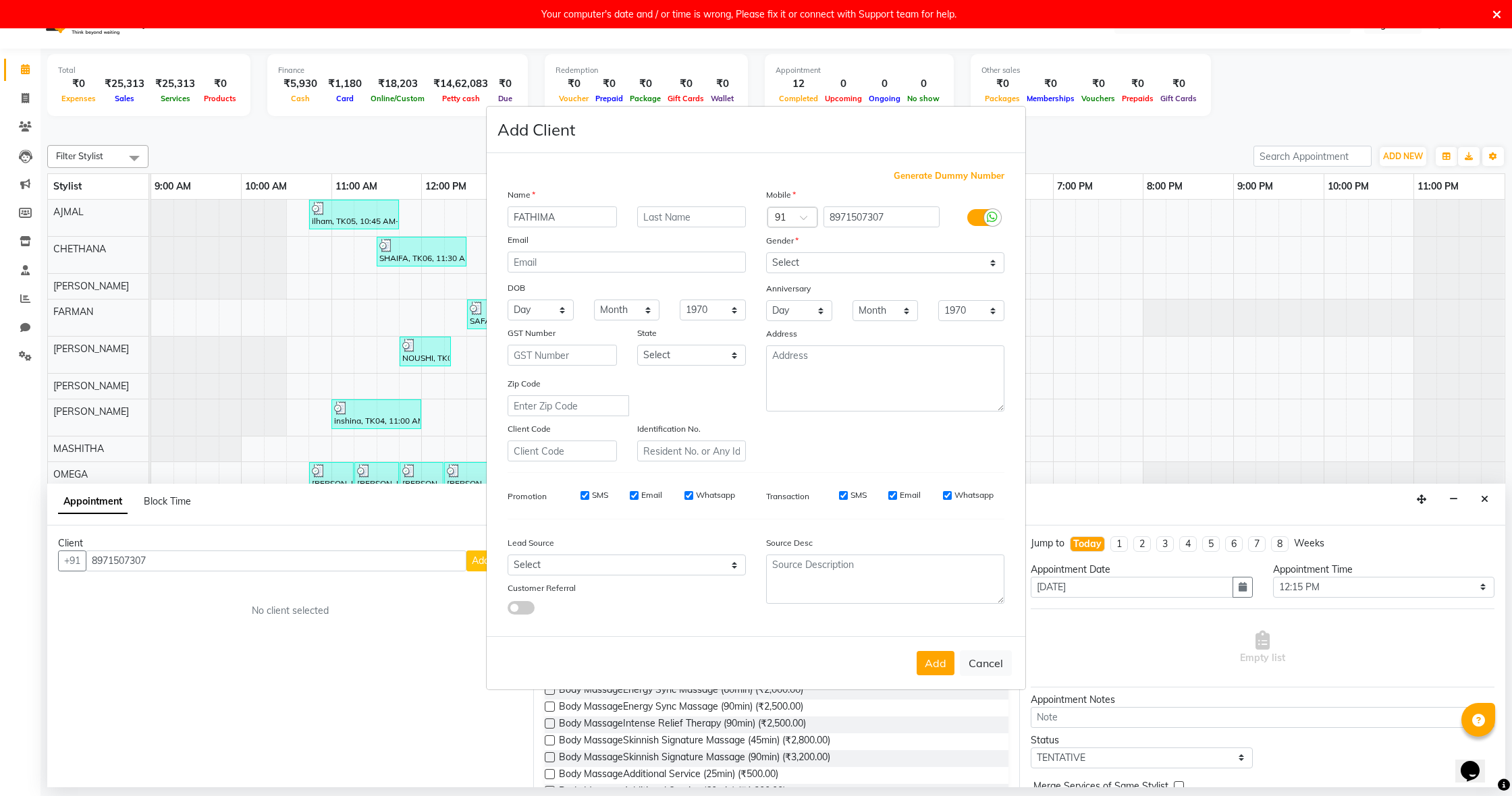
type input "FATHIMA"
select select "[DEMOGRAPHIC_DATA]"
drag, startPoint x: 927, startPoint y: 659, endPoint x: 922, endPoint y: 654, distance: 7.1
click at [926, 659] on button "Add" at bounding box center [935, 663] width 37 height 24
select select
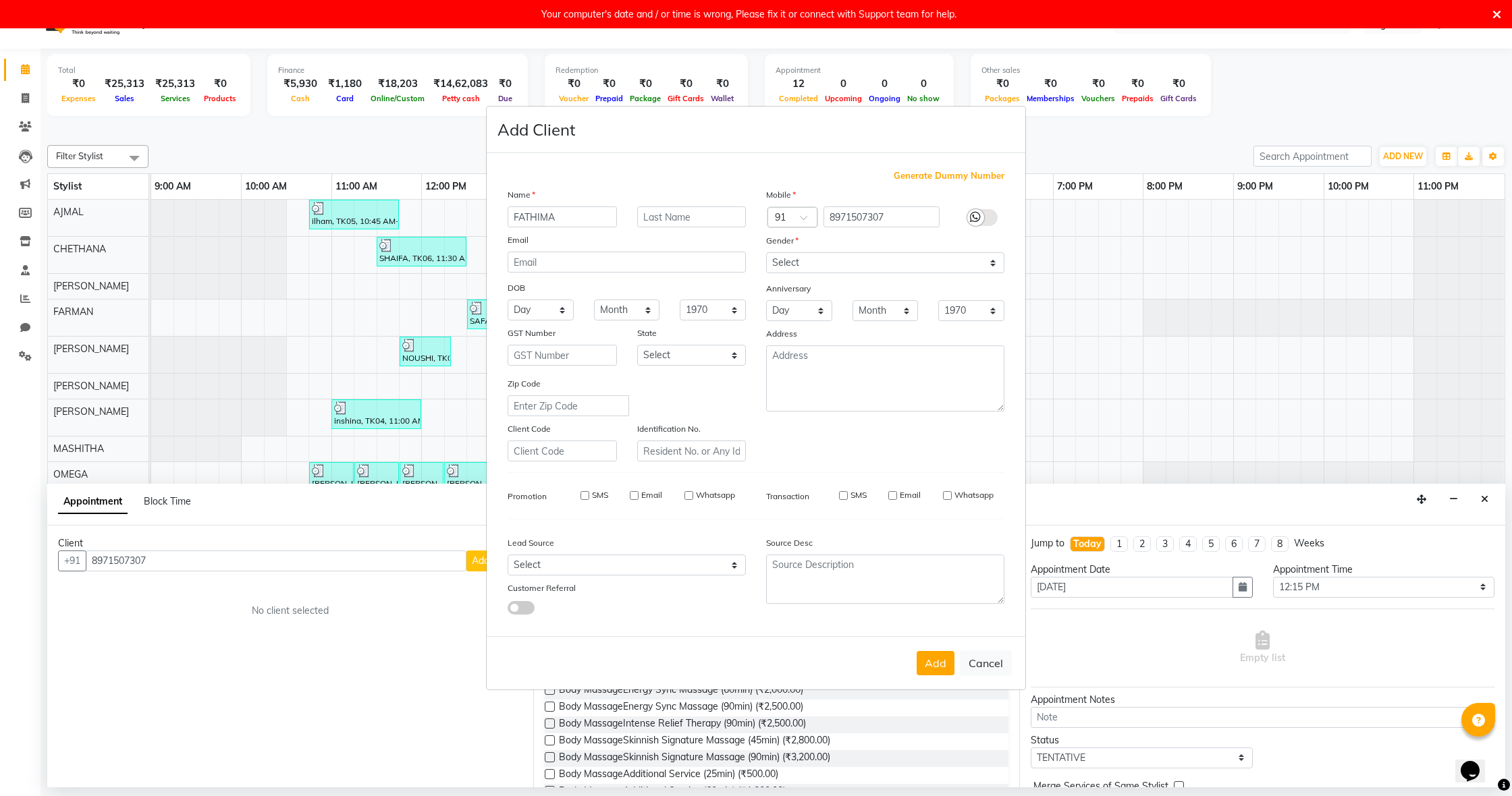
select select
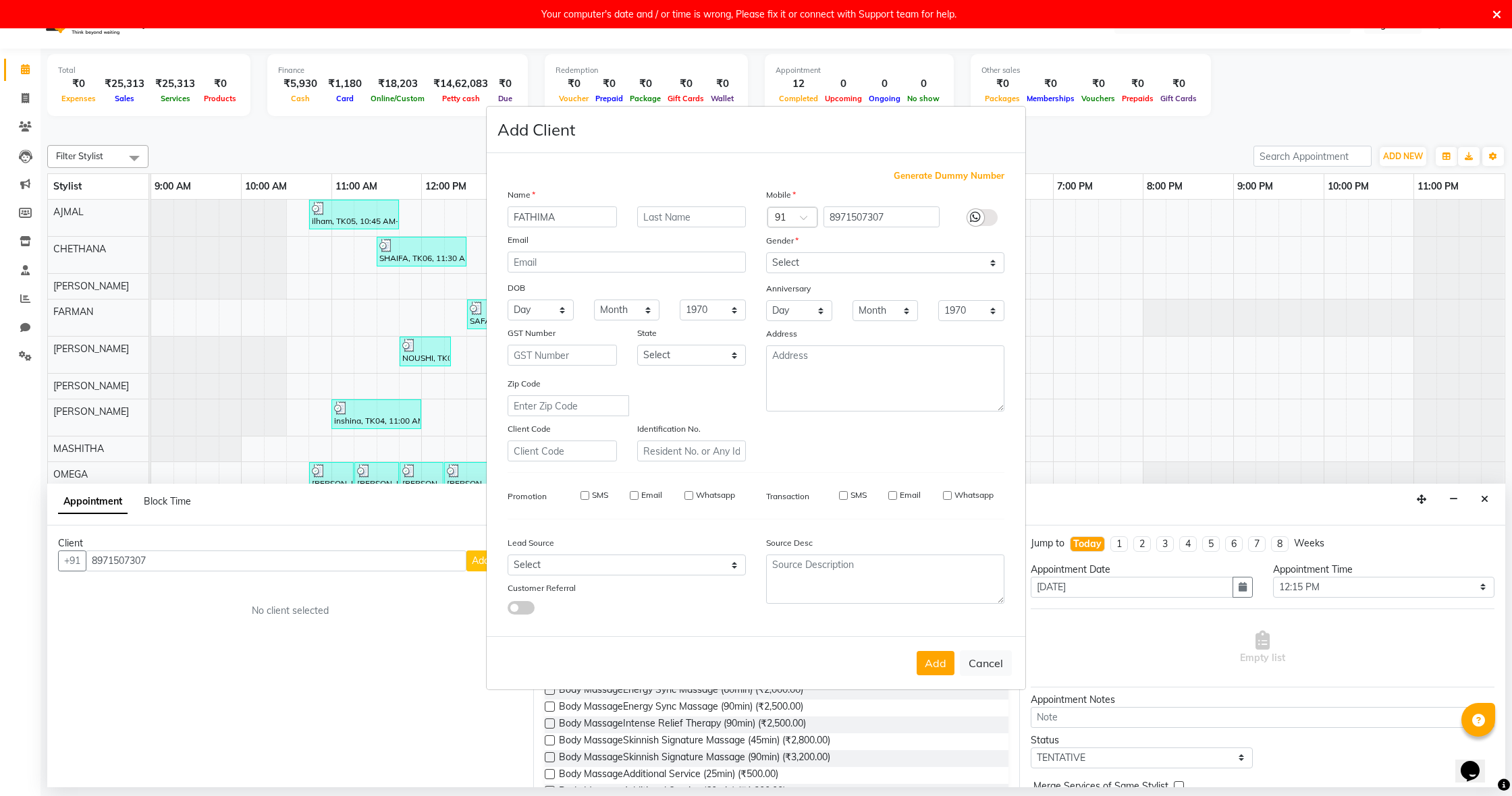
select select
checkbox input "false"
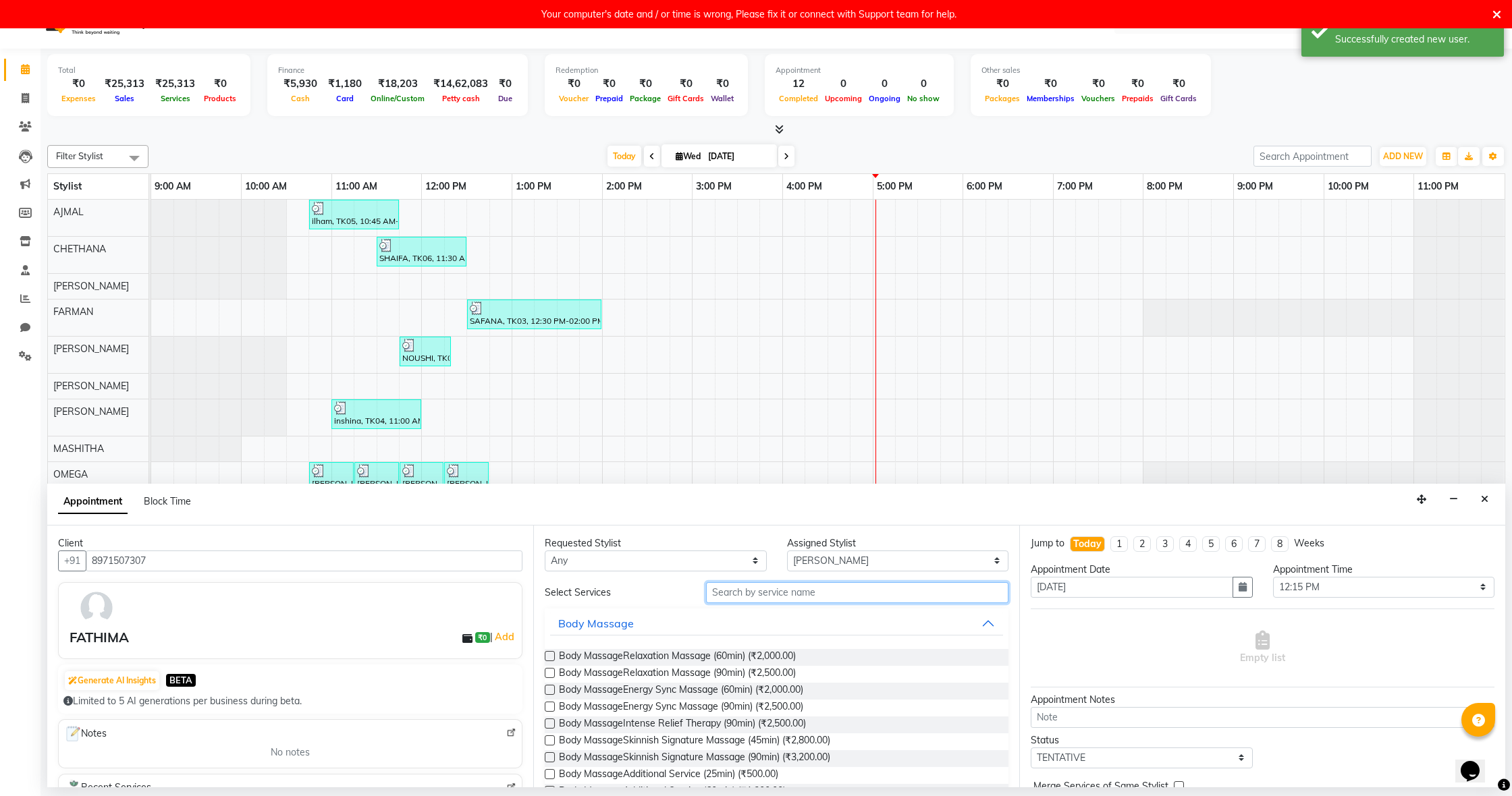
click at [807, 590] on input "text" at bounding box center [857, 593] width 303 height 21
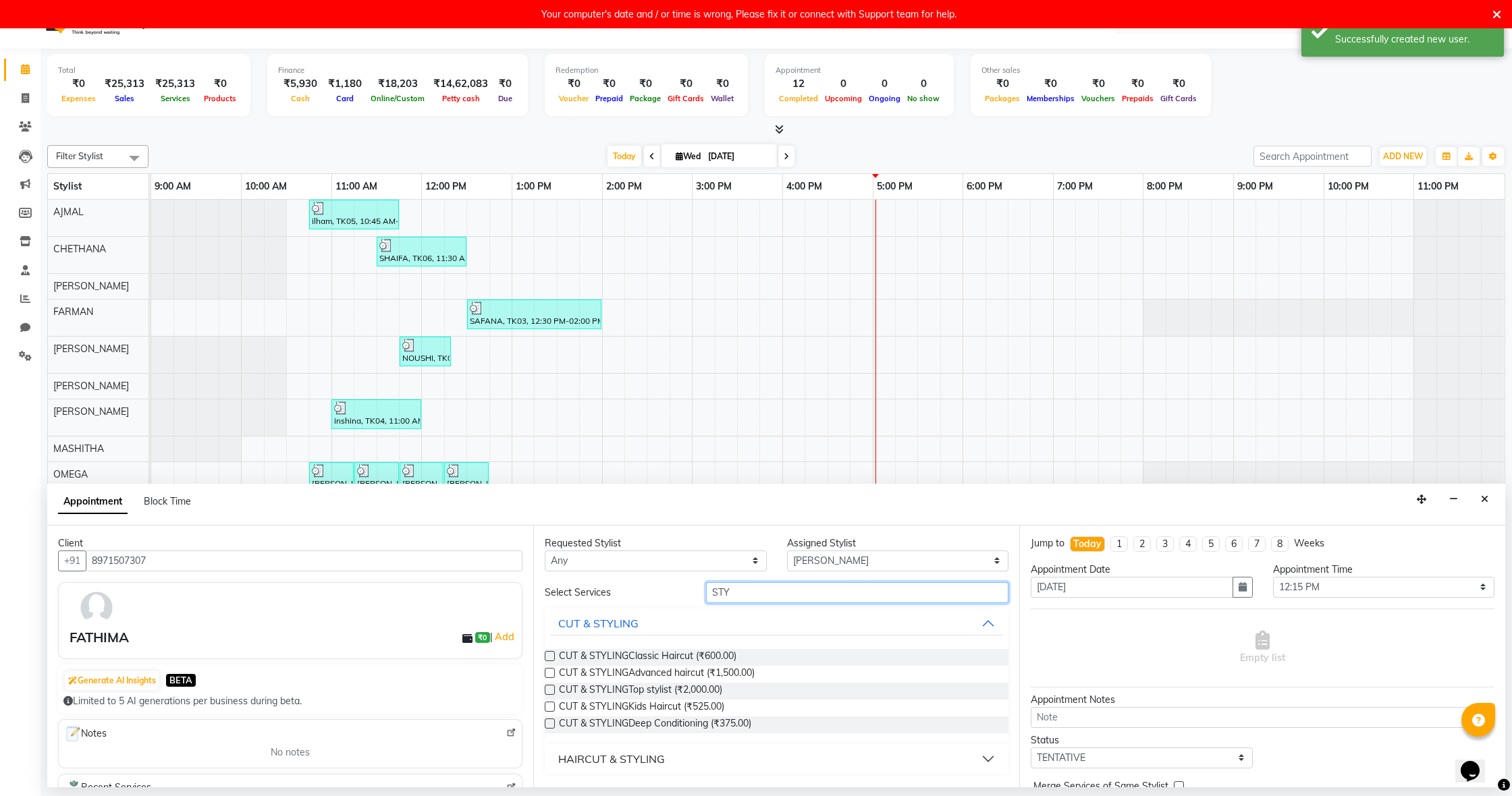
type input "STY"
click at [550, 656] on label at bounding box center [550, 656] width 10 height 10
click at [550, 656] on input "checkbox" at bounding box center [549, 657] width 9 height 9
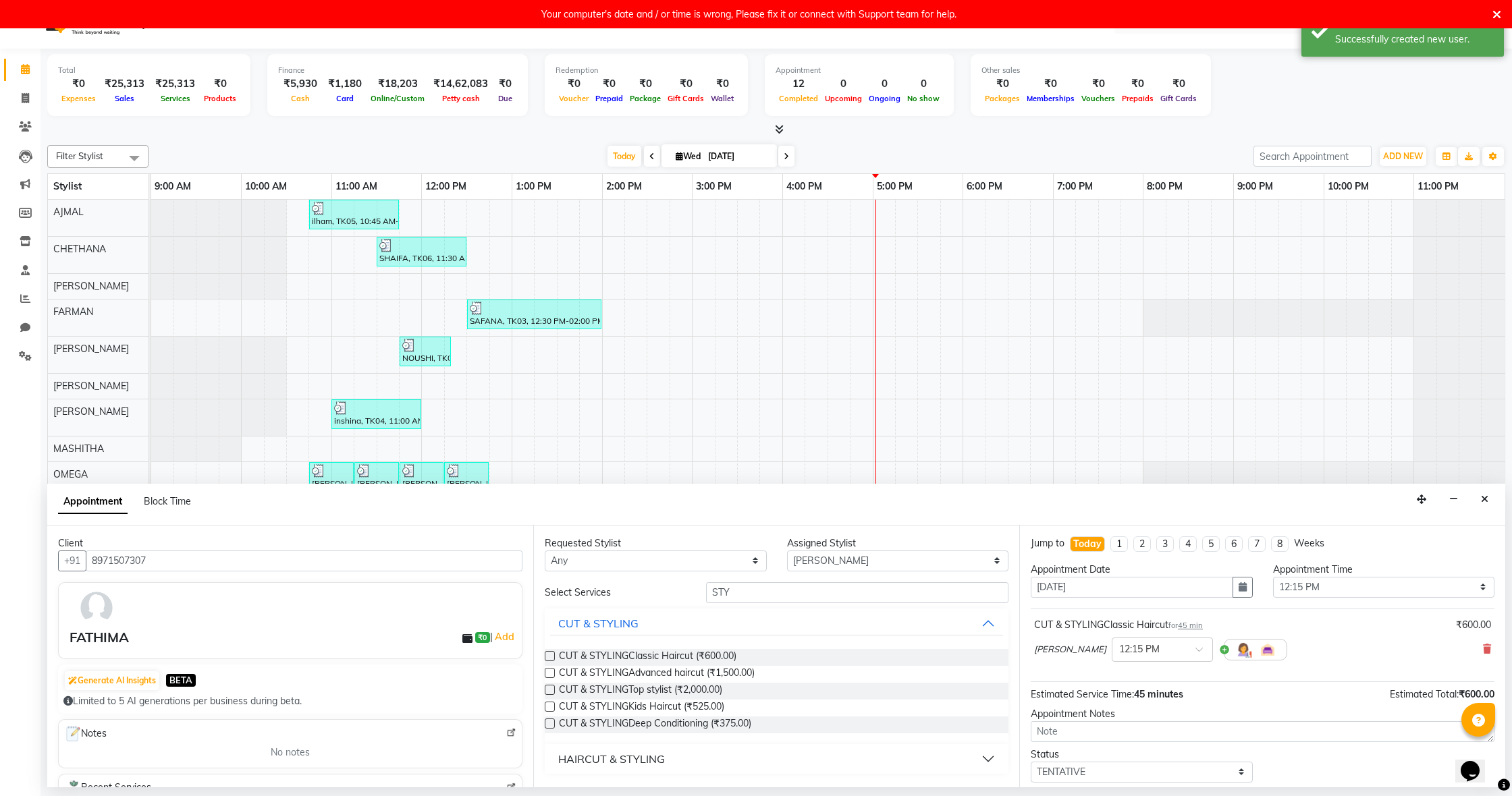
click at [550, 656] on label at bounding box center [550, 656] width 10 height 10
click at [550, 656] on input "checkbox" at bounding box center [549, 657] width 9 height 9
checkbox input "false"
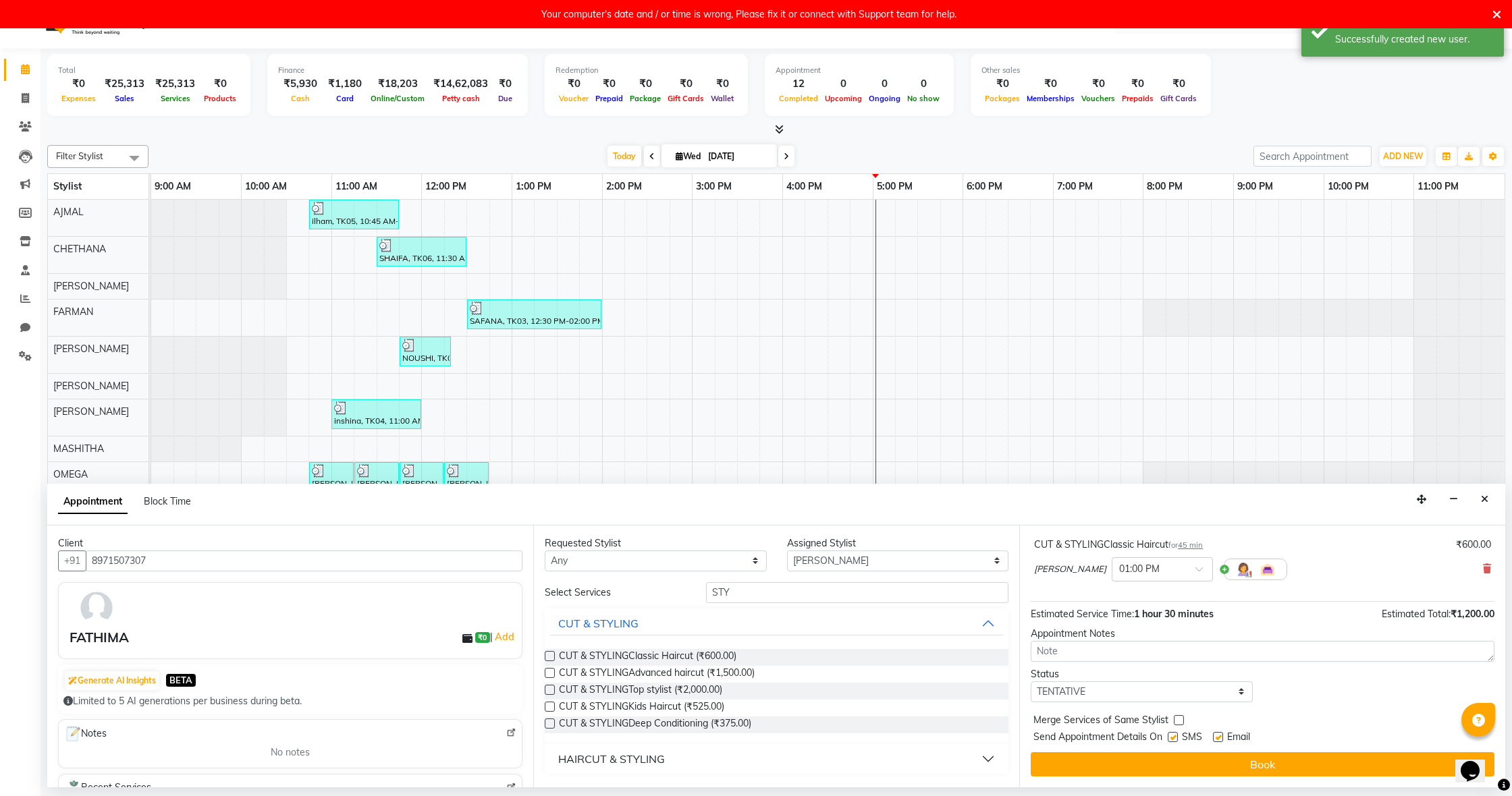
scroll to position [142, 0]
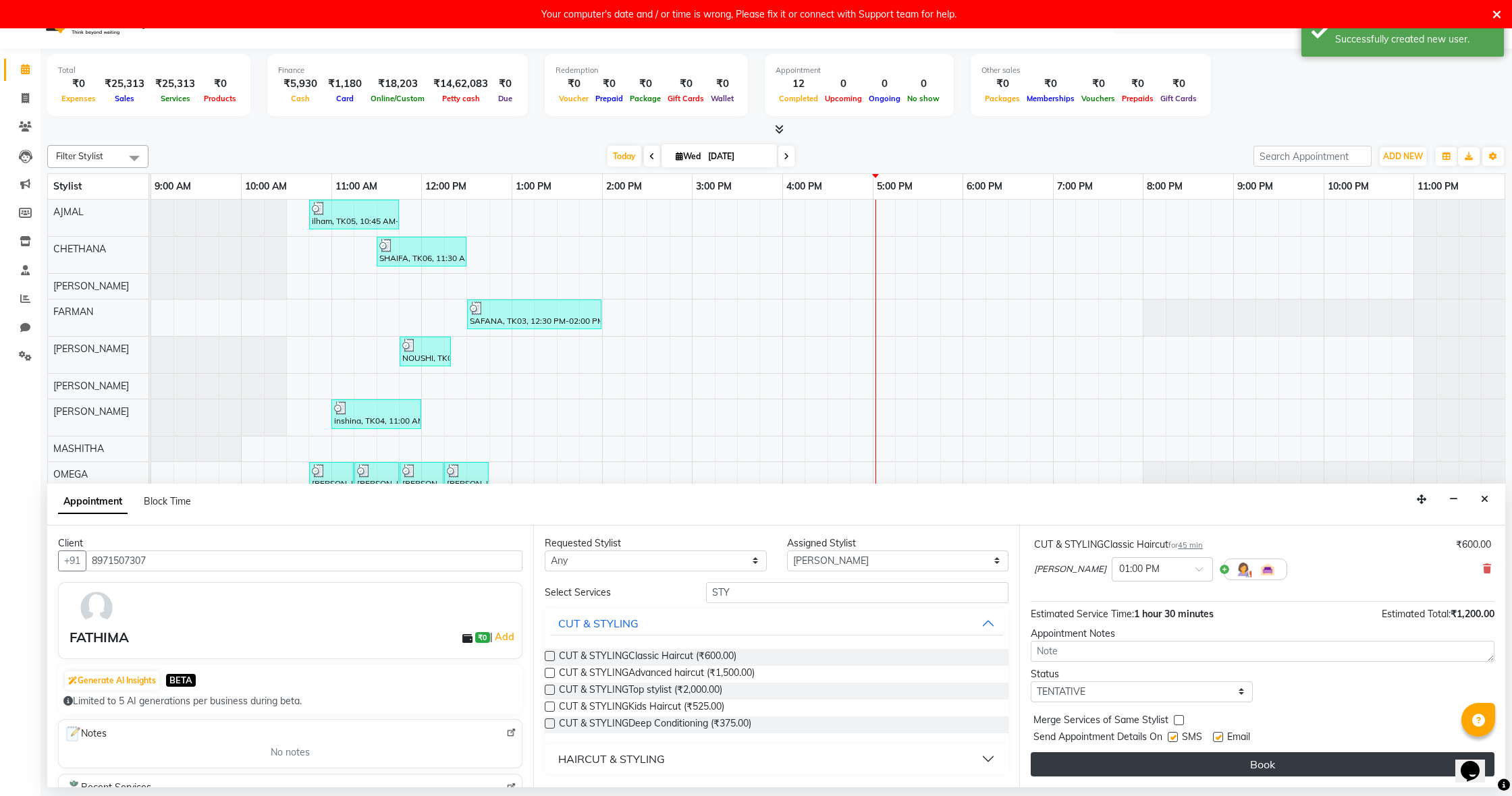
click at [1357, 761] on button "Book" at bounding box center [1262, 764] width 464 height 24
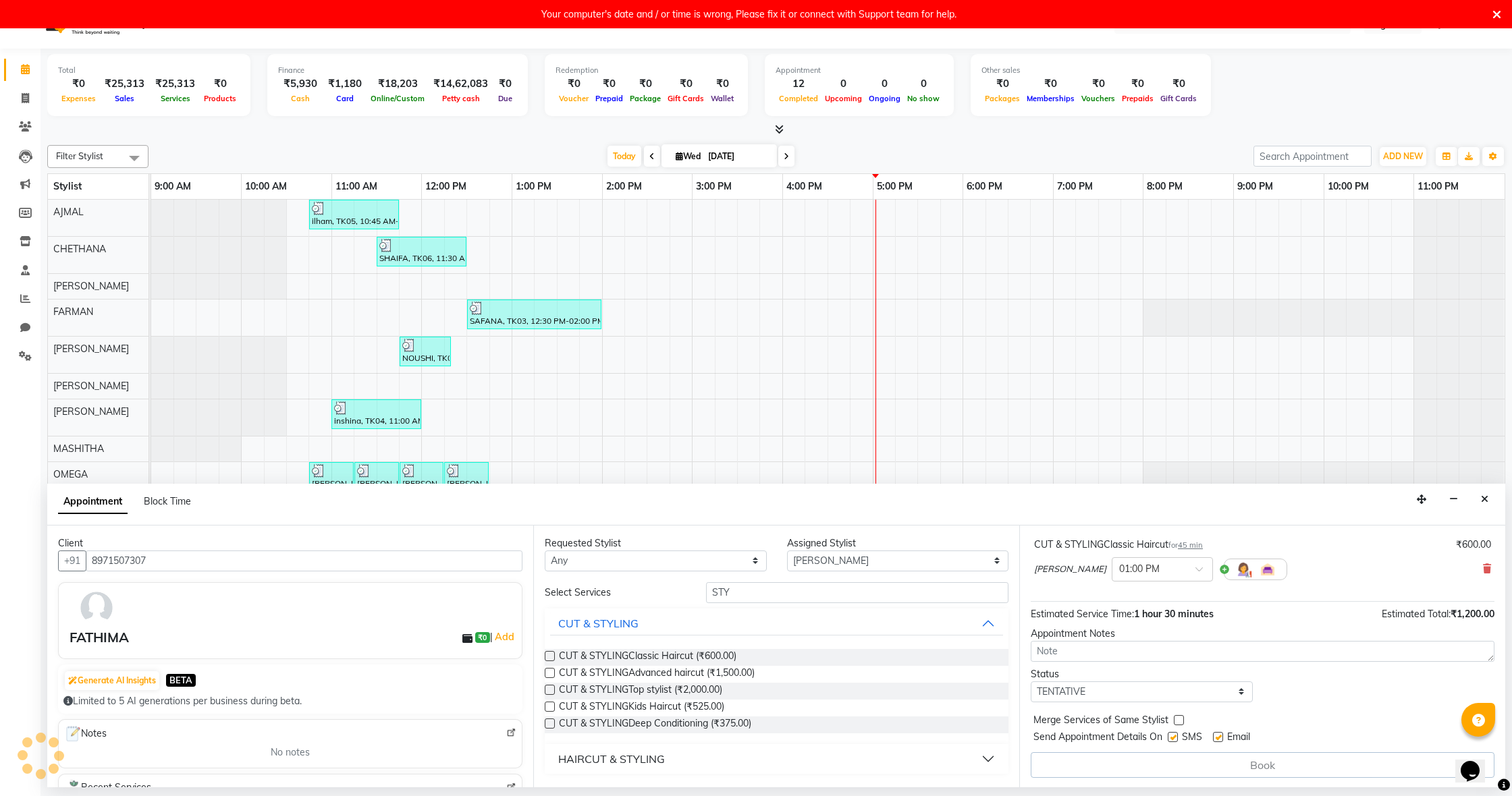
scroll to position [0, 0]
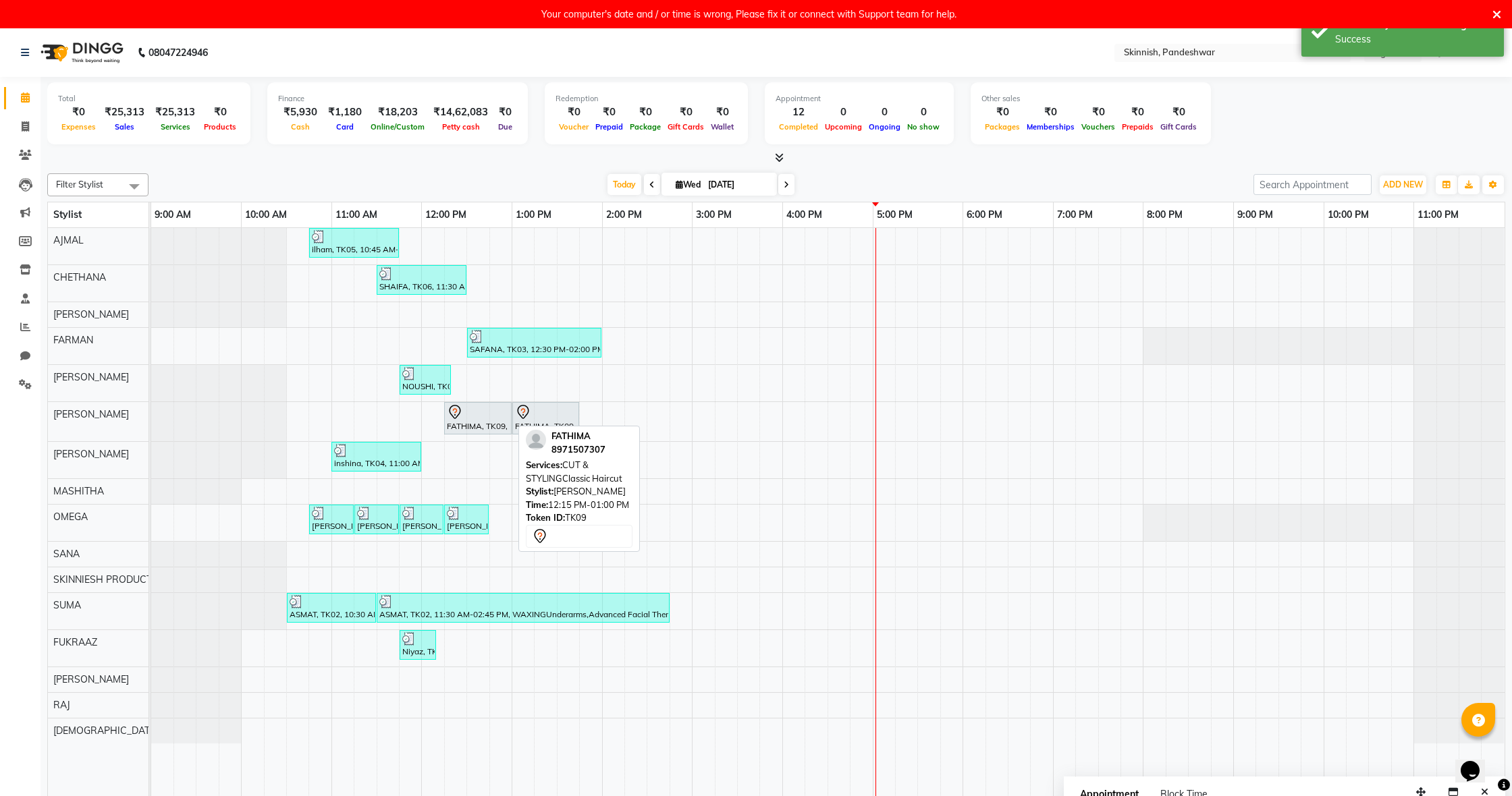
click at [454, 413] on icon at bounding box center [455, 412] width 16 height 16
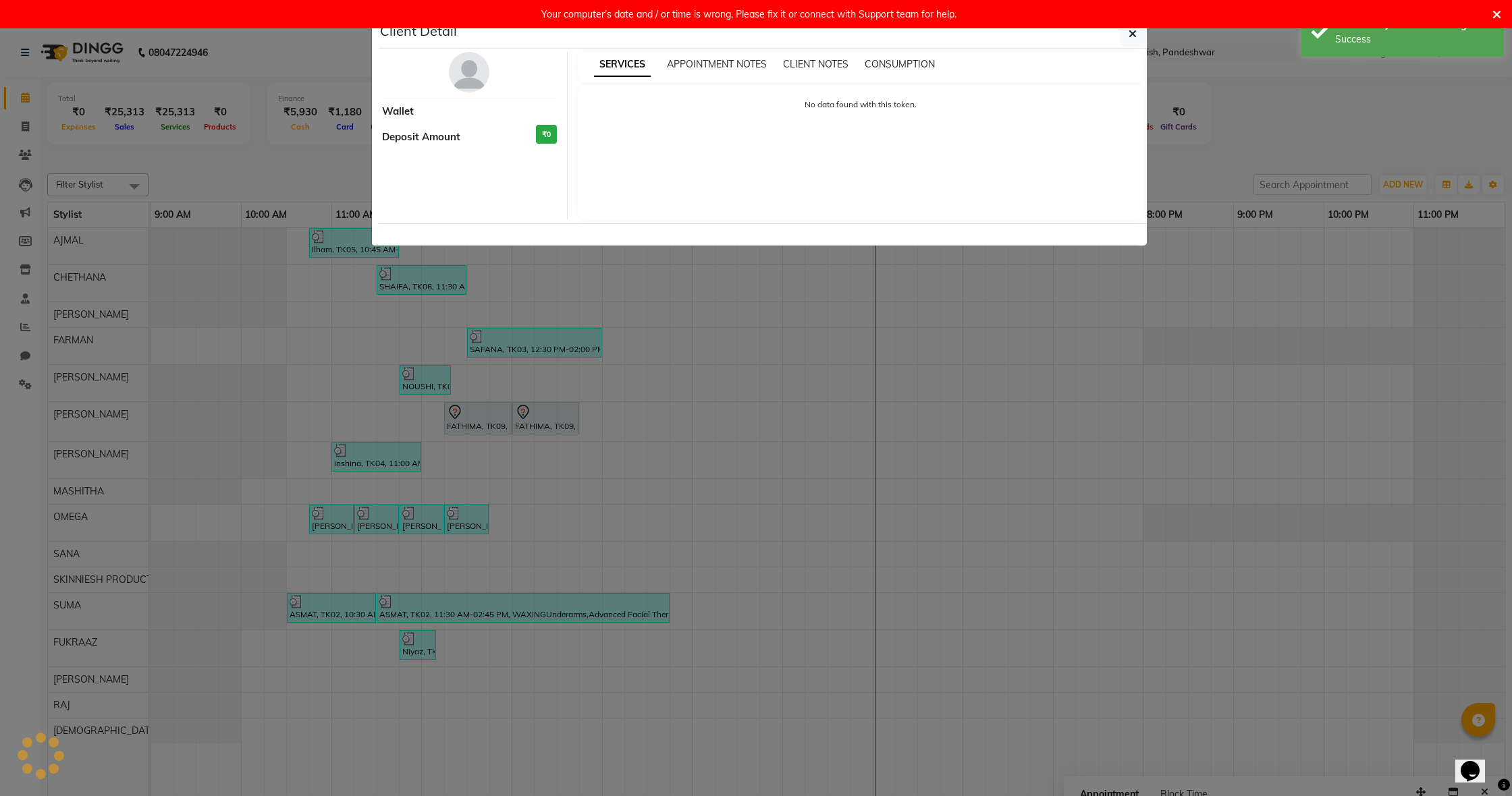
select select "7"
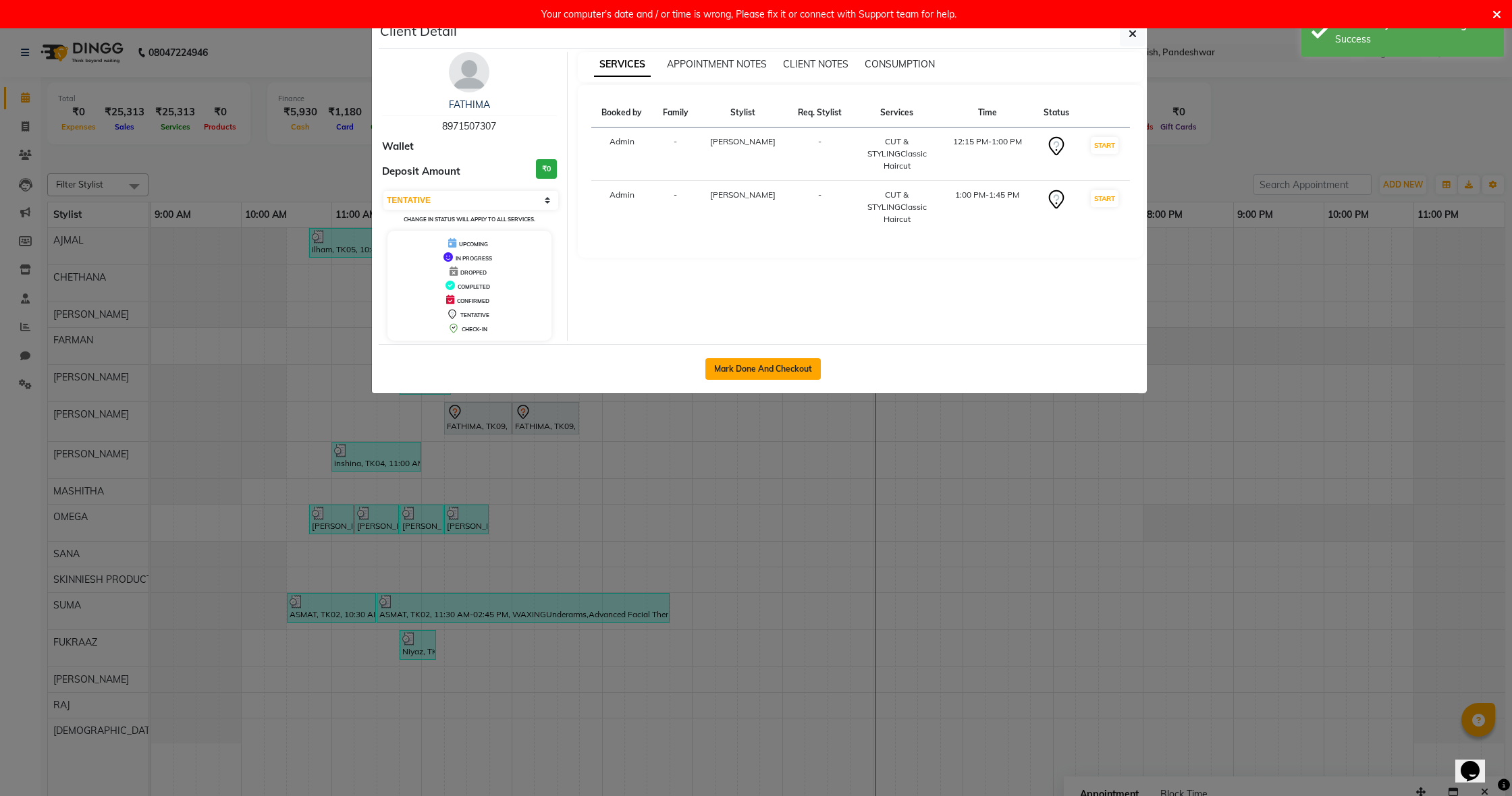
click at [792, 362] on button "Mark Done And Checkout" at bounding box center [763, 369] width 115 height 21
select select "service"
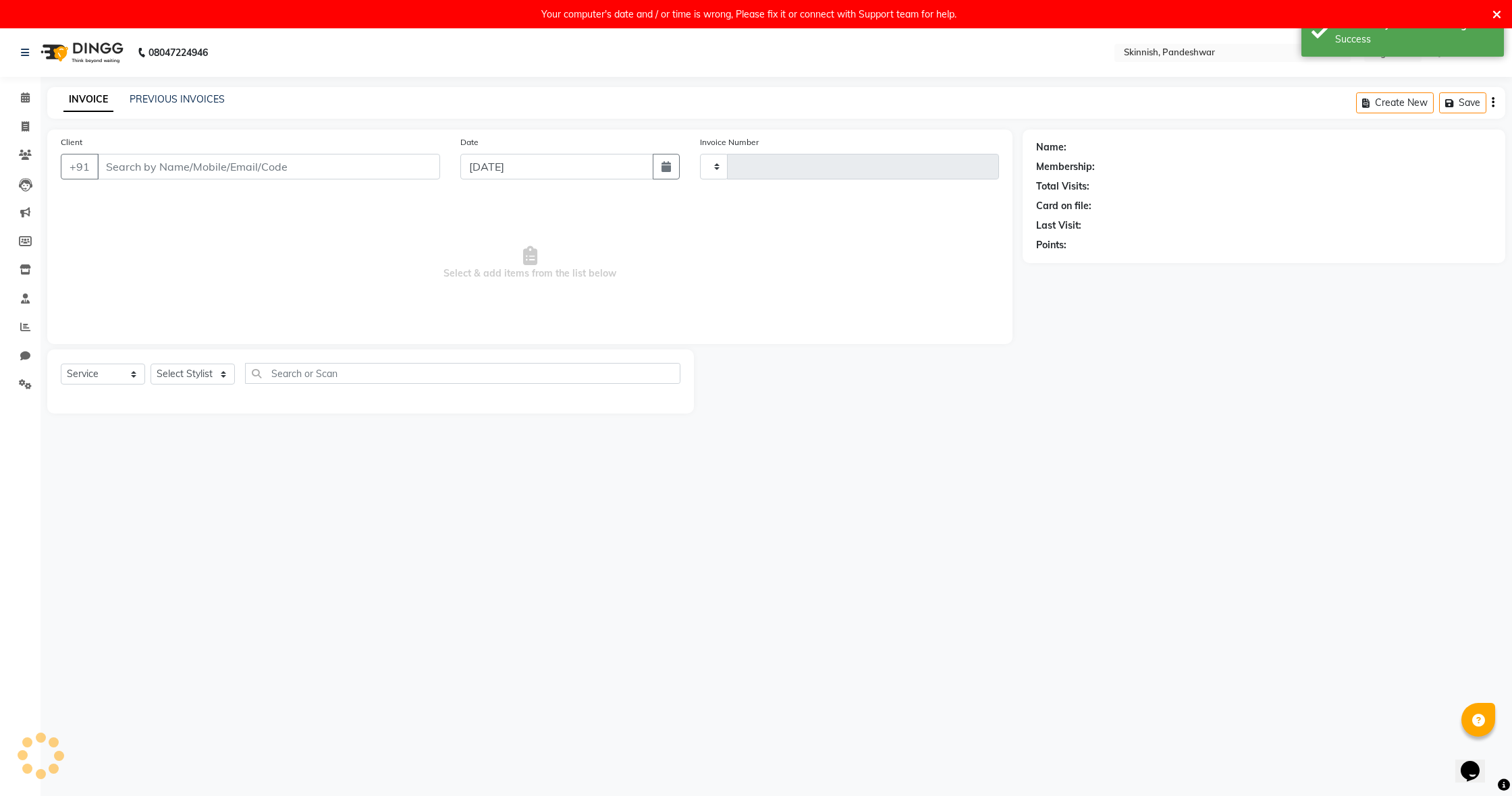
type input "1055"
select select "7886"
type input "8971507307"
select select "71296"
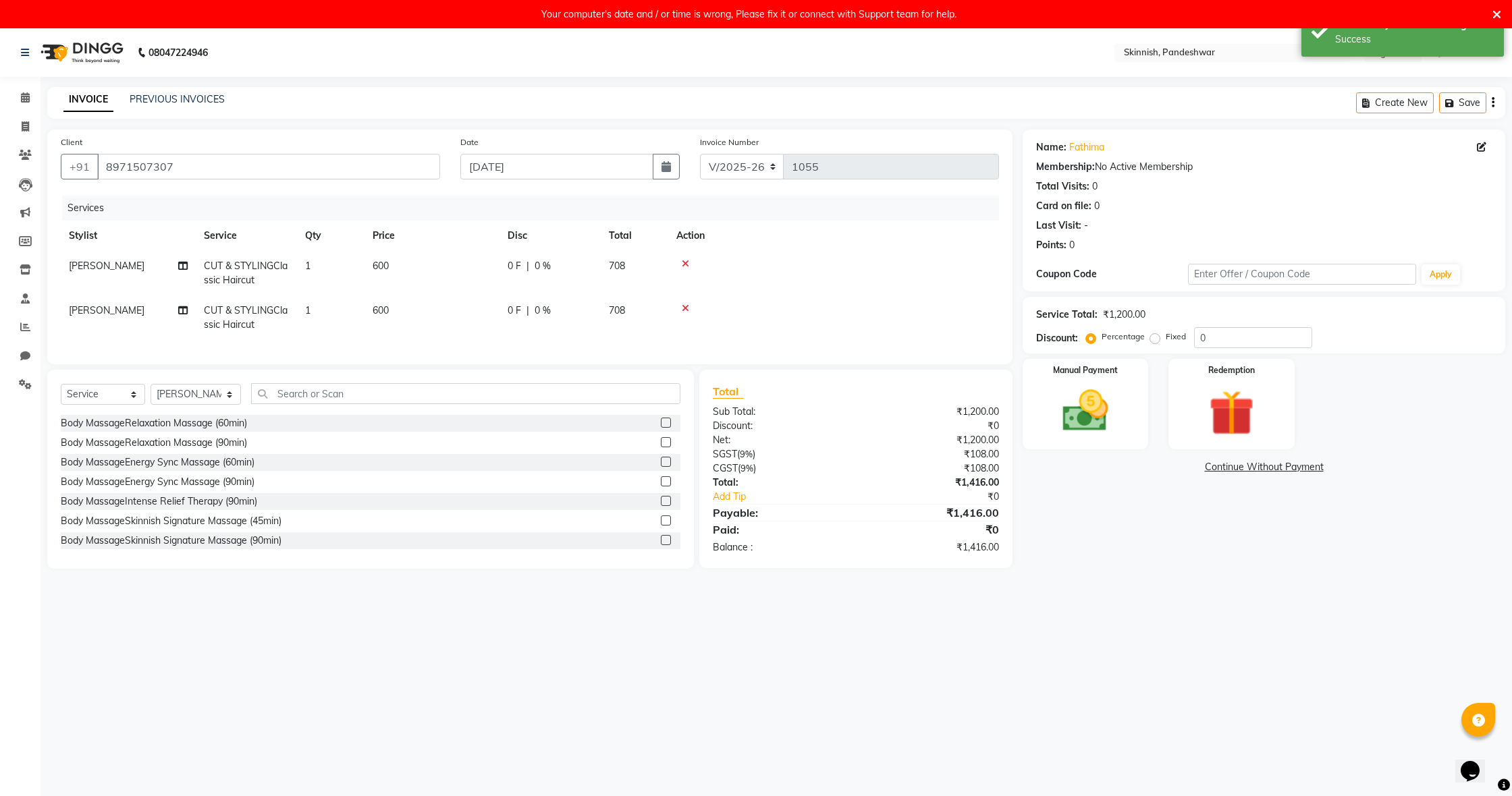
click at [395, 264] on td "600" at bounding box center [432, 273] width 135 height 45
select select "71296"
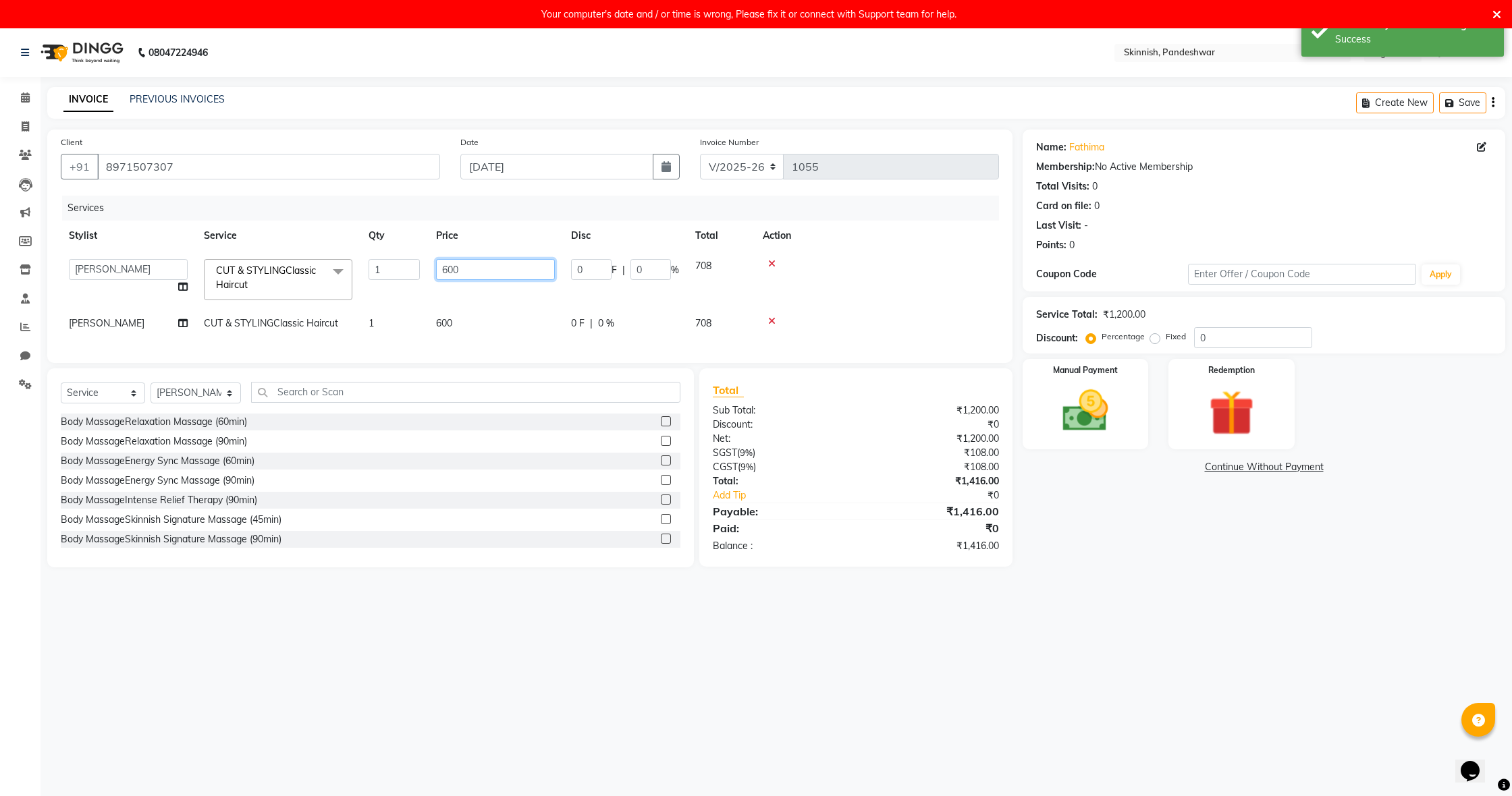
click at [478, 262] on input "600" at bounding box center [496, 269] width 119 height 21
type input "6"
type input "1000"
click at [450, 329] on td "600" at bounding box center [495, 323] width 135 height 30
select select "71296"
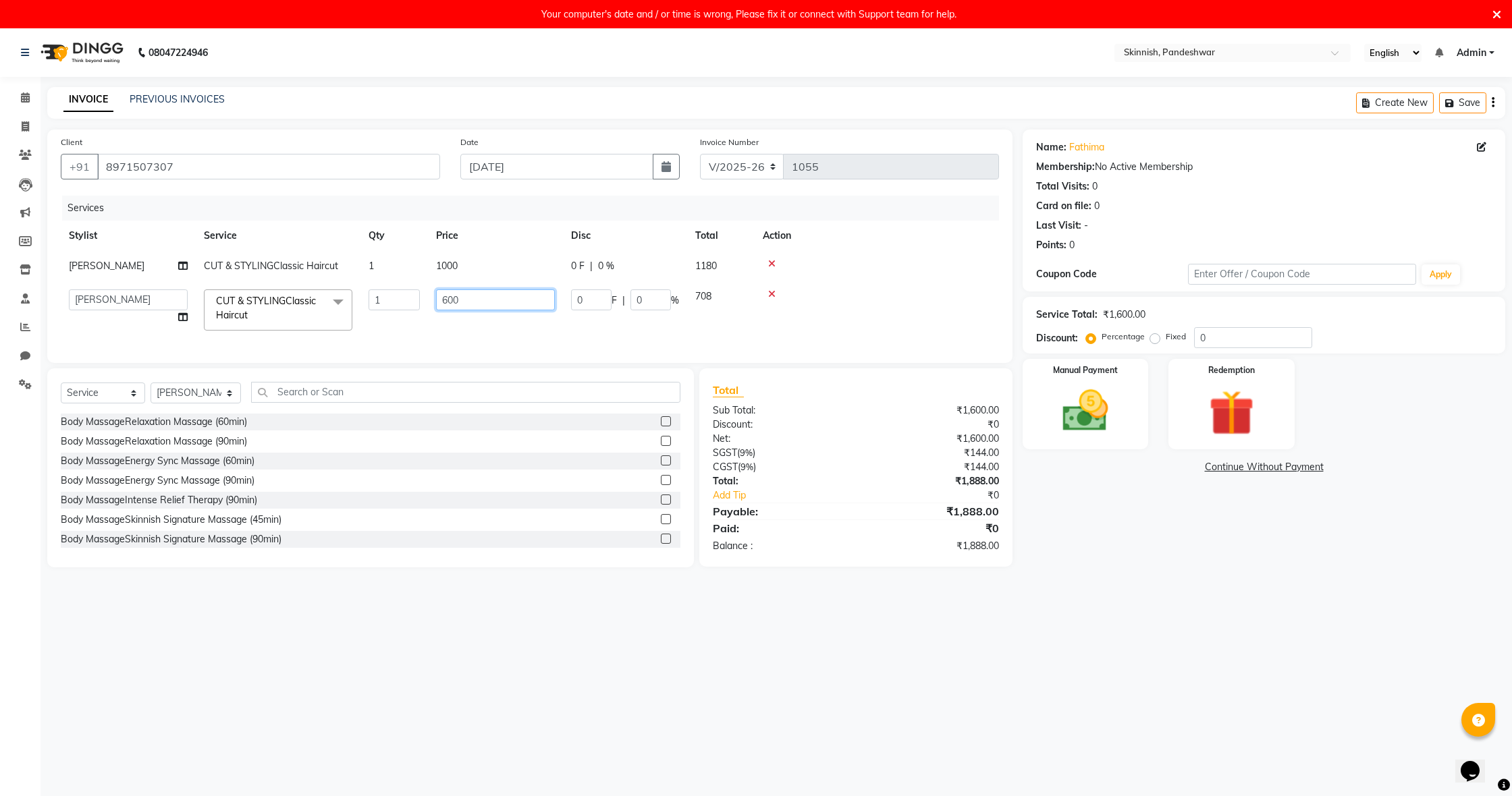
click at [525, 310] on input "600" at bounding box center [496, 300] width 119 height 21
type input "6"
type input "1000"
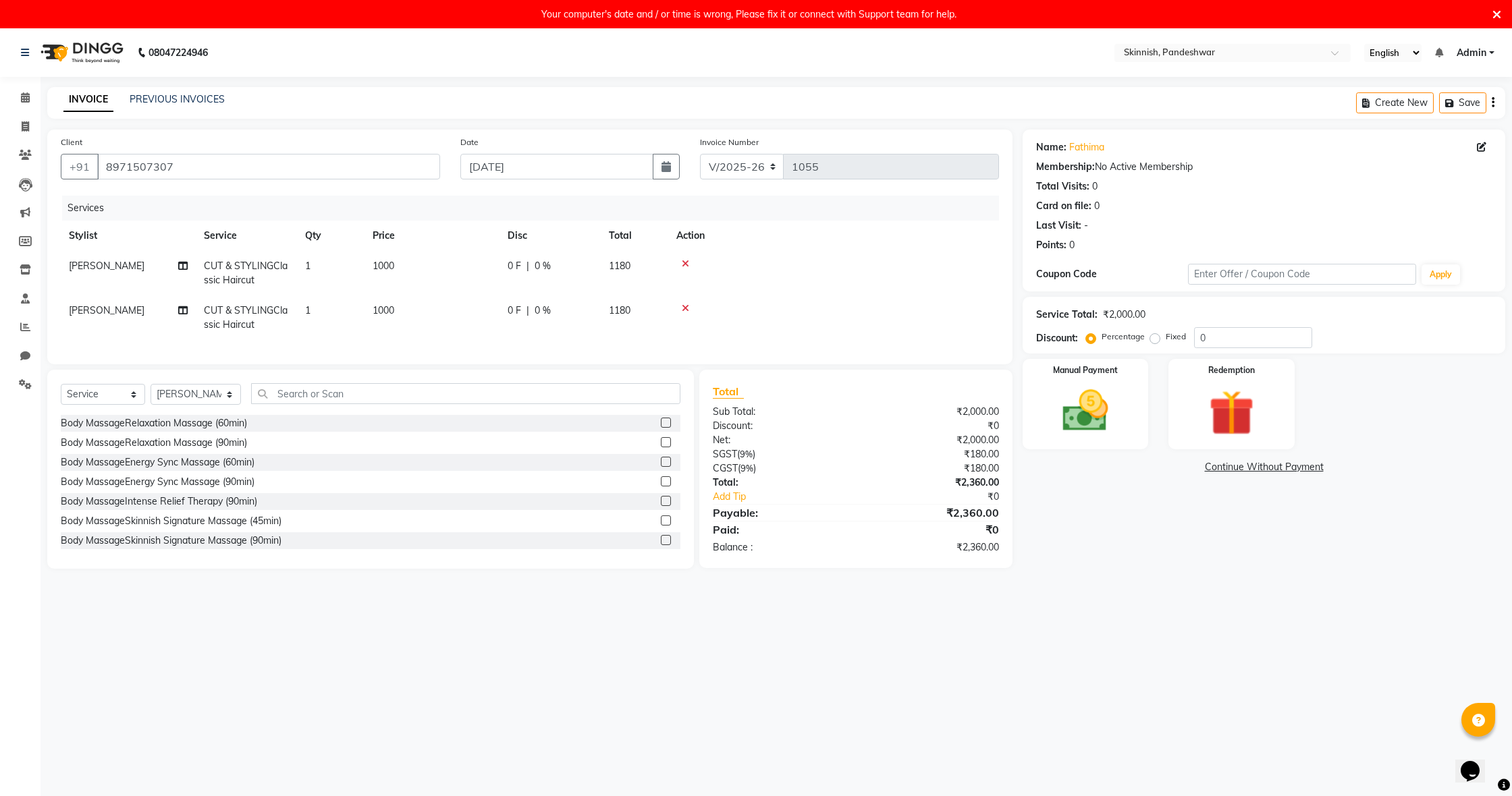
click at [951, 309] on div at bounding box center [834, 308] width 314 height 10
drag, startPoint x: 1093, startPoint y: 406, endPoint x: 1152, endPoint y: 419, distance: 60.4
click at [1092, 406] on img at bounding box center [1085, 411] width 74 height 53
click at [1290, 469] on span "CASH" at bounding box center [1289, 468] width 29 height 15
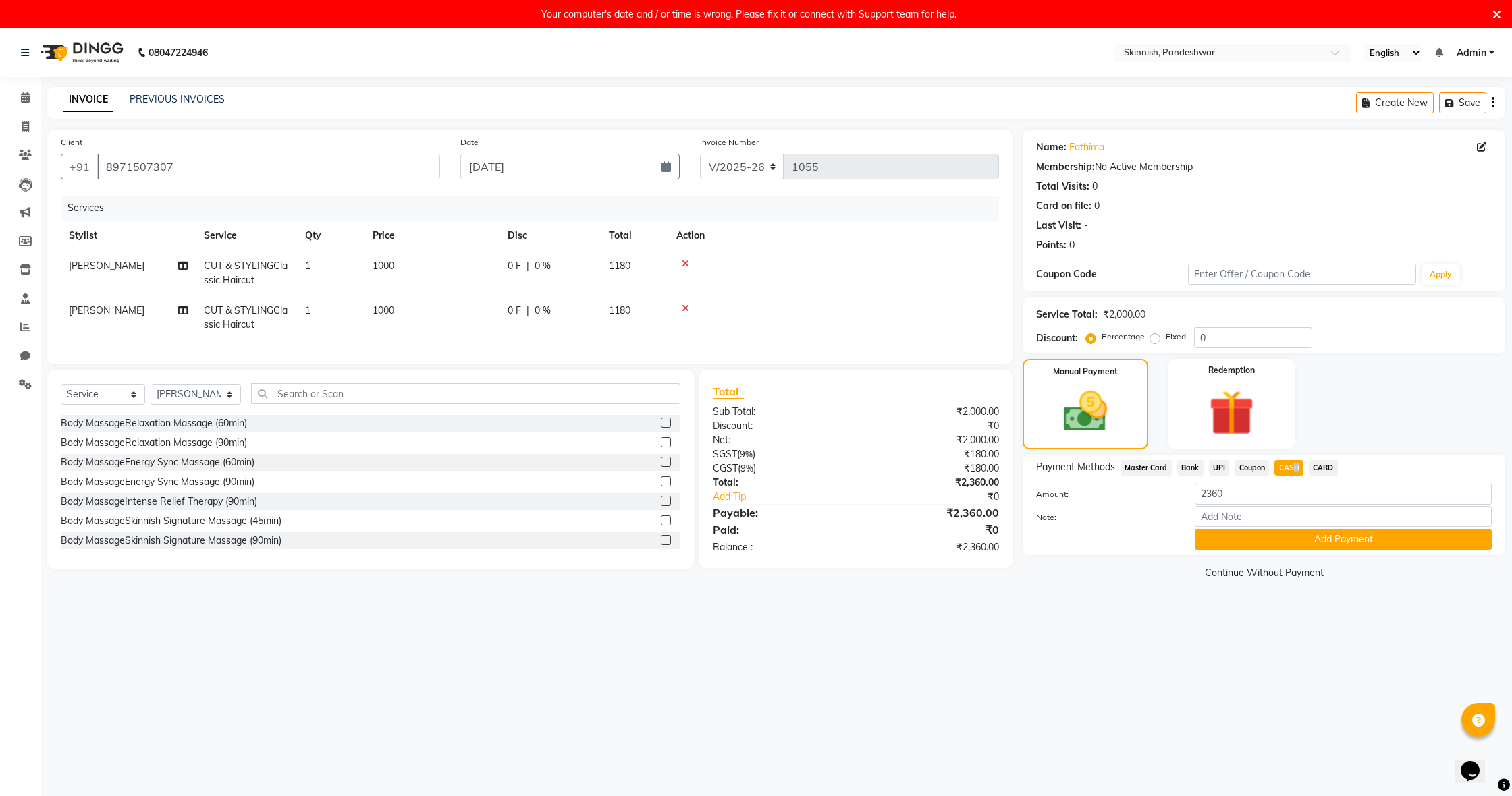
click at [1327, 539] on button "Add Payment" at bounding box center [1343, 539] width 297 height 21
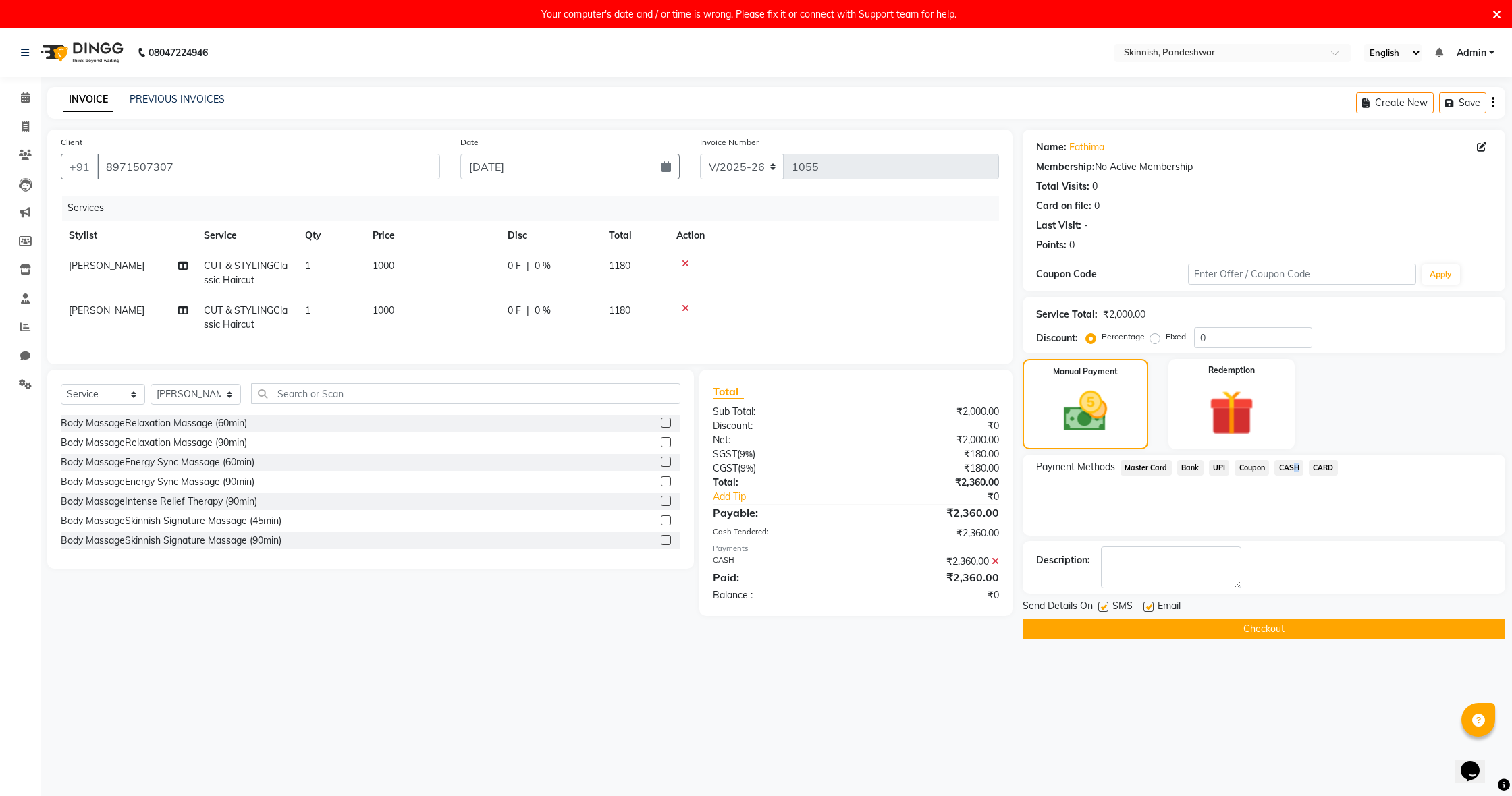
click at [1317, 630] on button "Checkout" at bounding box center [1264, 629] width 483 height 21
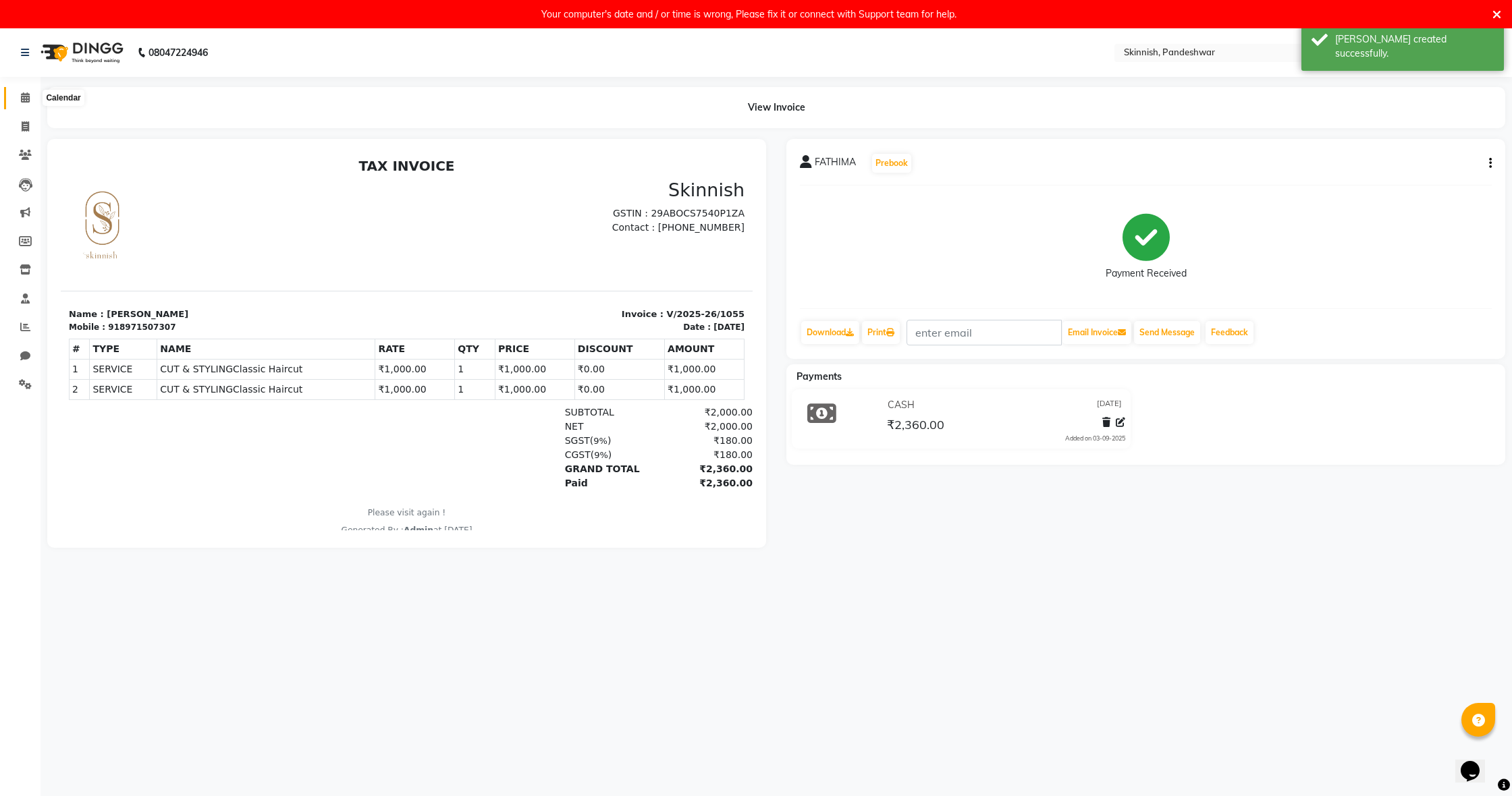
click at [18, 90] on span at bounding box center [25, 98] width 24 height 15
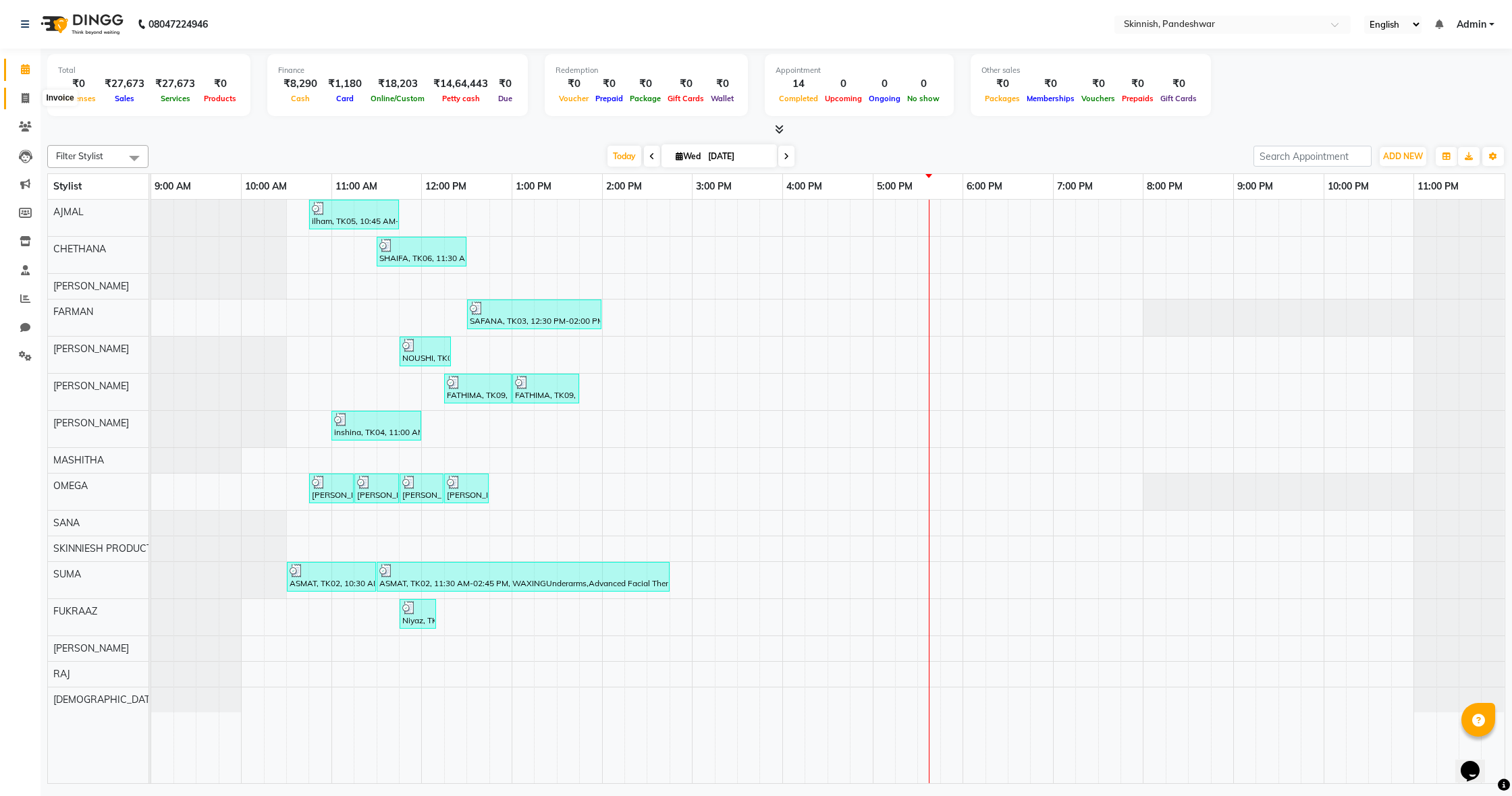
click at [16, 95] on span at bounding box center [25, 98] width 24 height 15
select select "7886"
select select "service"
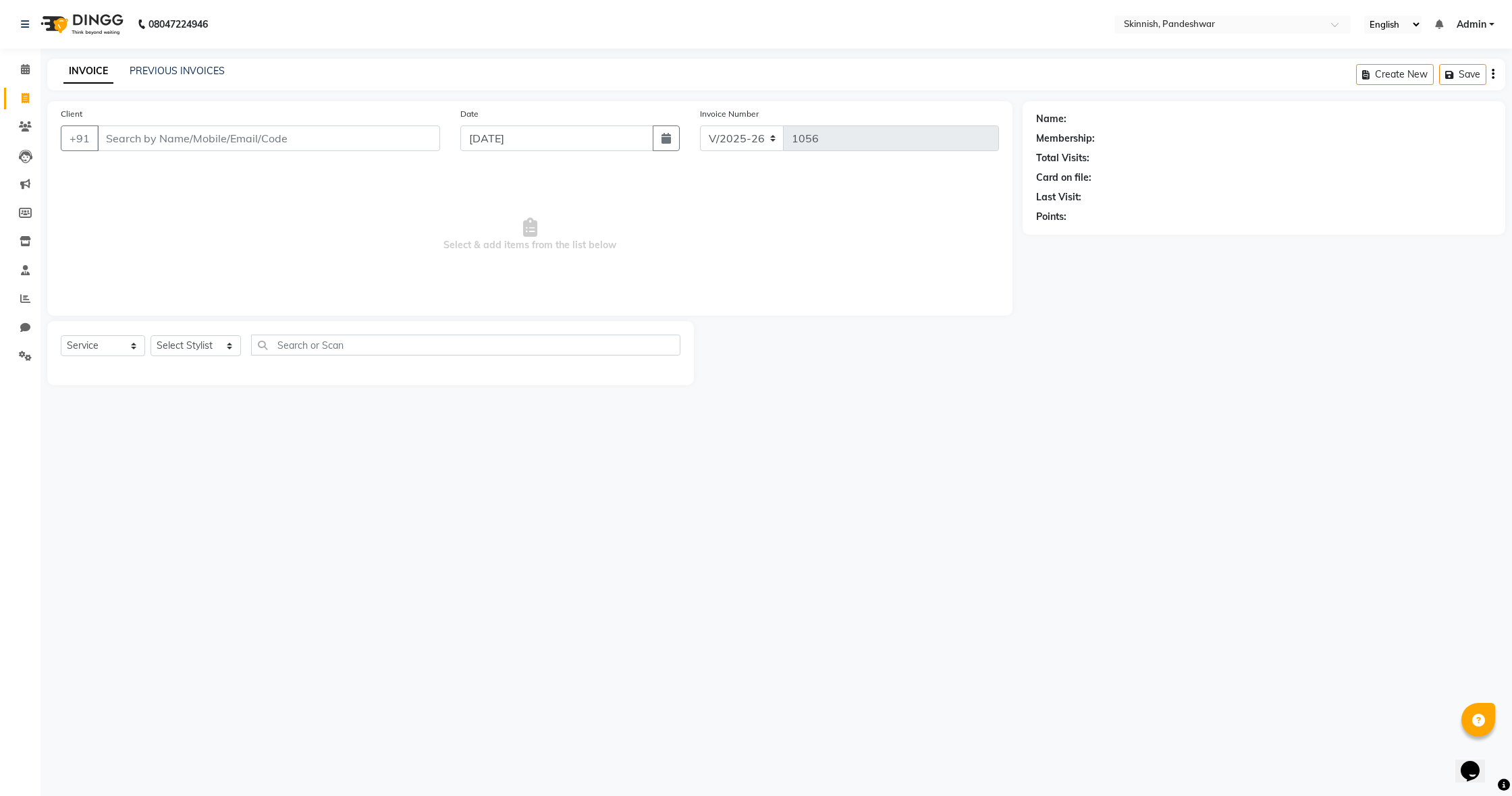
click at [21, 90] on link "Invoice" at bounding box center [21, 98] width 32 height 22
select select "service"
type input "1056"
select select "7886"
click at [21, 90] on link "Invoice" at bounding box center [21, 98] width 32 height 22
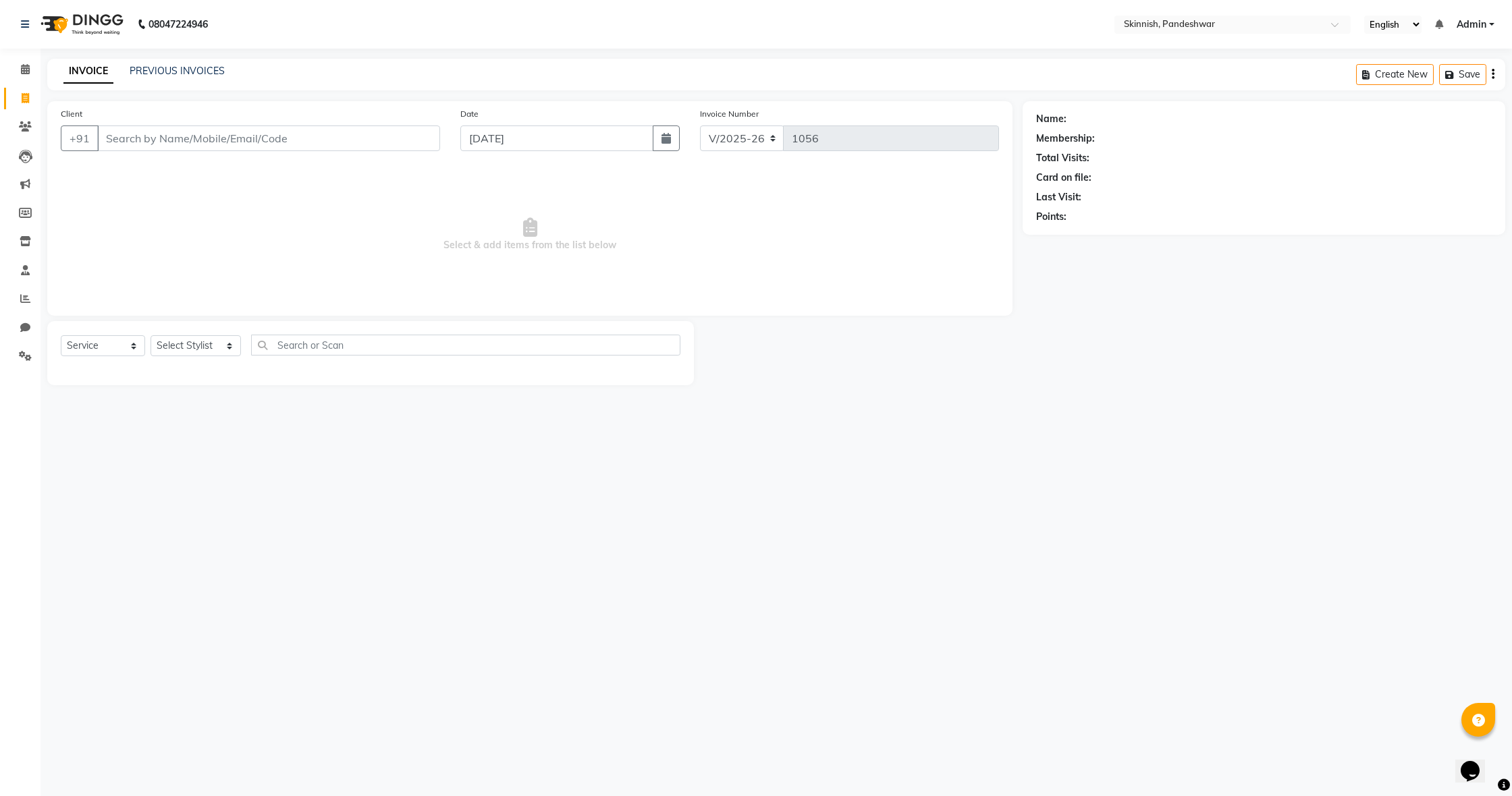
select select "service"
type input "1056"
select select "7886"
click at [21, 90] on link "Invoice" at bounding box center [21, 98] width 32 height 22
select select "service"
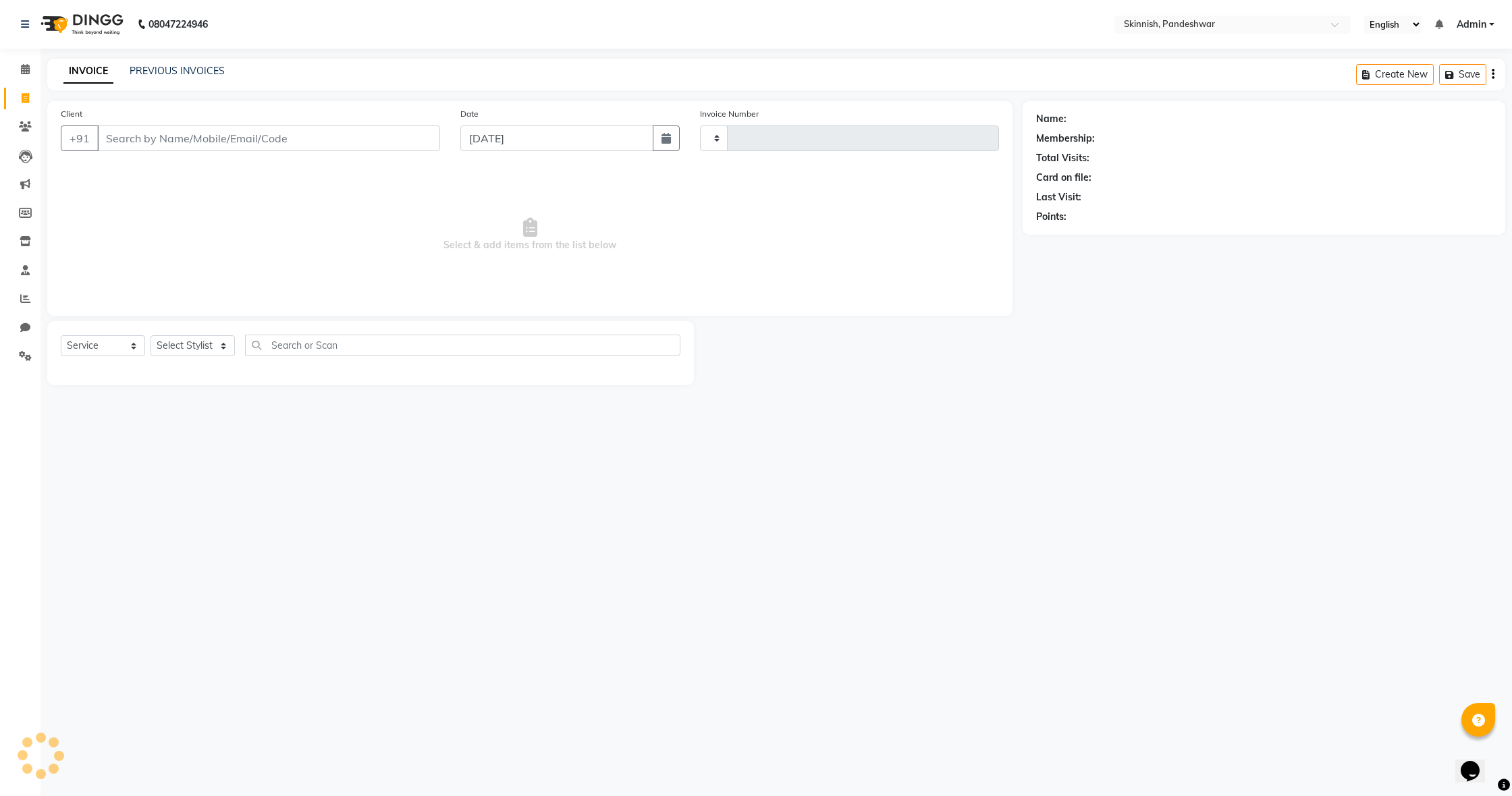
type input "1056"
select select "7886"
click at [21, 90] on link "Invoice" at bounding box center [21, 98] width 32 height 22
select select "service"
select select "7886"
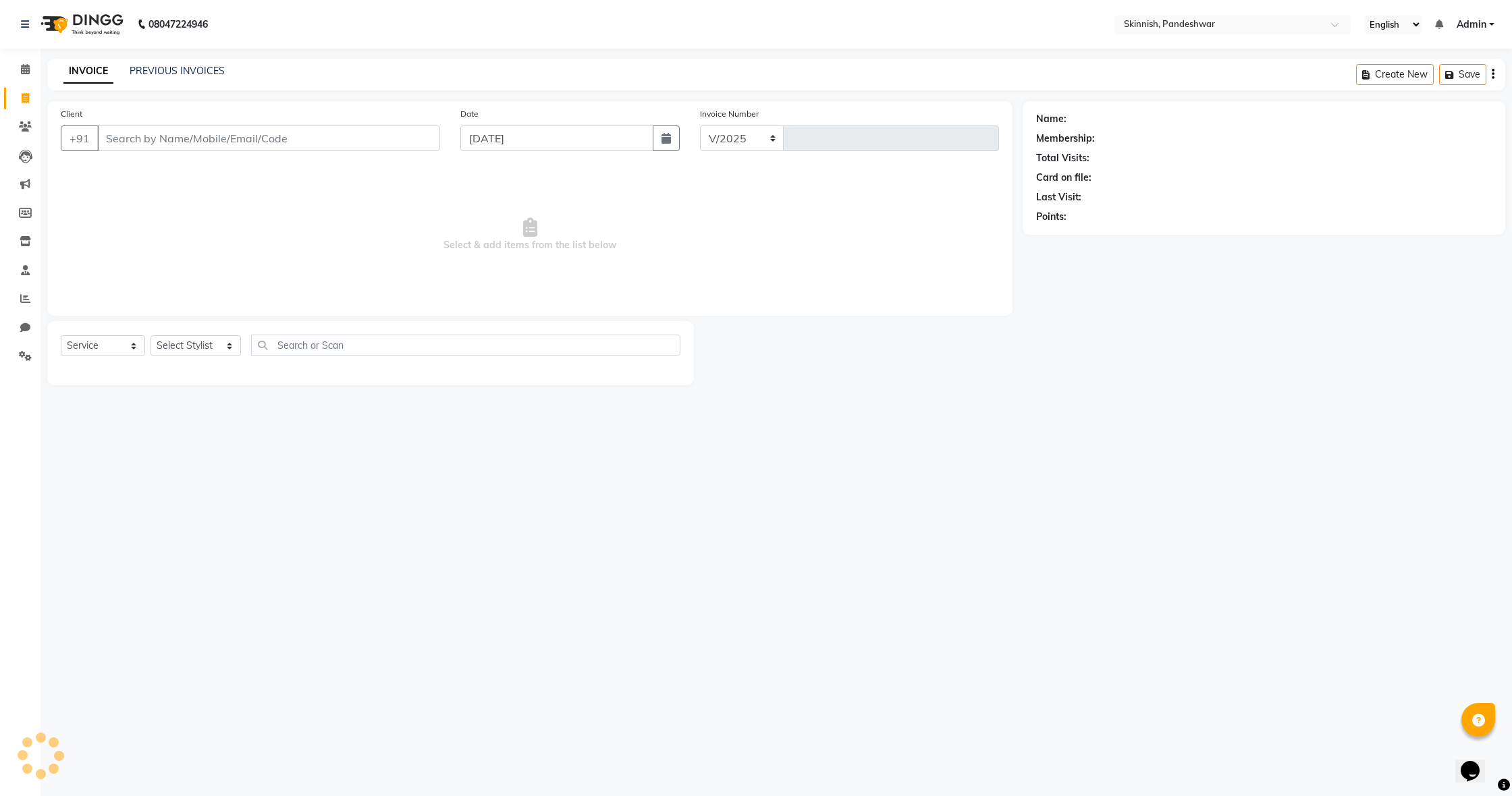
type input "1056"
click at [21, 90] on link "Invoice" at bounding box center [21, 98] width 32 height 22
select select "7886"
select select "service"
click at [21, 90] on link "Invoice" at bounding box center [21, 98] width 32 height 22
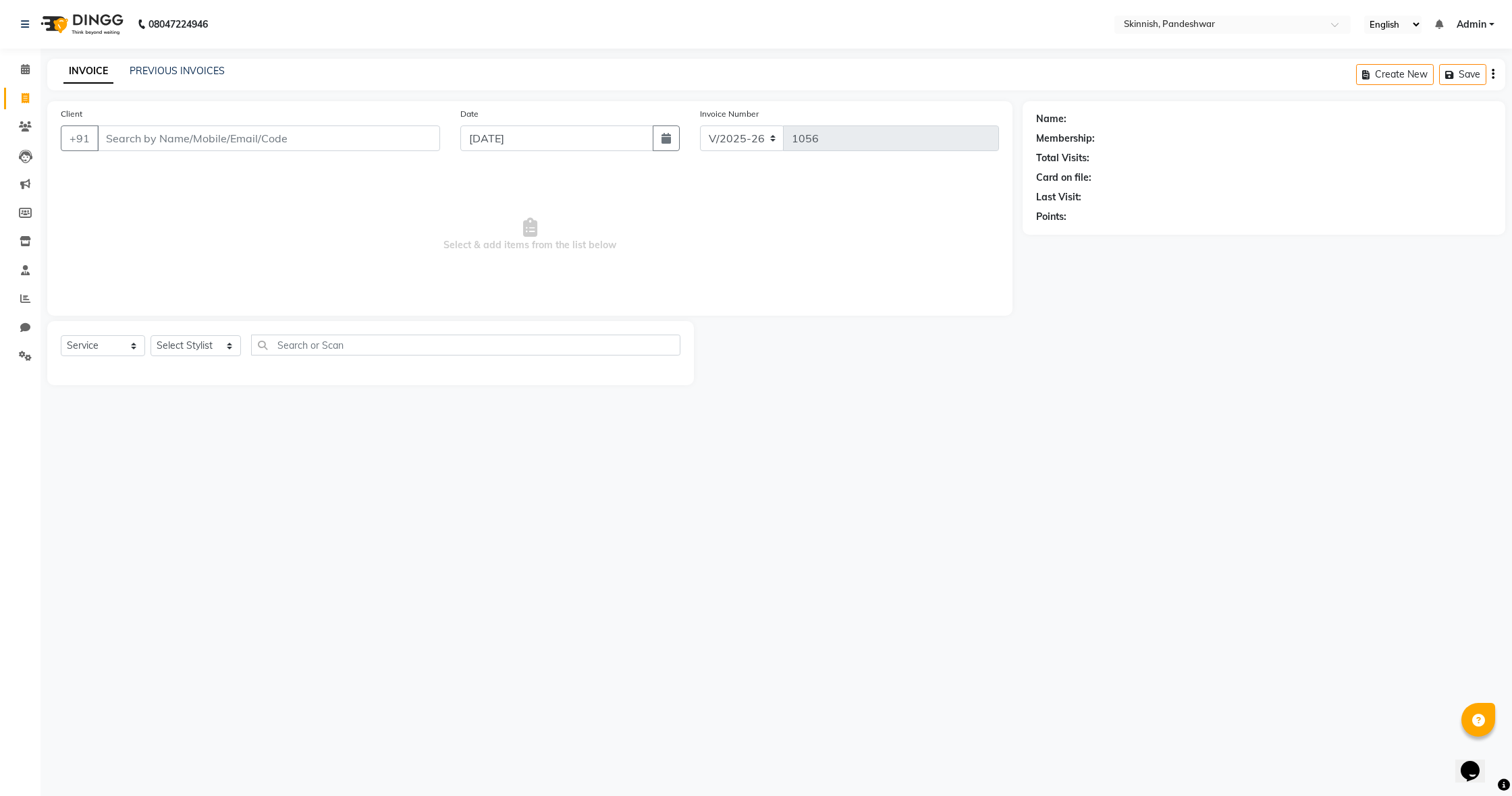
select select "7886"
select select "service"
click at [21, 90] on link "Invoice" at bounding box center [21, 98] width 32 height 22
select select "7886"
select select "service"
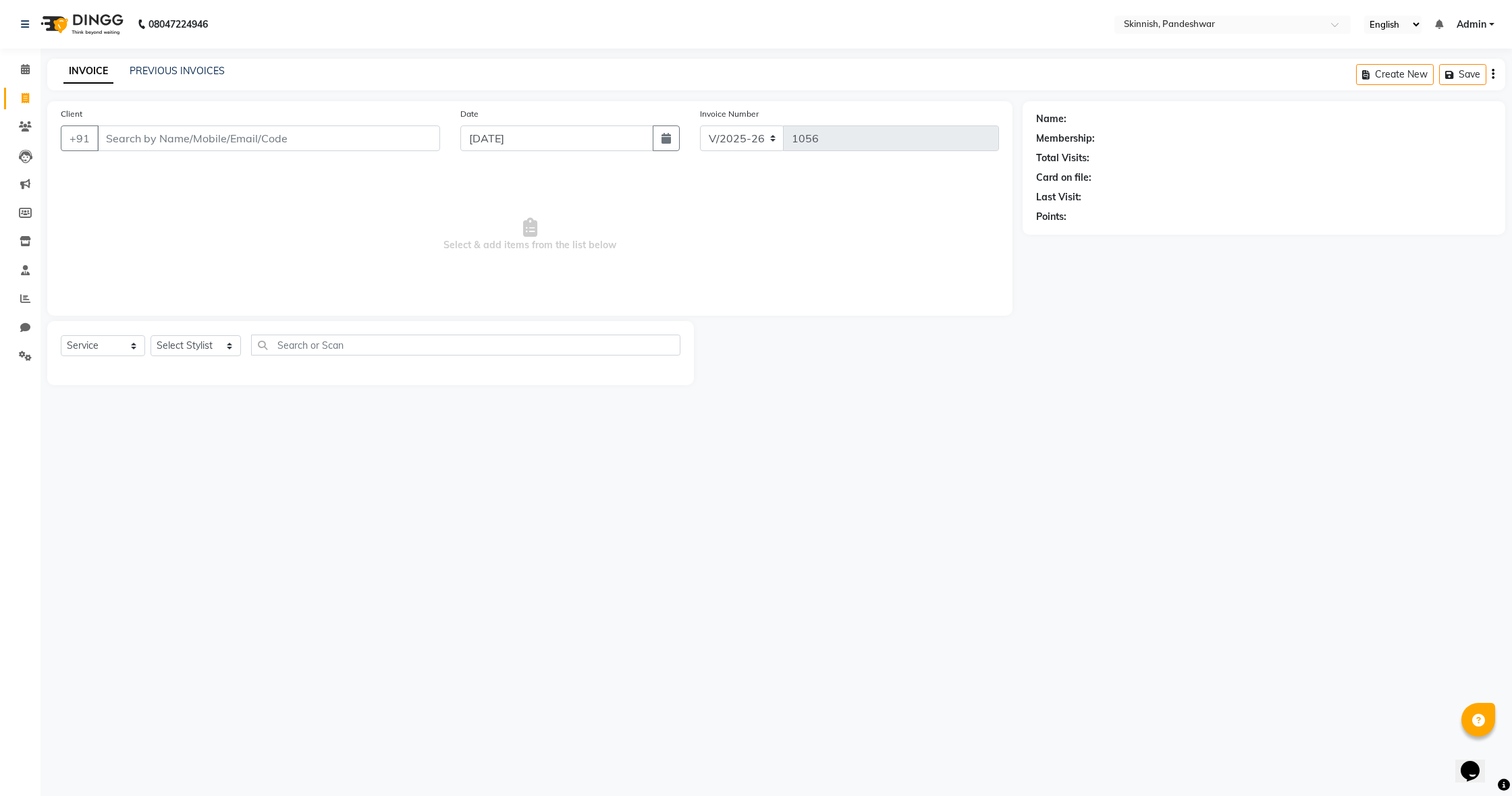
click at [21, 90] on link "Invoice" at bounding box center [21, 98] width 32 height 22
select select "7886"
select select "service"
click at [21, 90] on link "Invoice" at bounding box center [21, 98] width 32 height 22
select select "service"
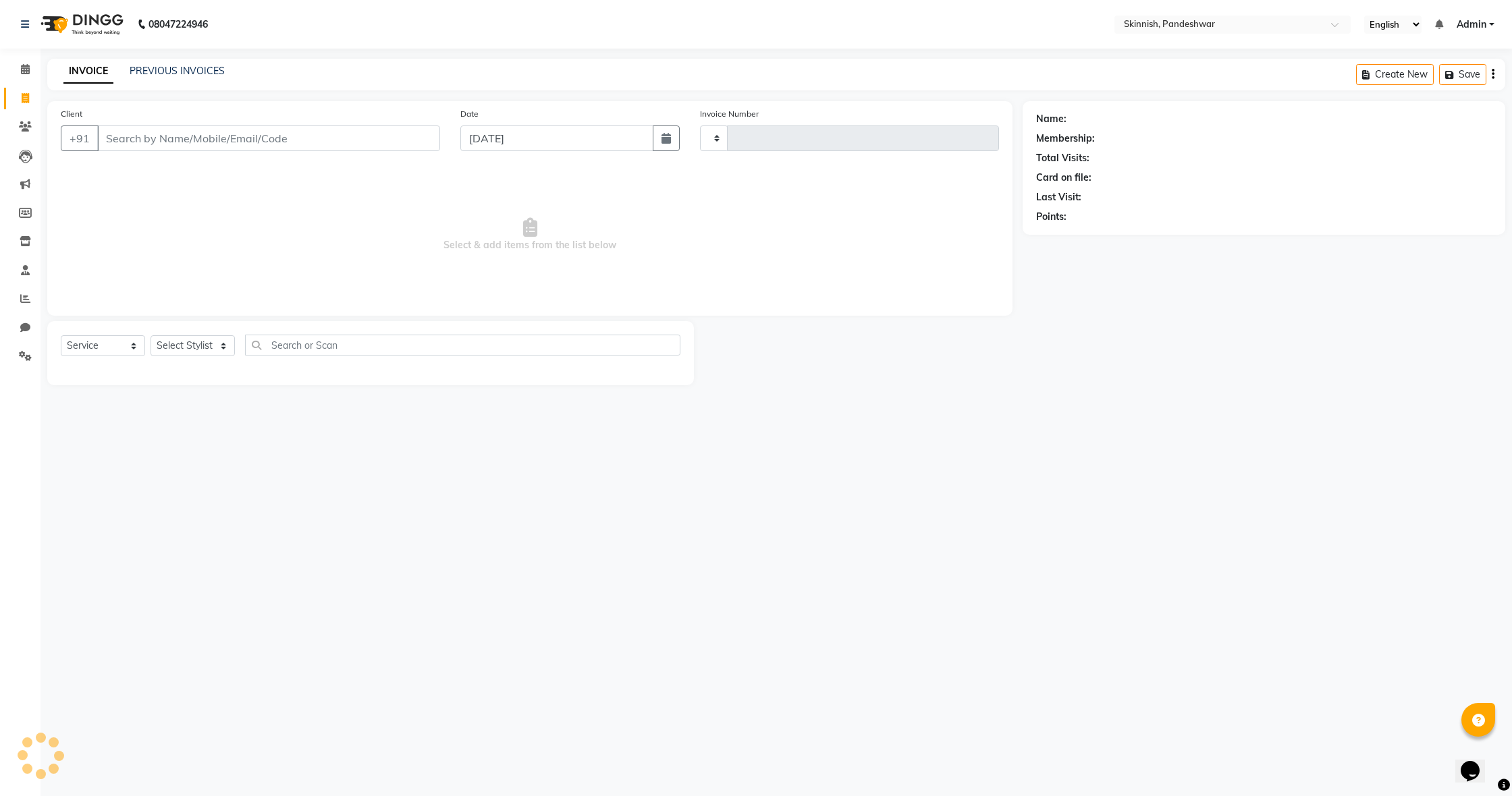
type input "1056"
select select "7886"
click at [21, 90] on link "Invoice" at bounding box center [21, 98] width 32 height 22
select select "7886"
select select "service"
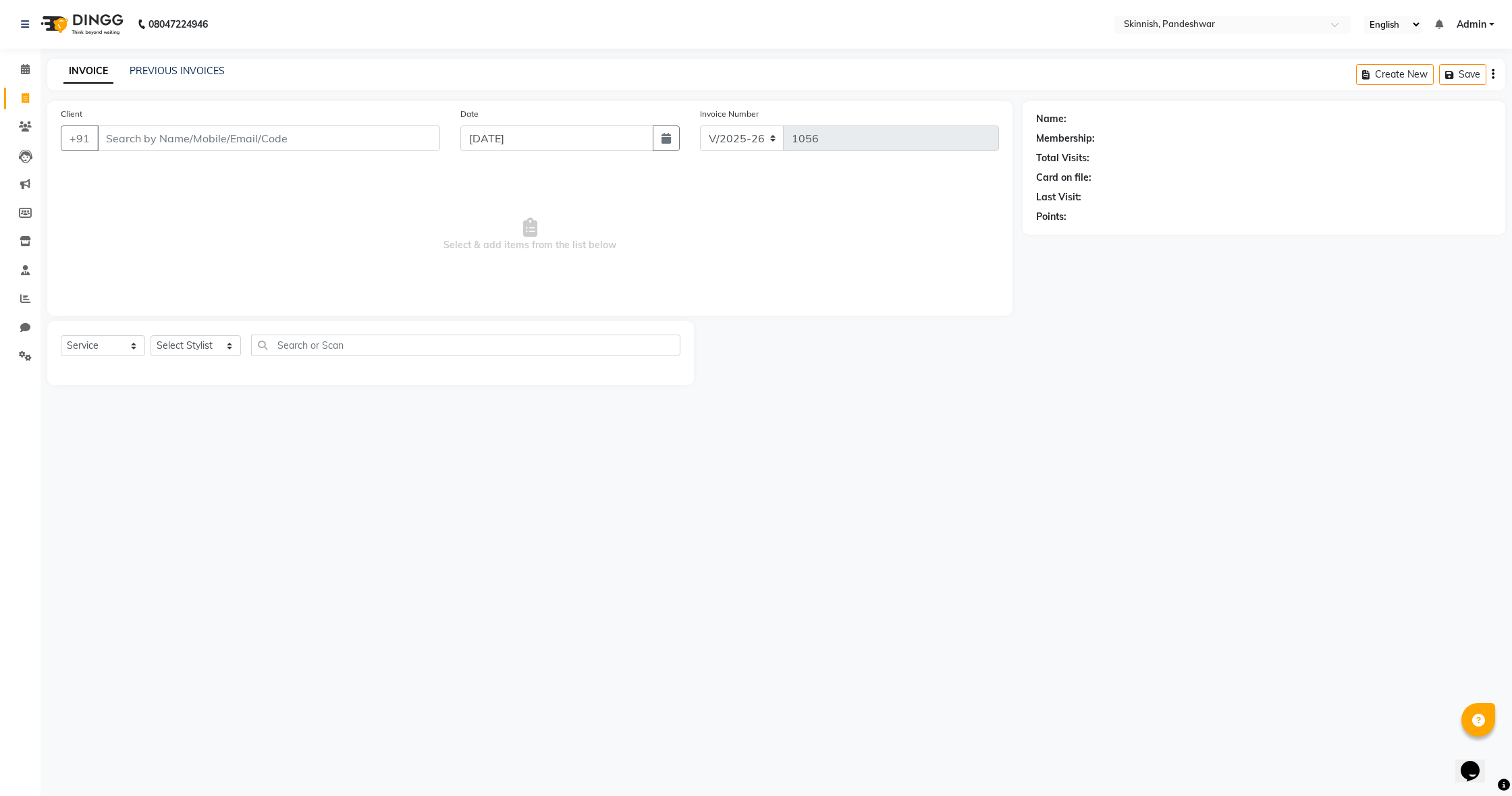
click at [21, 90] on link "Invoice" at bounding box center [21, 98] width 32 height 22
select select "service"
type input "1056"
select select "7886"
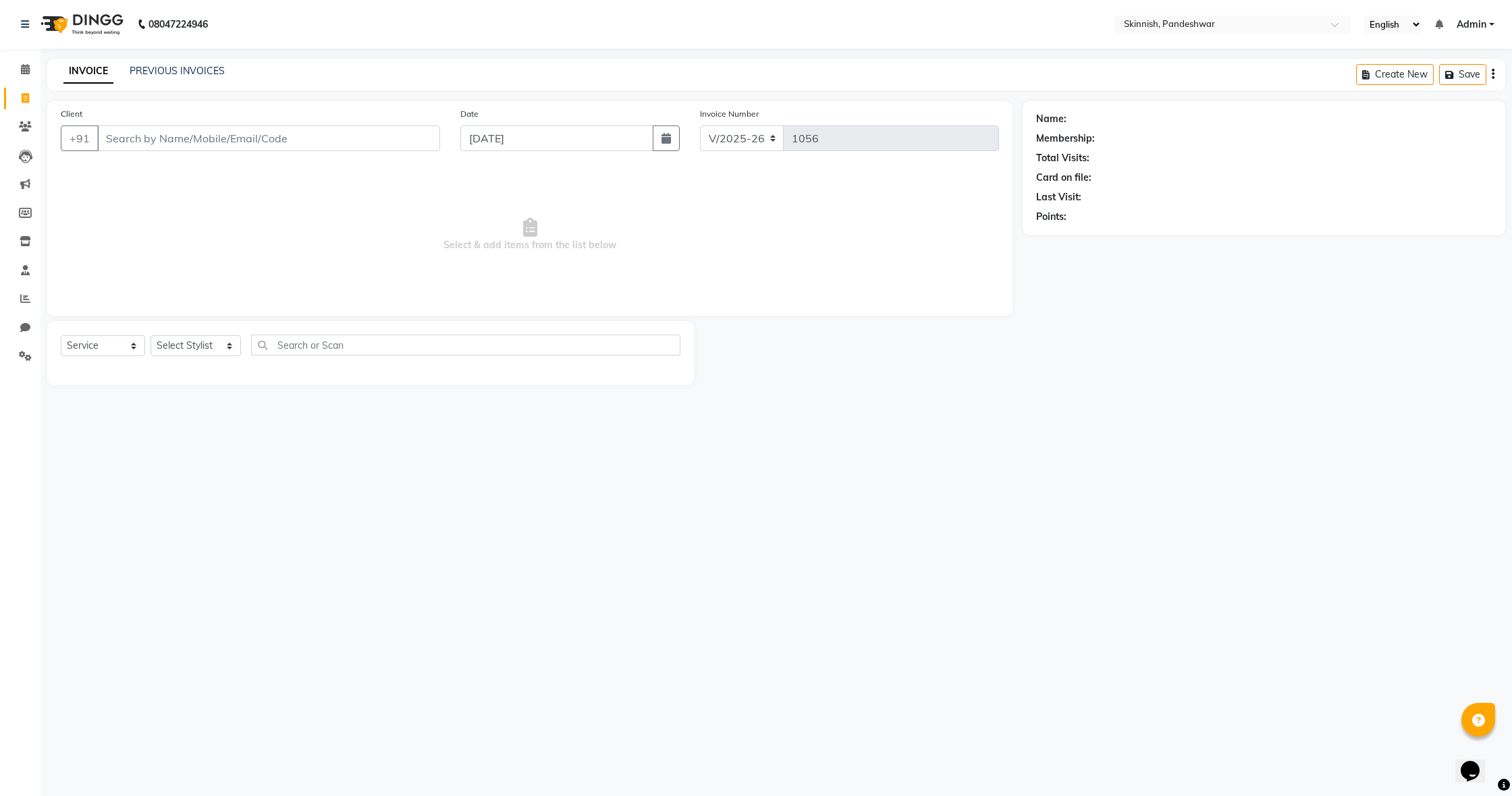
click at [21, 90] on link "Invoice" at bounding box center [21, 98] width 32 height 22
select select "service"
type input "1056"
select select "7886"
click at [21, 90] on link "Invoice" at bounding box center [21, 98] width 32 height 22
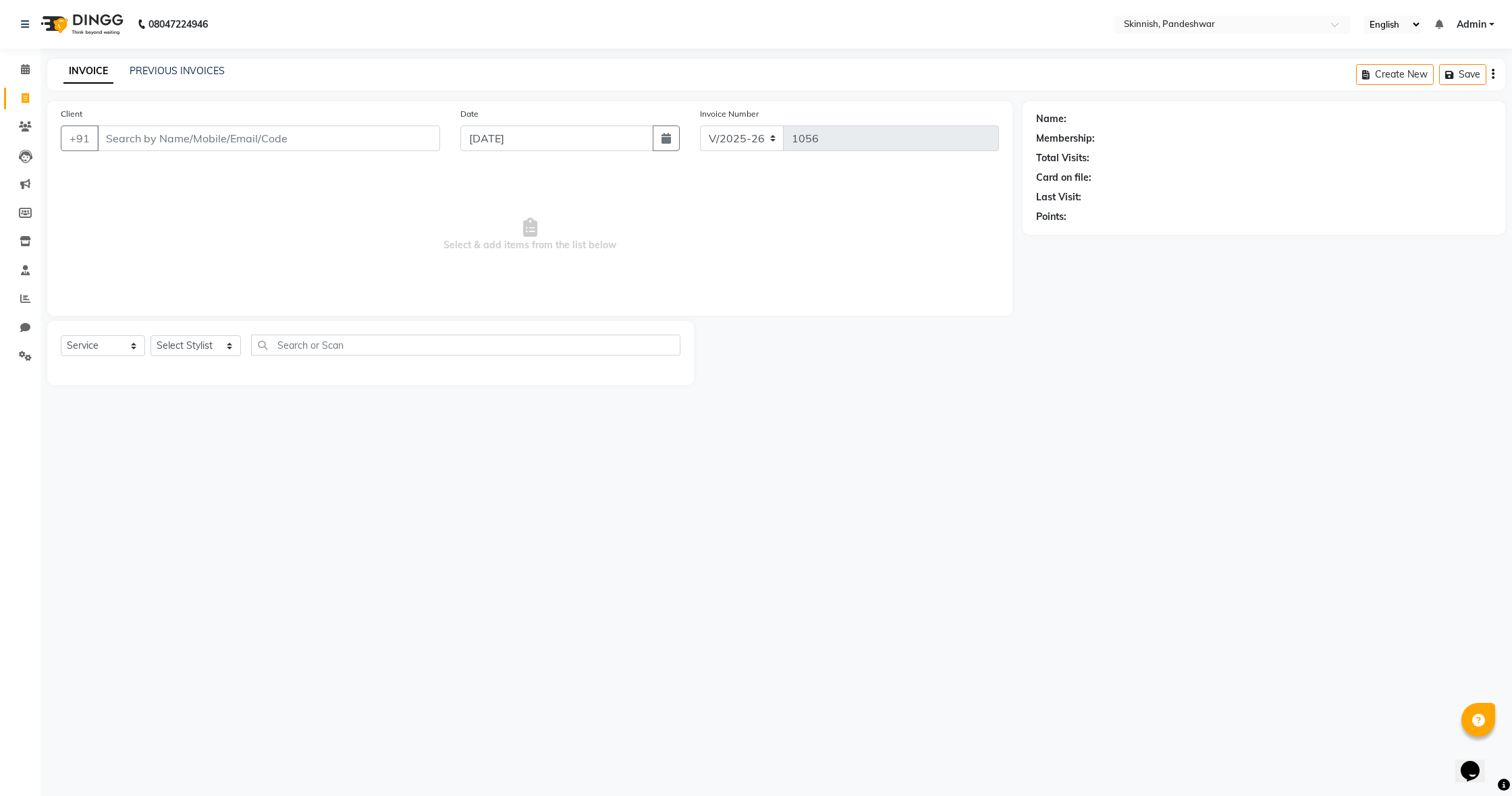
select select "7886"
select select "service"
click at [21, 90] on link "Invoice" at bounding box center [21, 98] width 32 height 22
select select "7886"
select select "service"
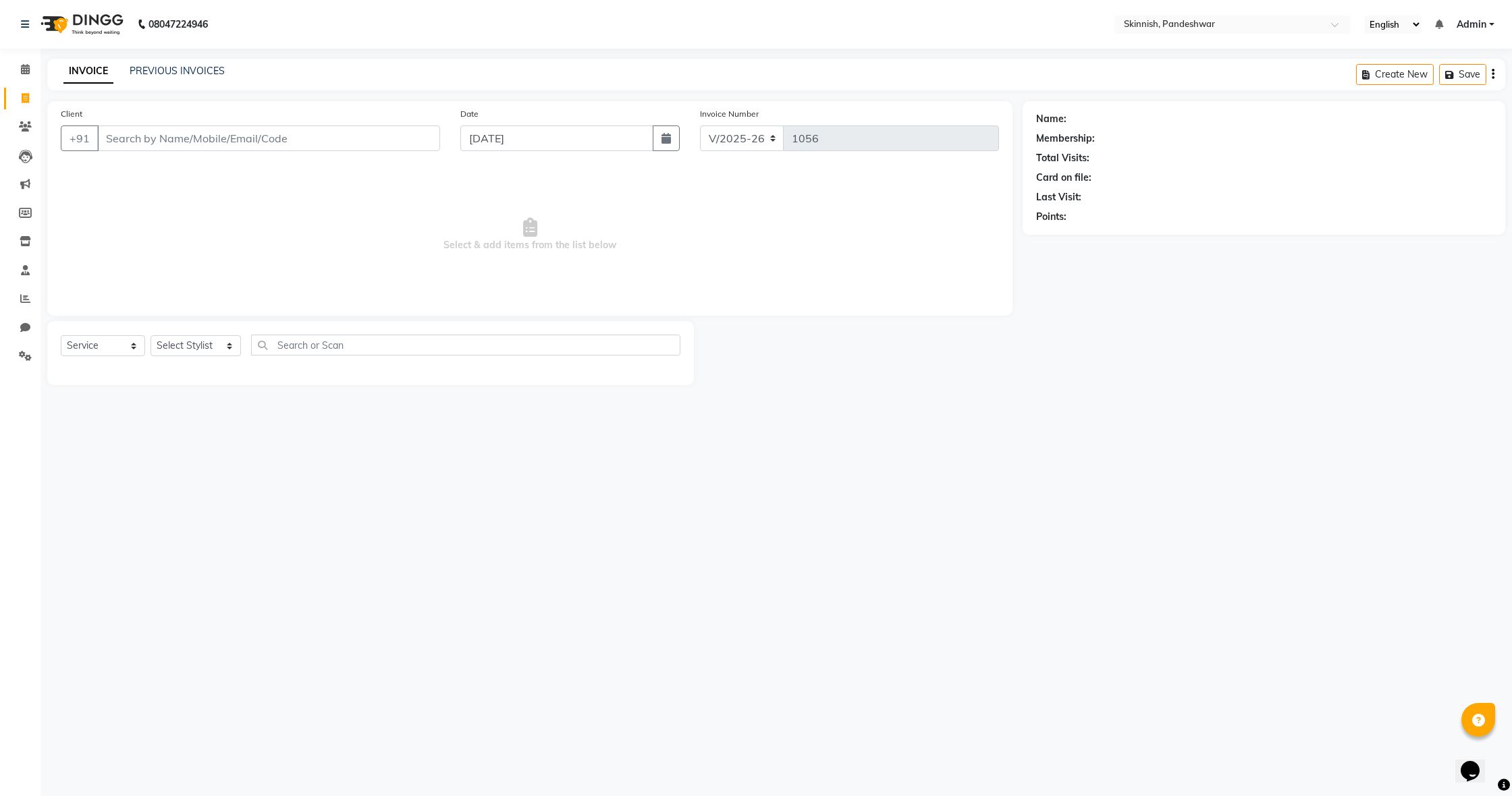
click at [21, 90] on link "Invoice" at bounding box center [21, 98] width 32 height 22
select select "service"
type input "1056"
select select "7886"
click at [21, 90] on link "Invoice" at bounding box center [21, 98] width 32 height 22
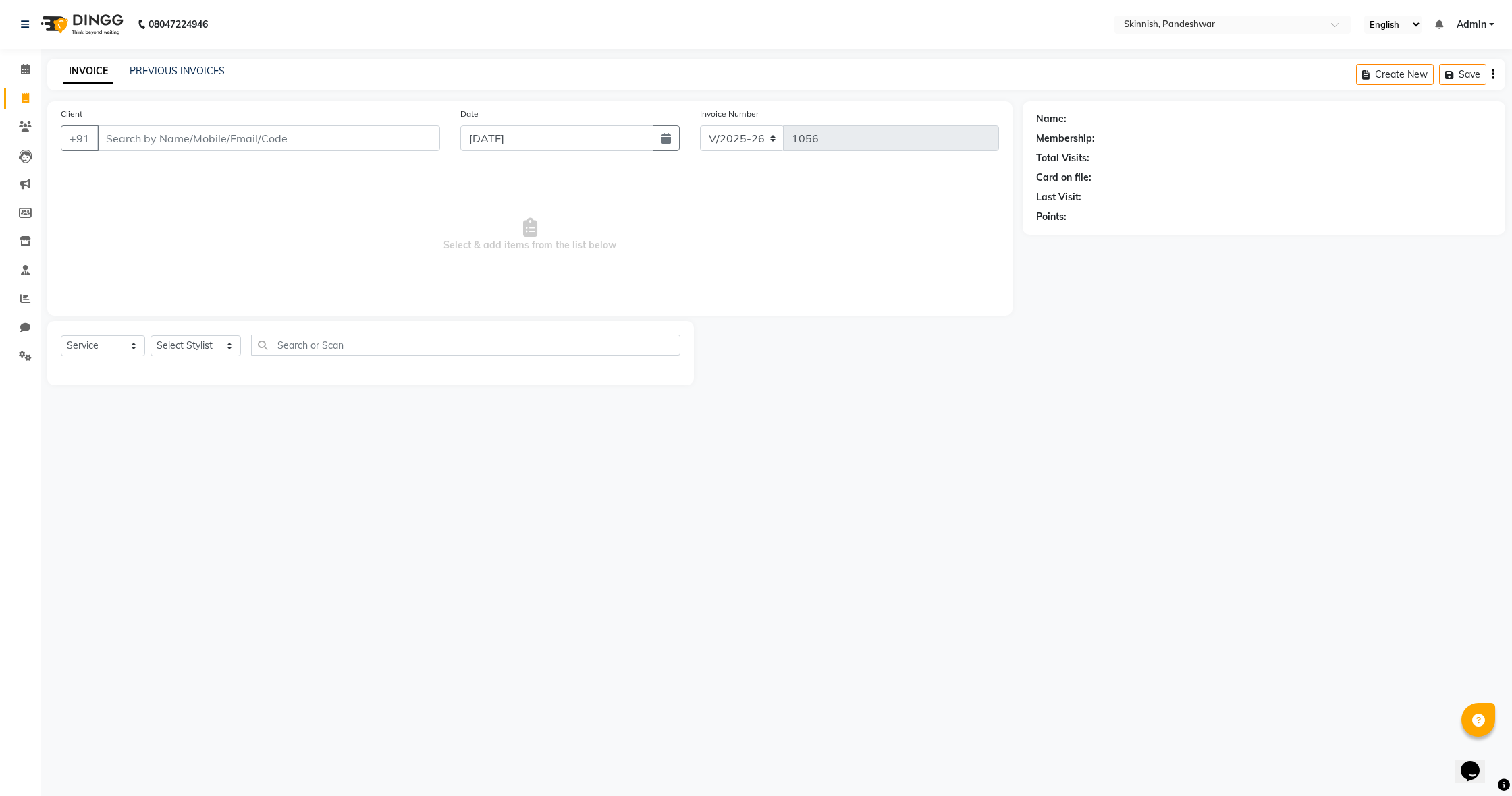
click at [21, 90] on link "Invoice" at bounding box center [21, 98] width 32 height 22
select select "service"
click at [21, 90] on link "Invoice" at bounding box center [21, 98] width 32 height 22
select select "7886"
select select "service"
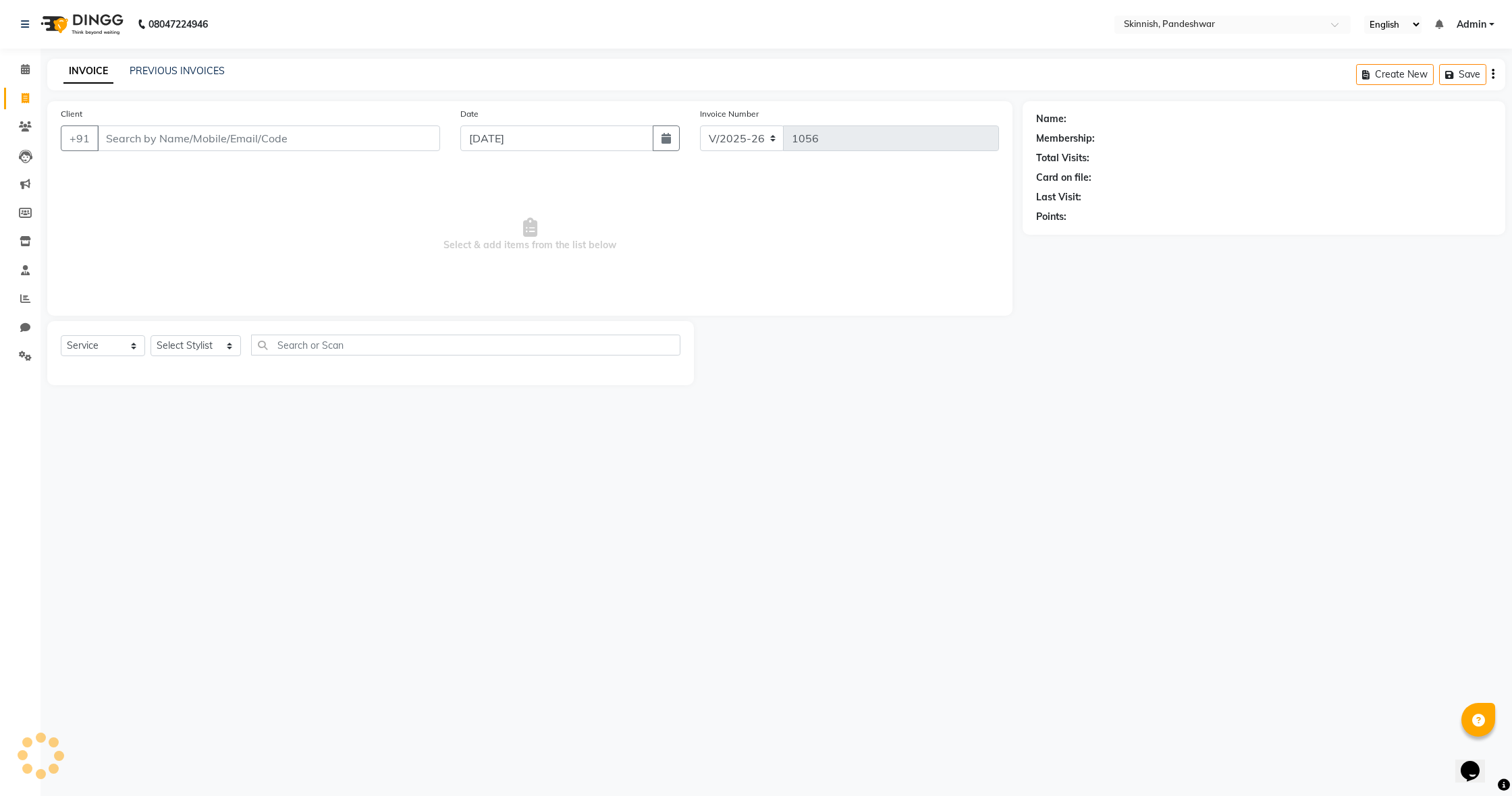
click at [21, 90] on link "Invoice" at bounding box center [21, 98] width 32 height 22
select select "7886"
select select "service"
click at [21, 90] on link "Invoice" at bounding box center [21, 98] width 32 height 22
select select "service"
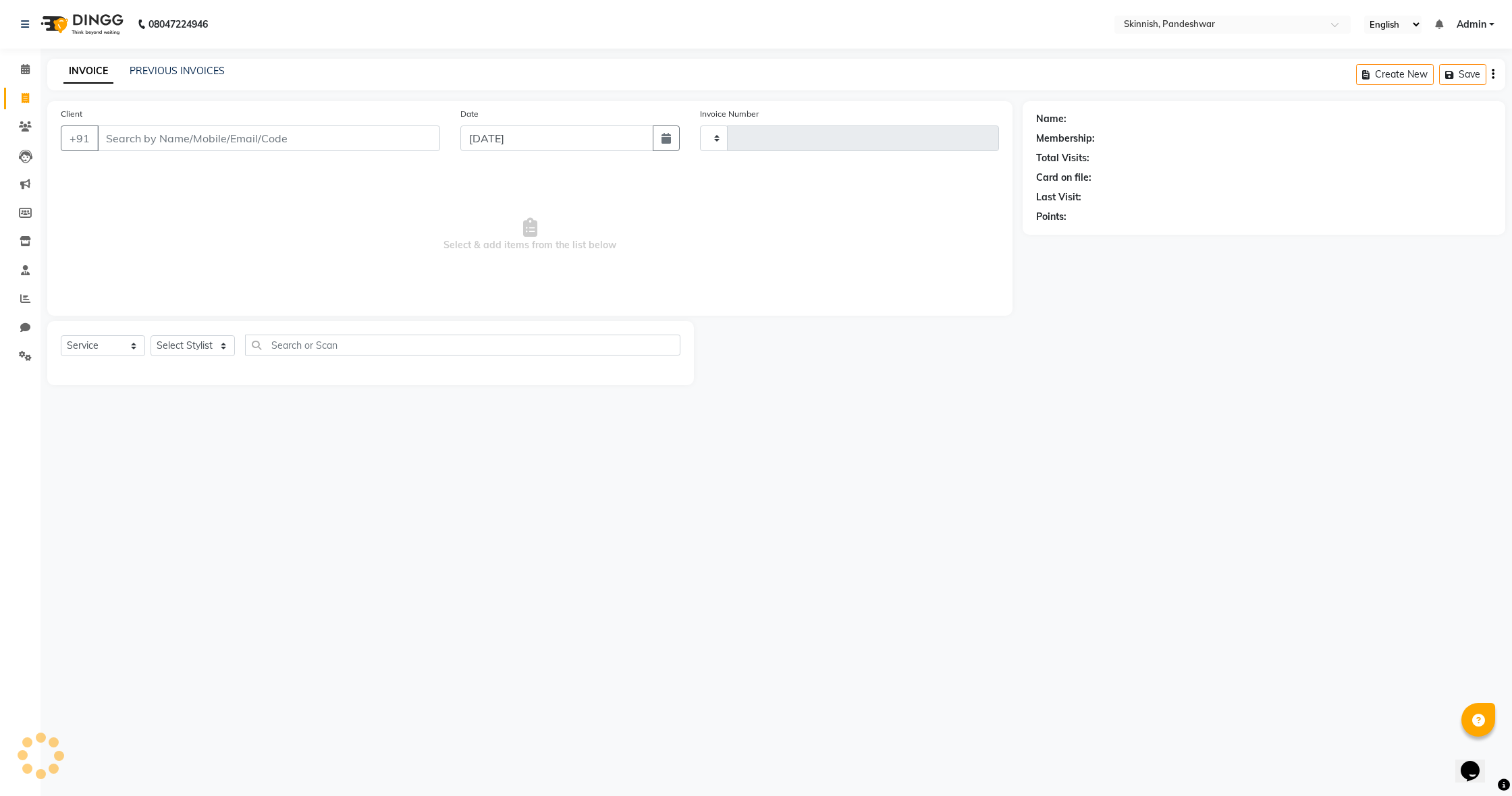
type input "1056"
select select "7886"
click at [21, 90] on link "Invoice" at bounding box center [21, 98] width 32 height 22
select select "service"
type input "1056"
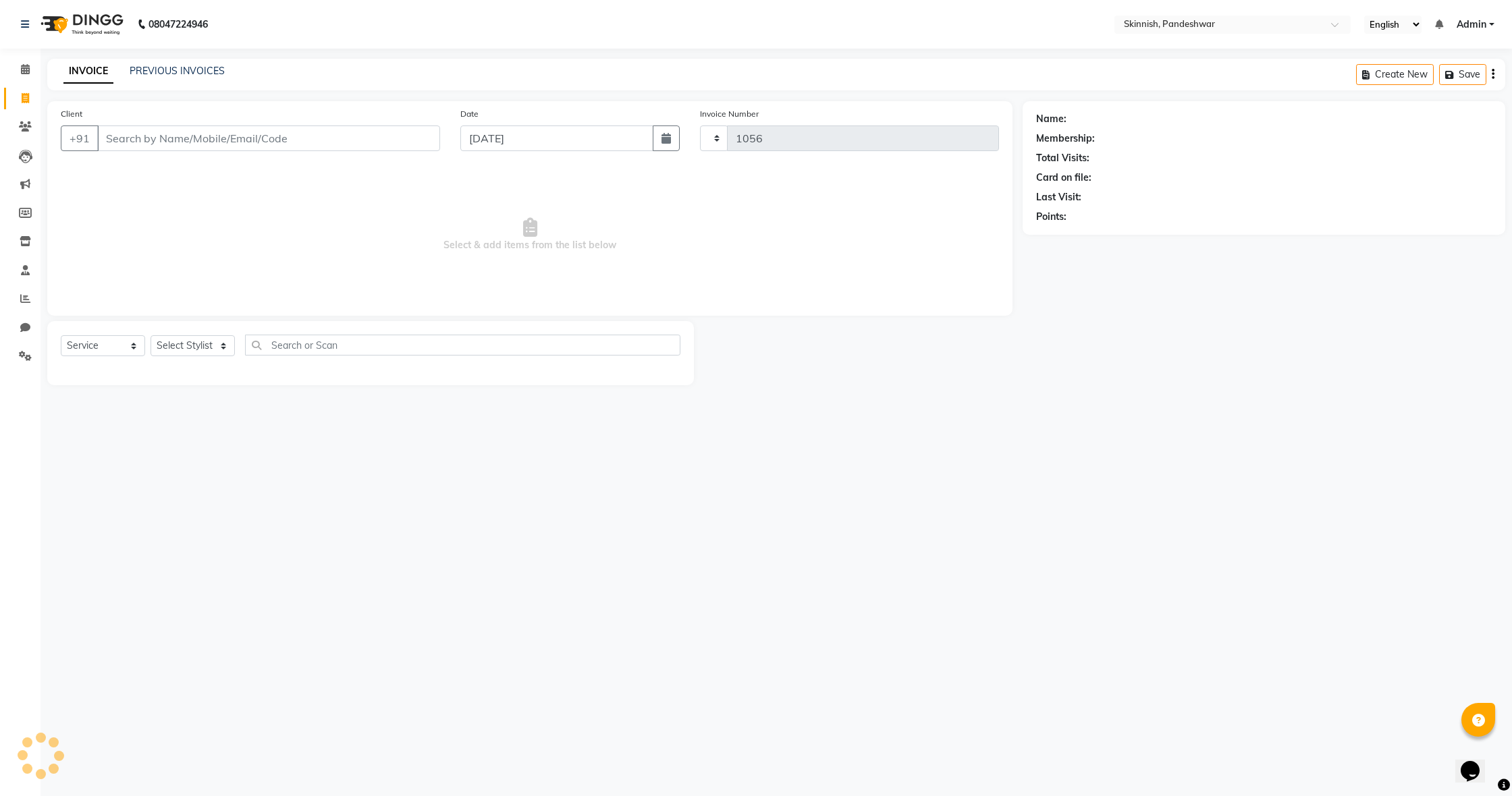
click at [21, 90] on link "Invoice" at bounding box center [21, 98] width 32 height 22
select select "service"
type input "1056"
select select "7886"
click at [21, 90] on link "Invoice" at bounding box center [21, 98] width 32 height 22
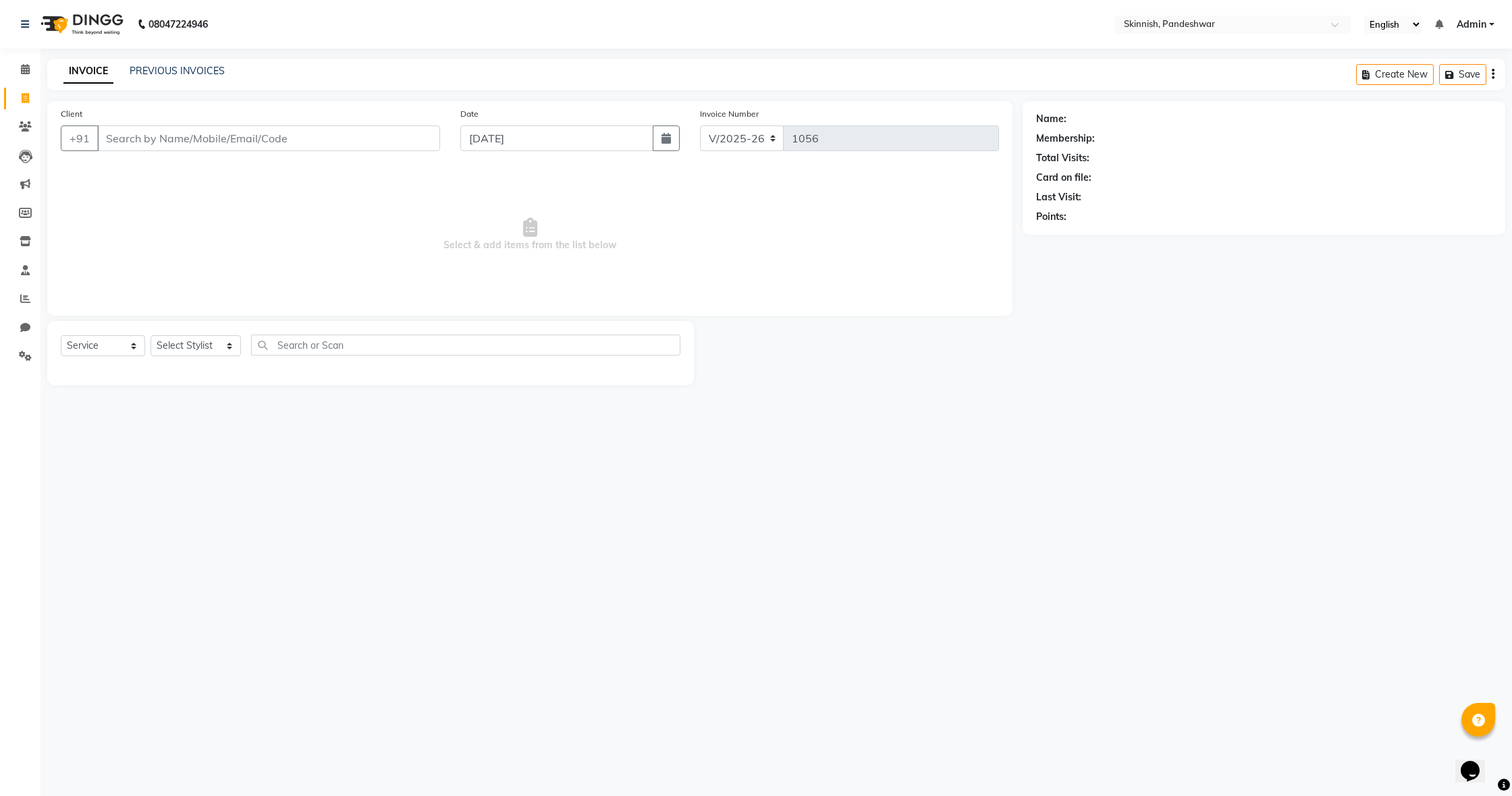
select select "service"
type input "1056"
select select "7886"
click at [21, 90] on link "Invoice" at bounding box center [21, 98] width 32 height 22
select select "service"
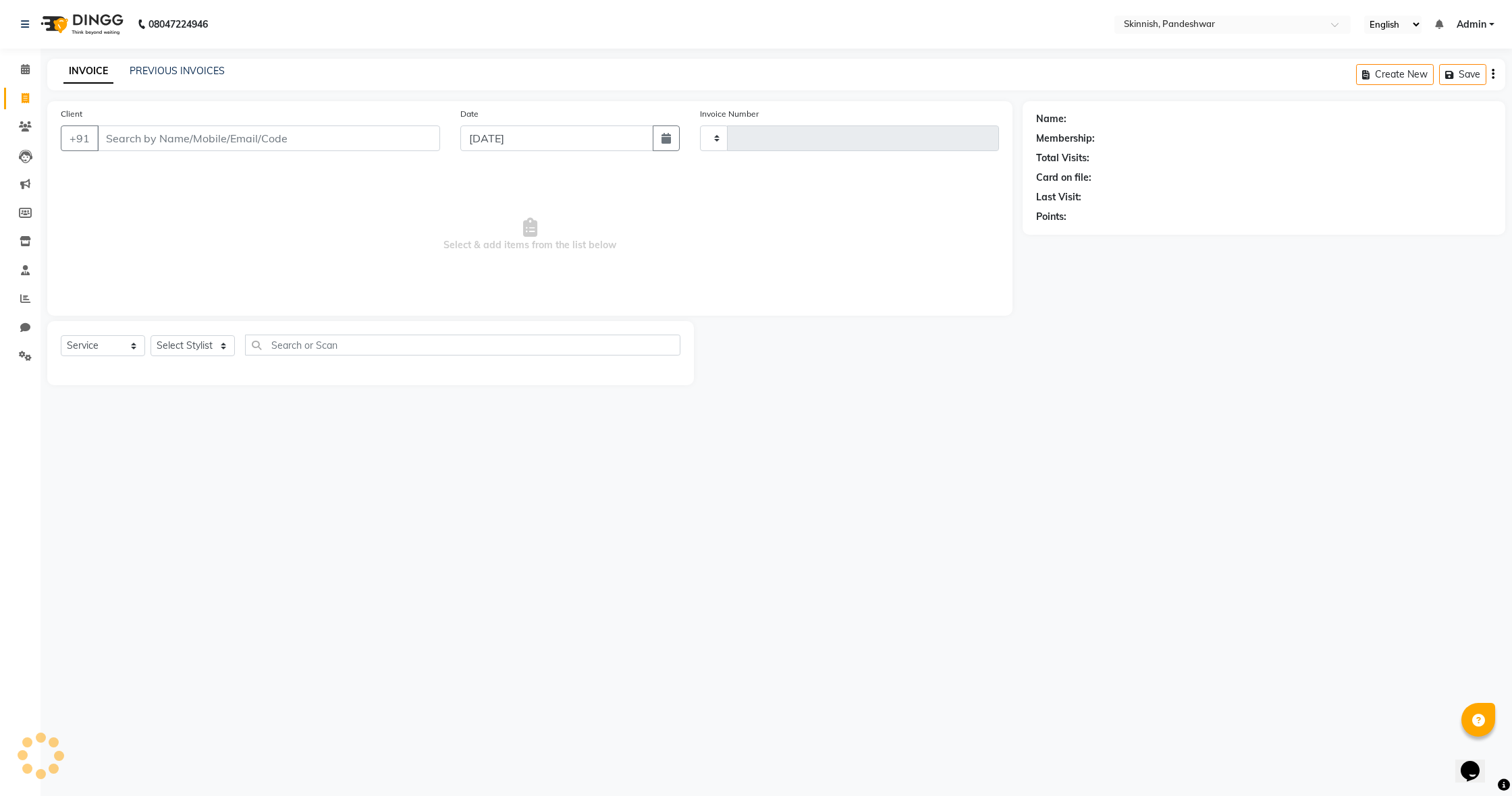
type input "1056"
select select "7886"
click at [21, 90] on link "Invoice" at bounding box center [21, 98] width 32 height 22
select select "7886"
select select "service"
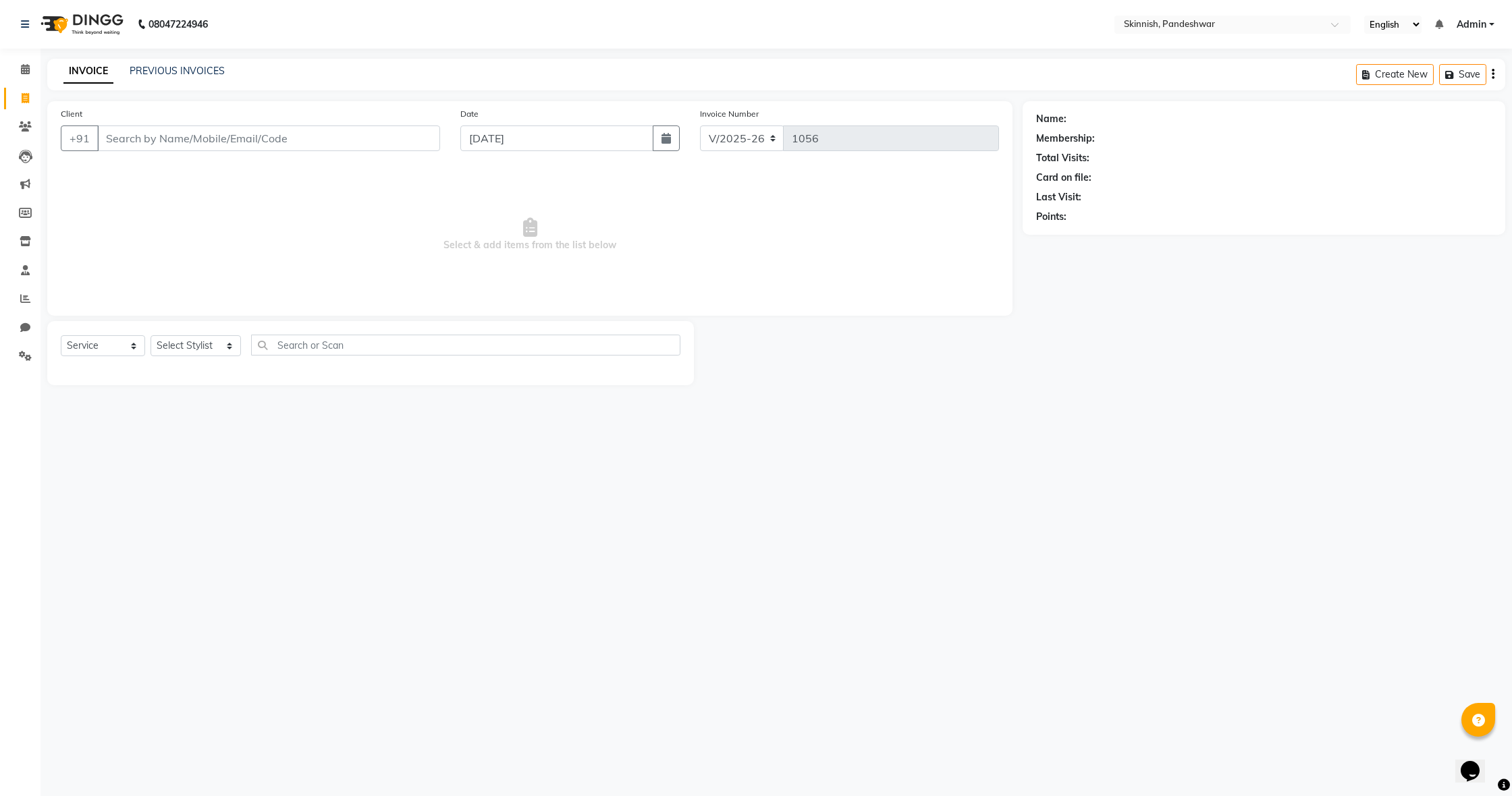
click at [21, 90] on link "Invoice" at bounding box center [21, 98] width 32 height 22
select select "7886"
select select "service"
click at [21, 90] on link "Invoice" at bounding box center [21, 98] width 32 height 22
select select "service"
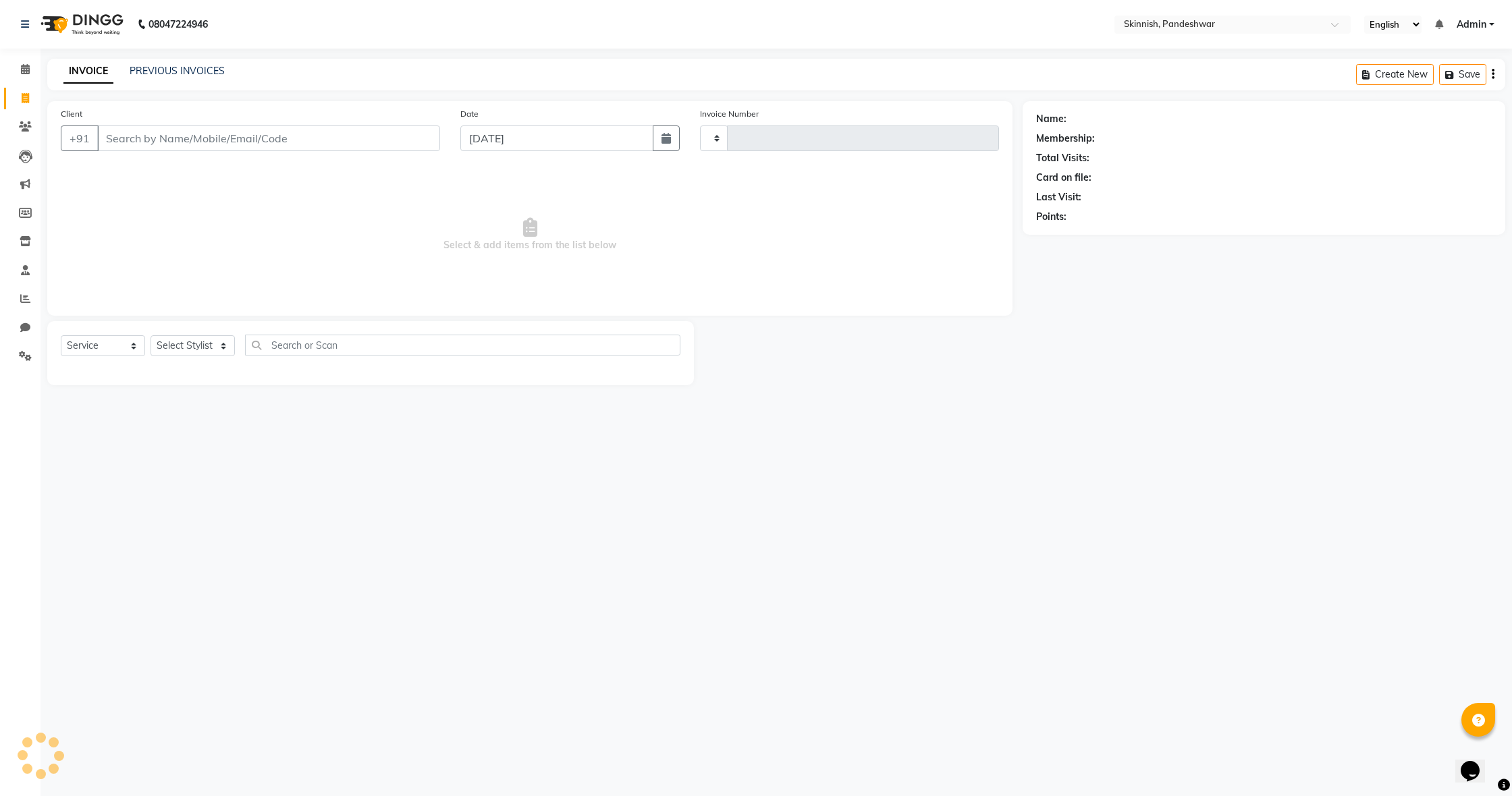
type input "1056"
select select "7886"
click at [21, 91] on span at bounding box center [25, 98] width 24 height 15
select select "7886"
select select "service"
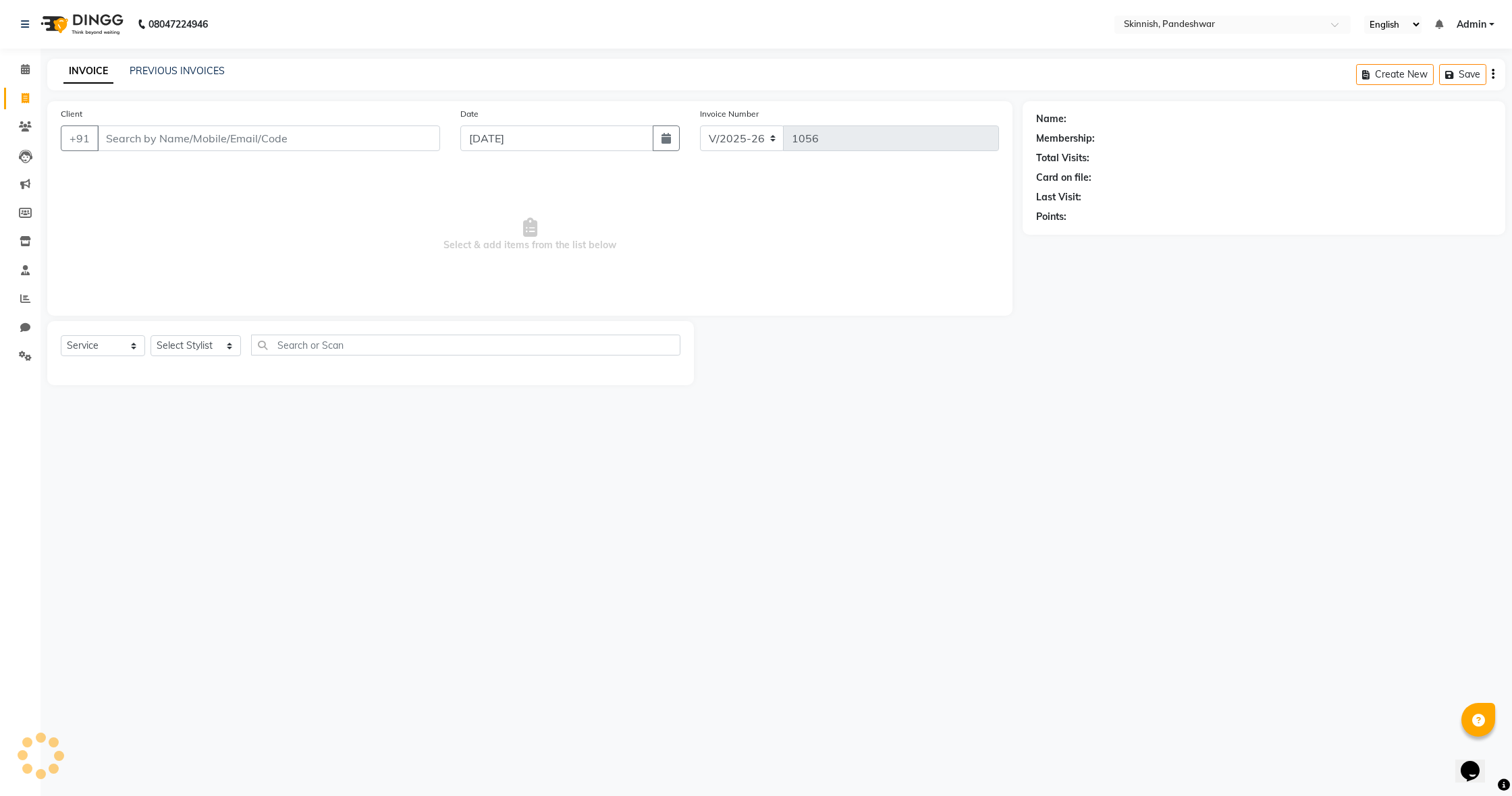
click at [21, 91] on span at bounding box center [25, 98] width 24 height 15
select select "service"
type input "1056"
select select "7886"
click at [21, 91] on span at bounding box center [25, 98] width 24 height 15
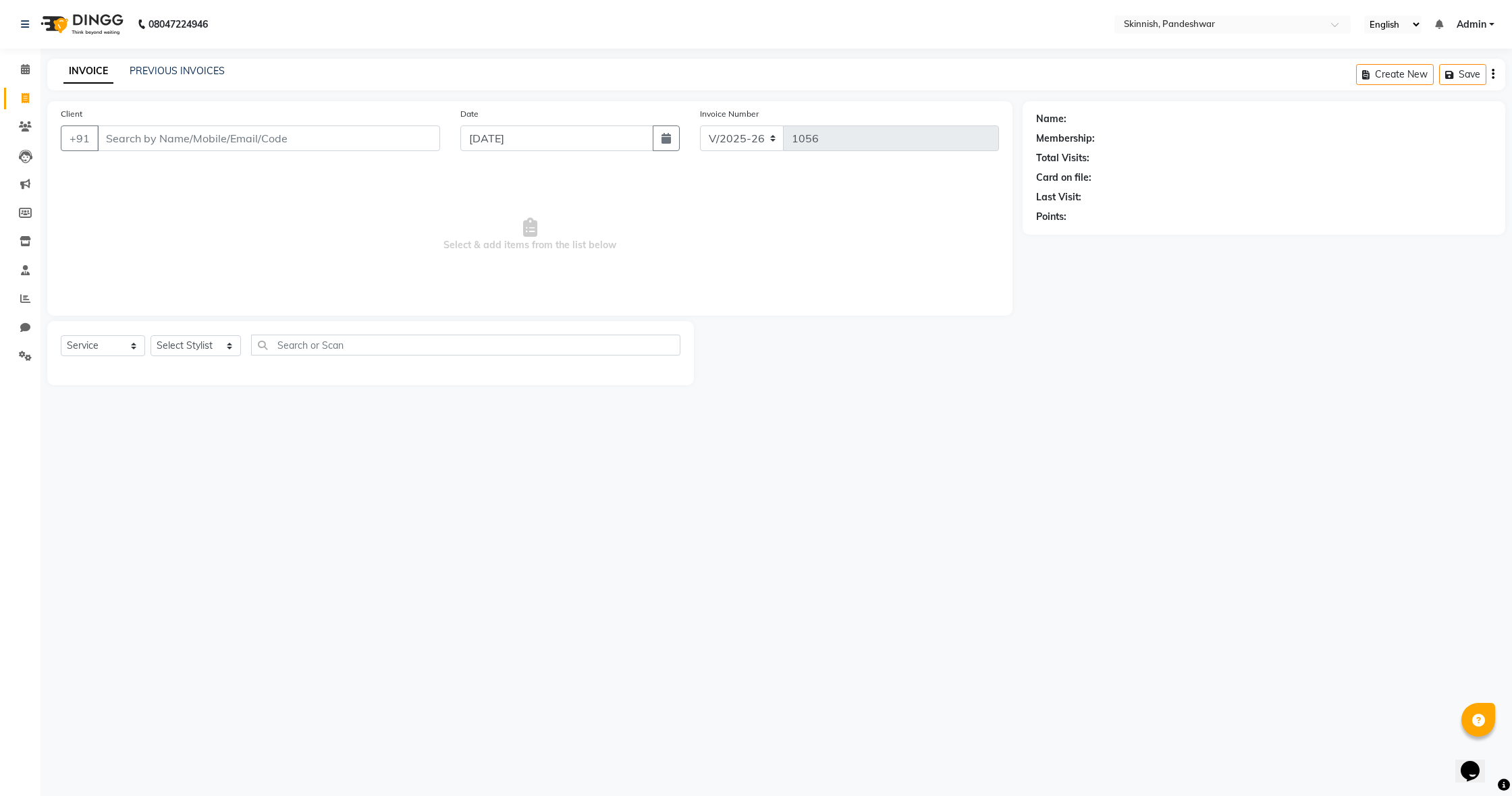
select select "service"
type input "1056"
select select "7886"
click at [21, 91] on span at bounding box center [25, 98] width 24 height 15
select select "7886"
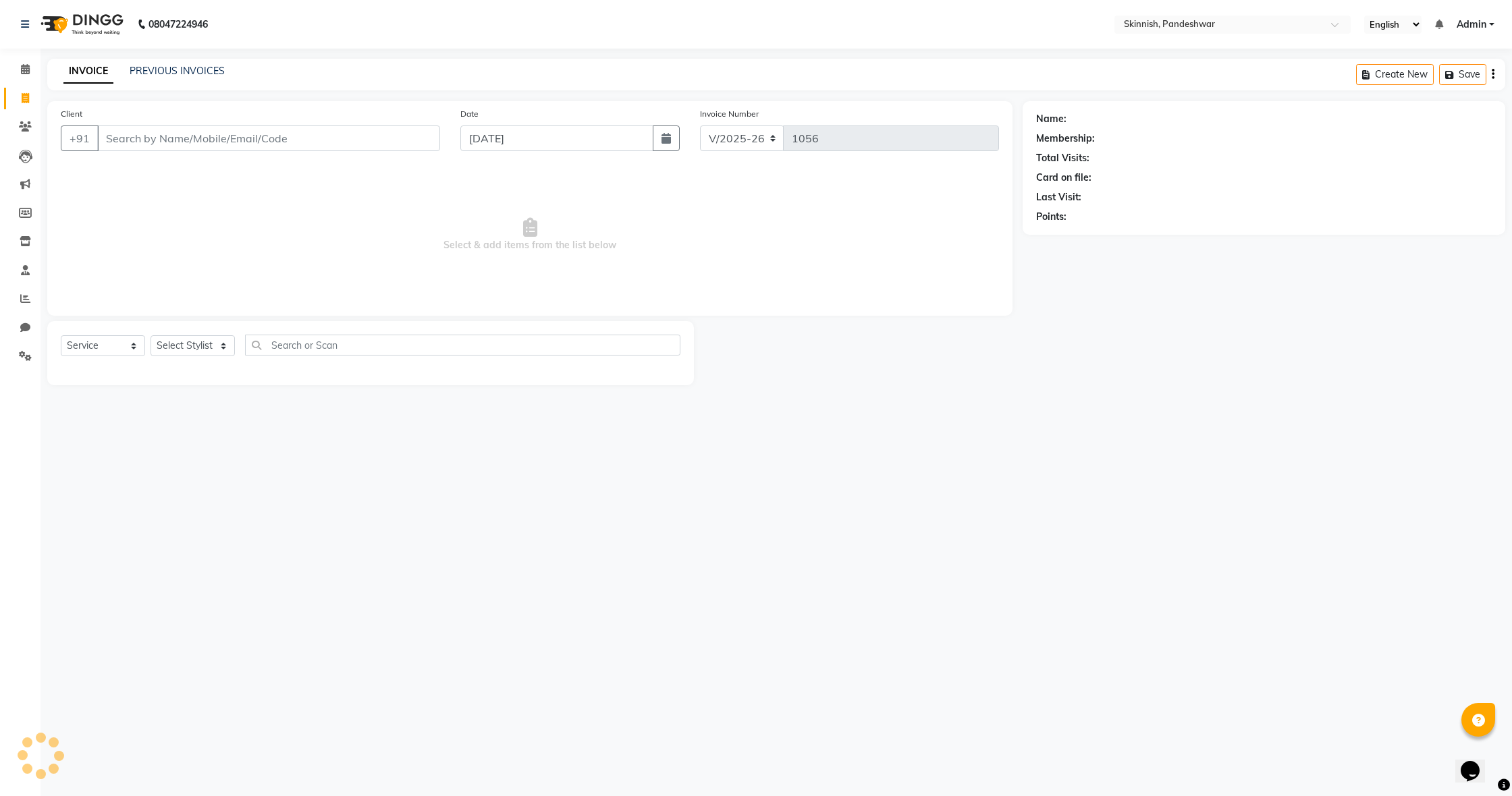
select select "service"
click at [21, 91] on span at bounding box center [25, 98] width 24 height 15
select select "service"
type input "1056"
select select "7886"
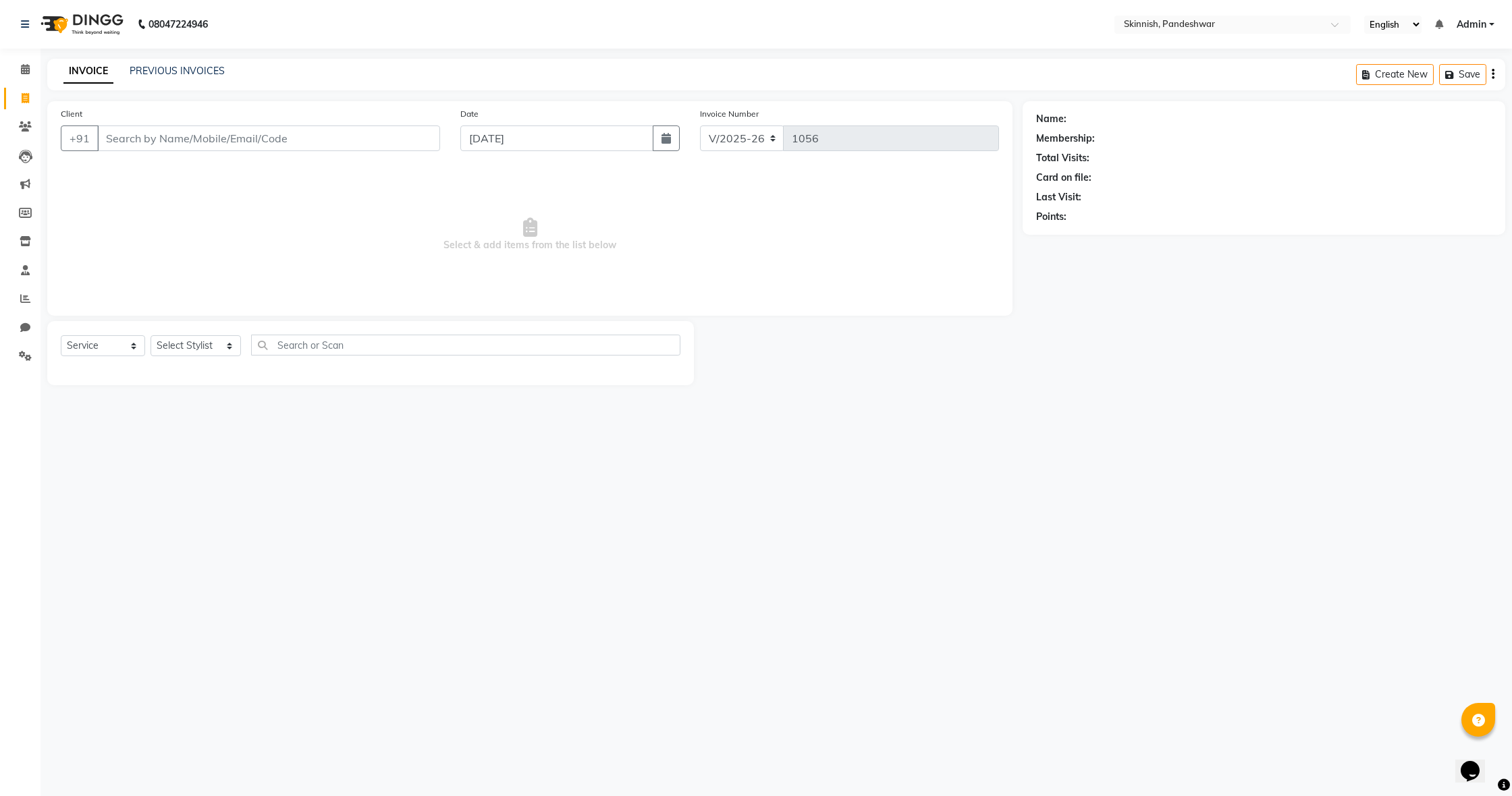
click at [21, 91] on span at bounding box center [25, 98] width 24 height 15
select select "7886"
select select "service"
click at [21, 91] on span at bounding box center [25, 98] width 24 height 15
select select "7886"
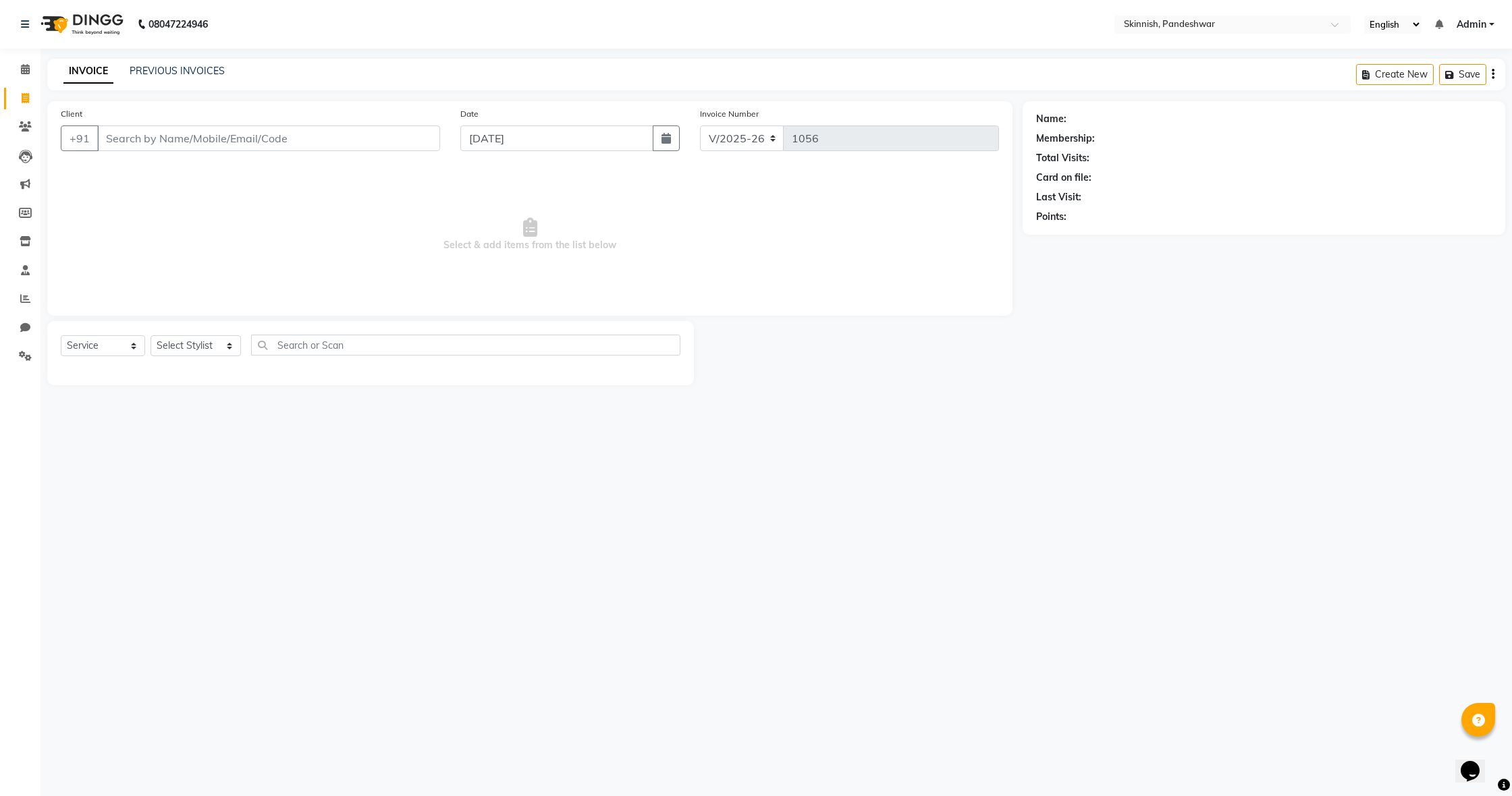
select select "service"
click at [21, 91] on span at bounding box center [25, 98] width 24 height 15
select select "service"
type input "1056"
select select "7886"
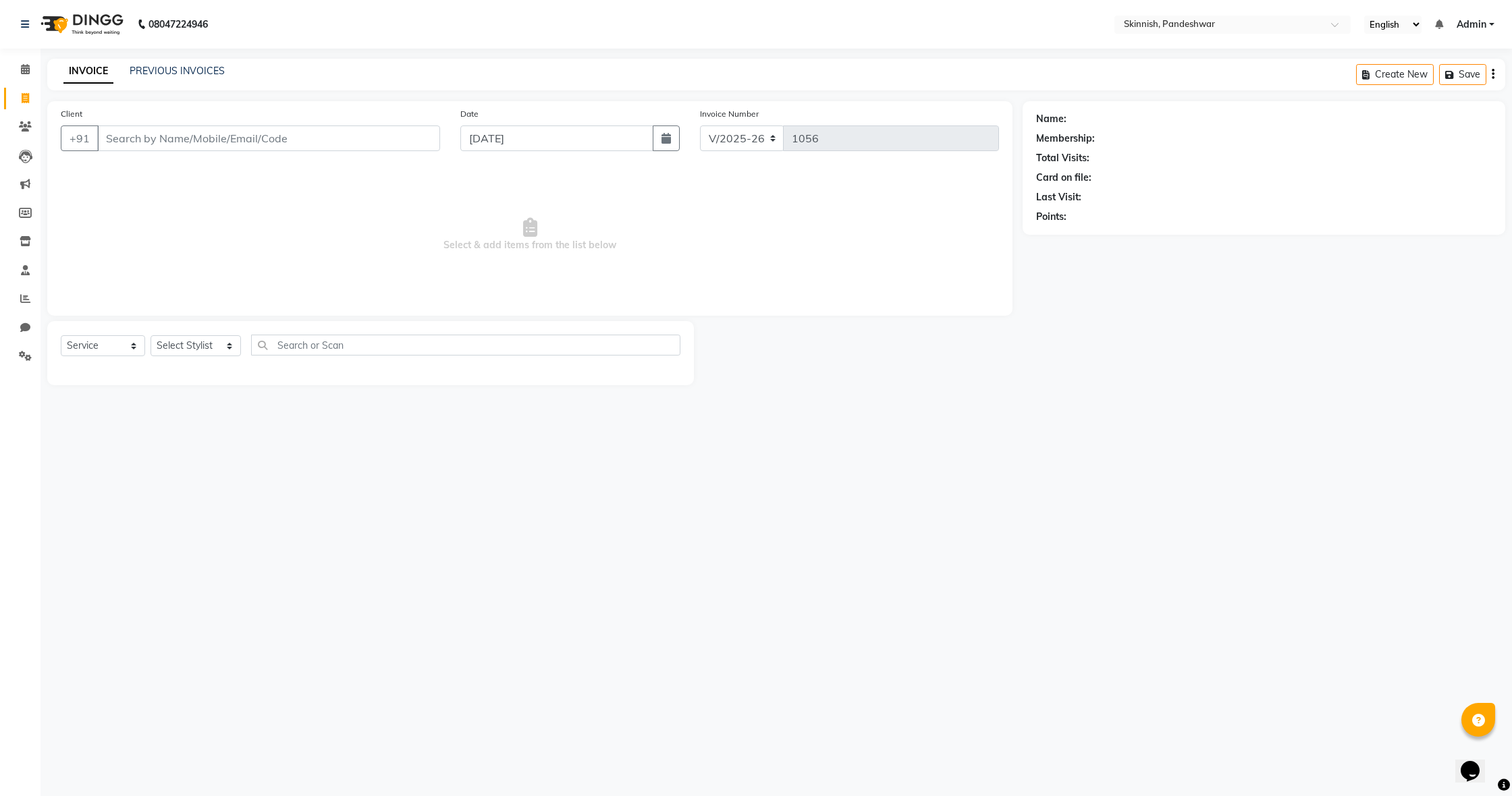
click at [21, 91] on span at bounding box center [25, 98] width 24 height 15
select select "7886"
select select "service"
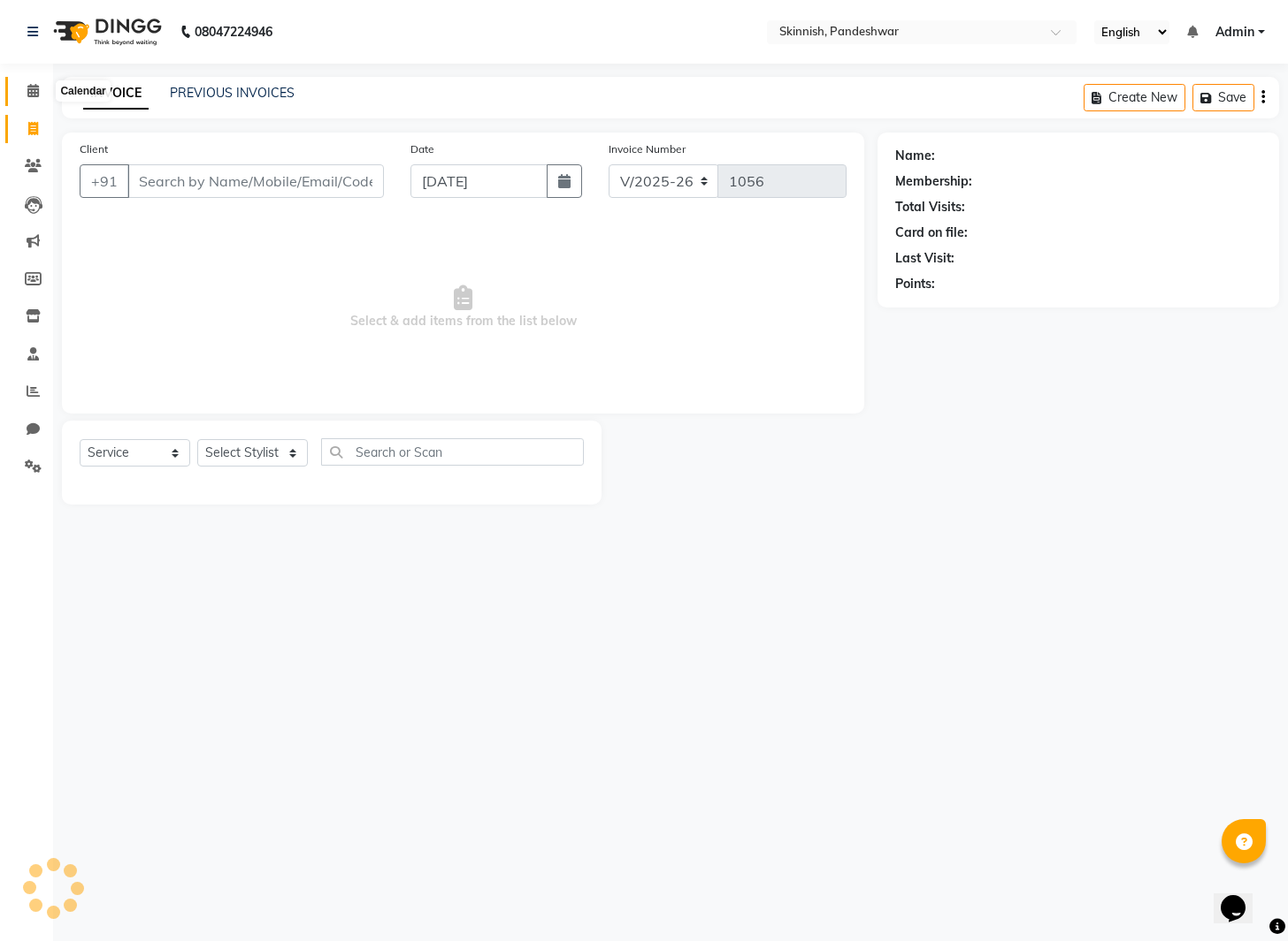
click at [37, 93] on icon at bounding box center [33, 90] width 12 height 13
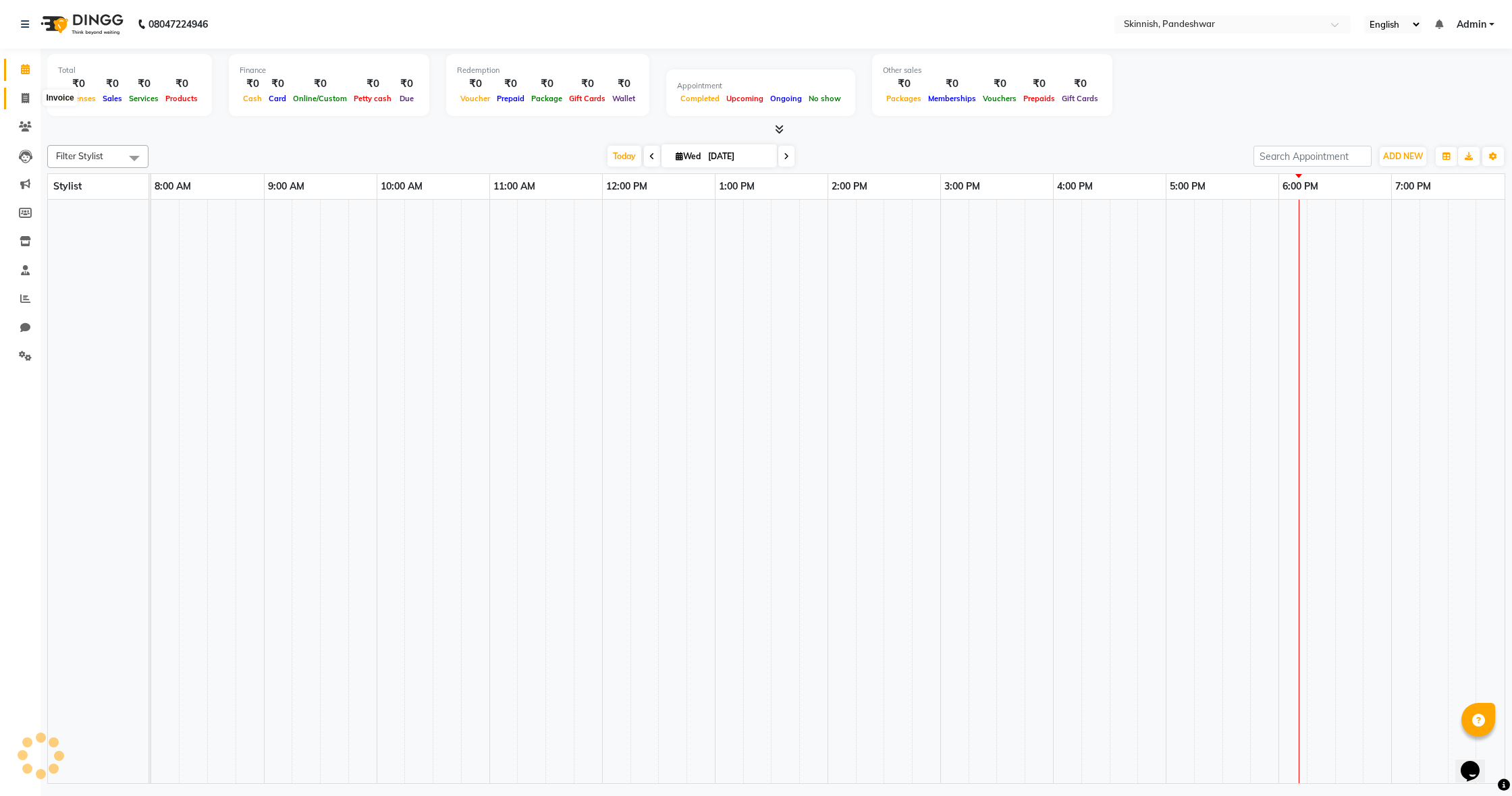
click at [28, 101] on icon at bounding box center [25, 98] width 7 height 10
select select "service"
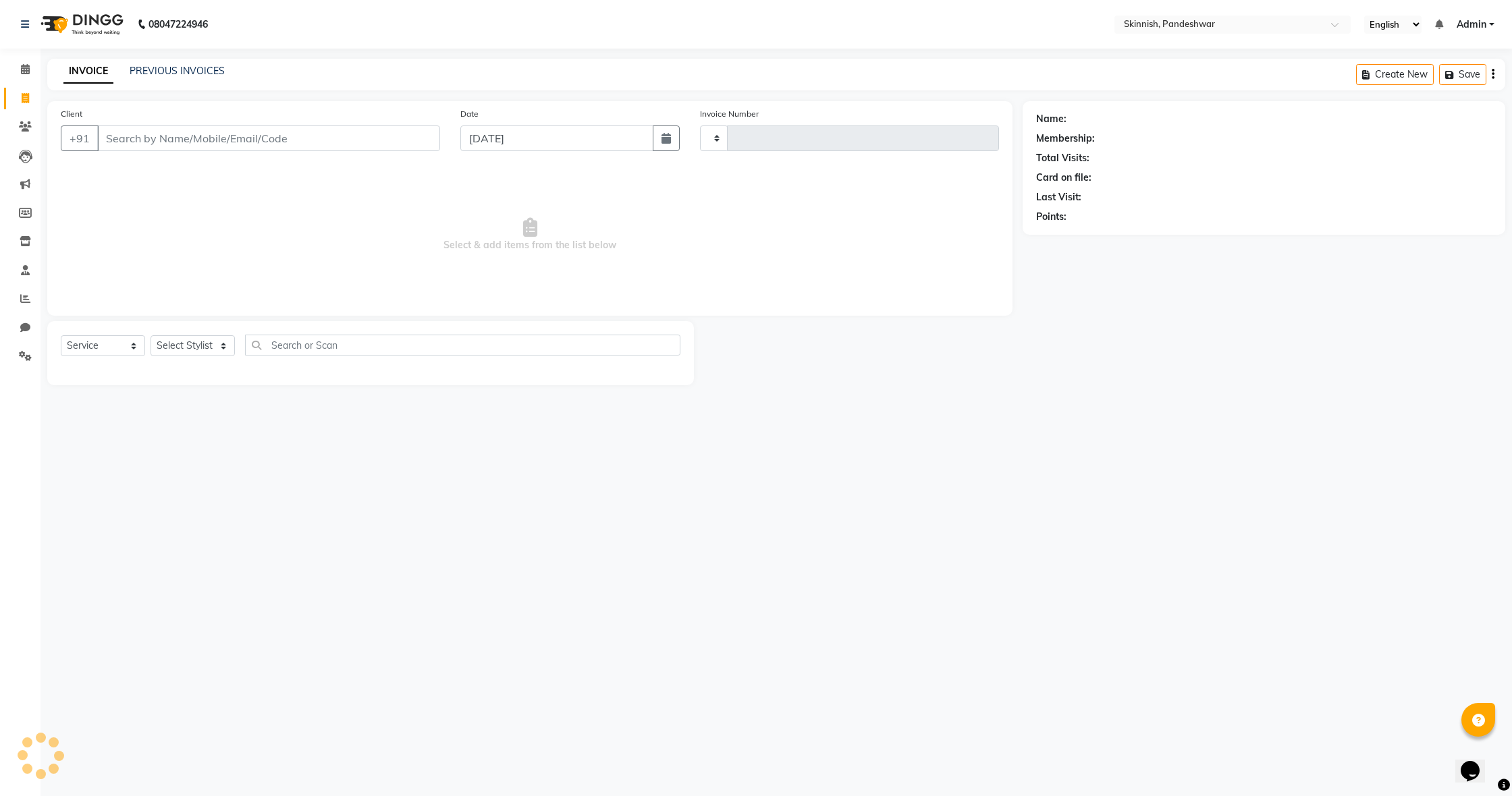
drag, startPoint x: 29, startPoint y: 79, endPoint x: 38, endPoint y: 87, distance: 12.0
click at [29, 79] on link "Calendar" at bounding box center [21, 70] width 32 height 22
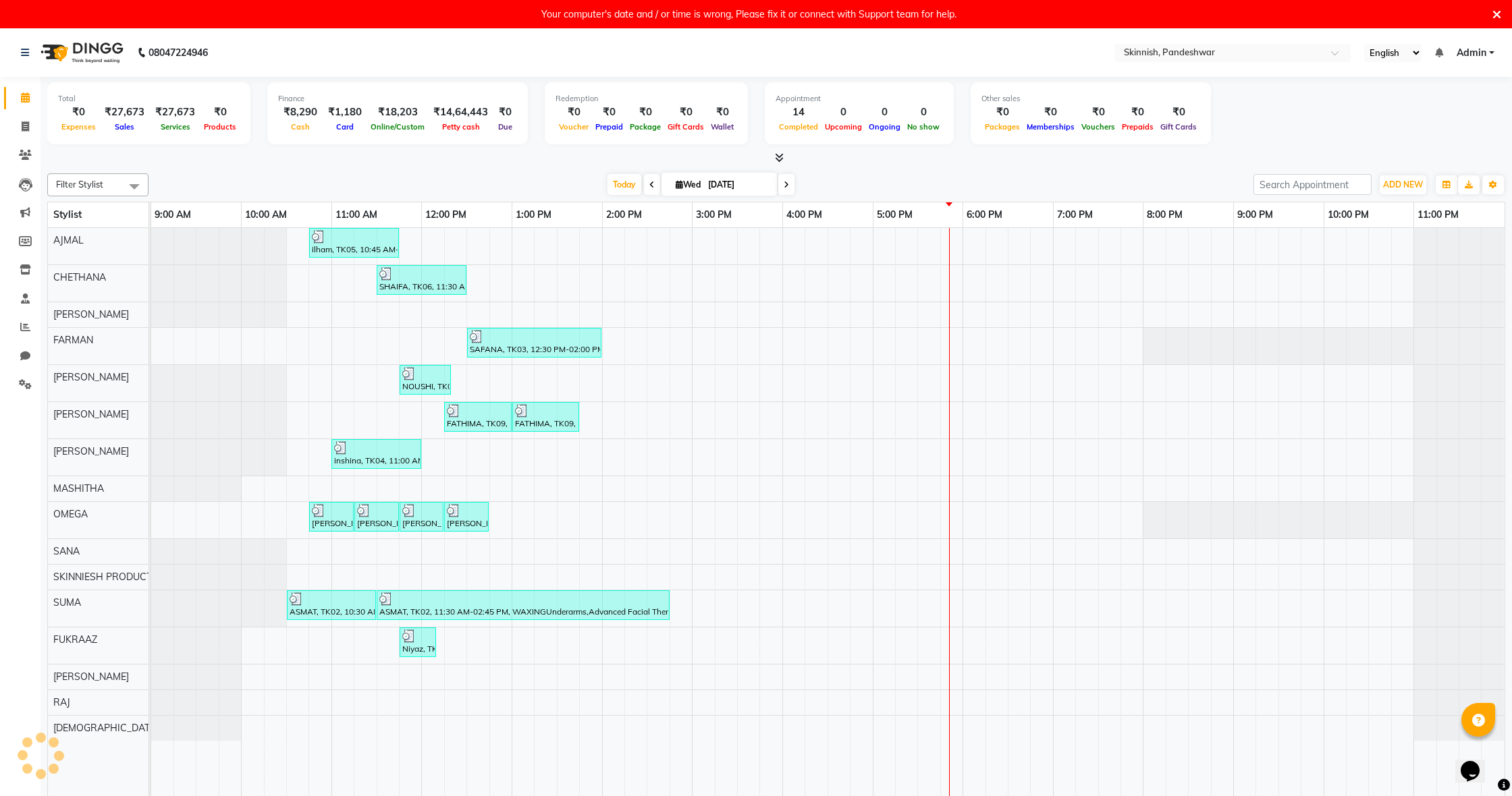
click at [537, 276] on div "ilham, TK05, 10:45 AM-11:45 AM, anti [MEDICAL_DATA] SHAIFA, TK06, 11:30 AM-12:3…" at bounding box center [828, 520] width 1353 height 584
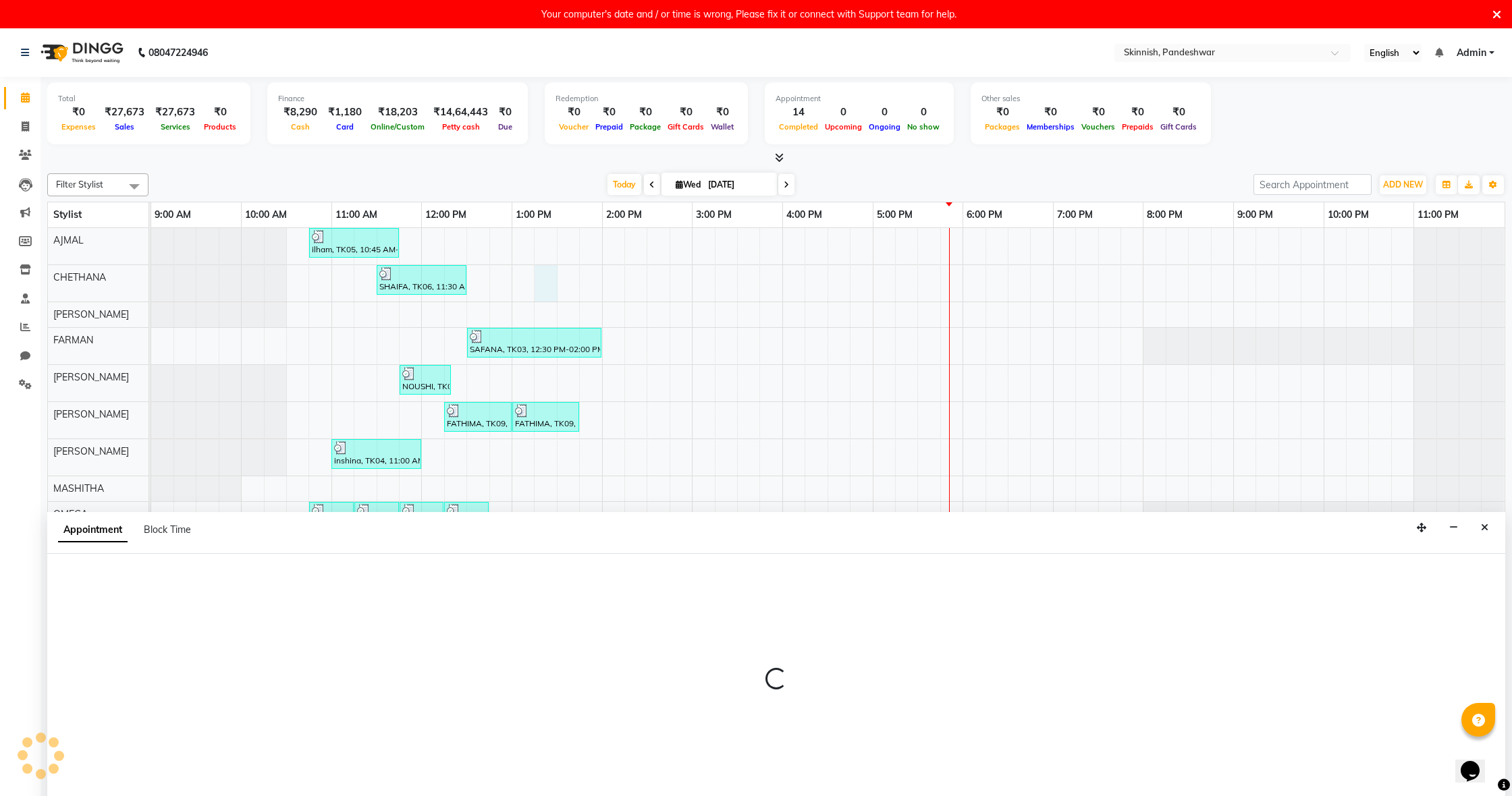
scroll to position [29, 0]
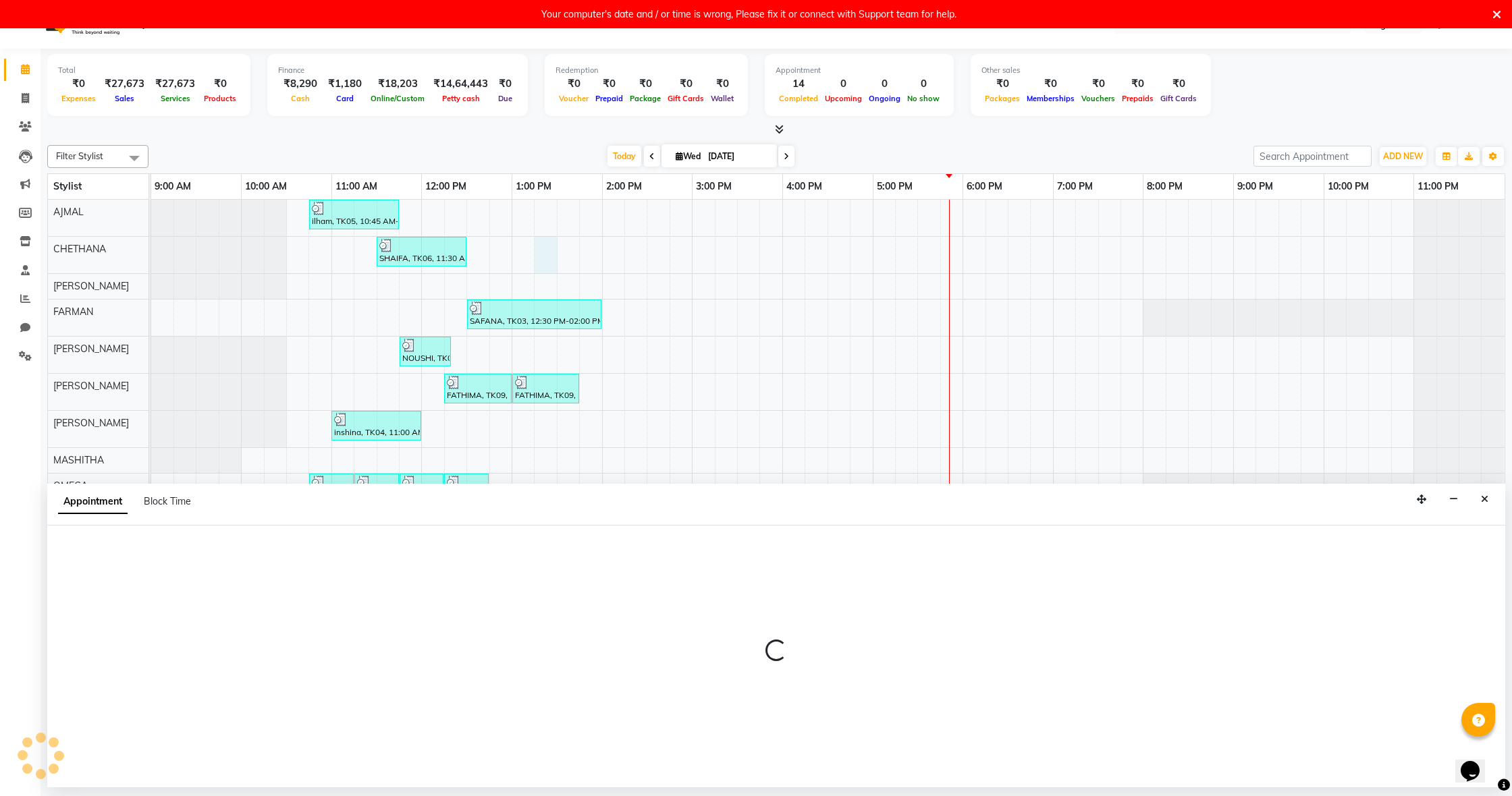
select select "795"
select select "tentative"
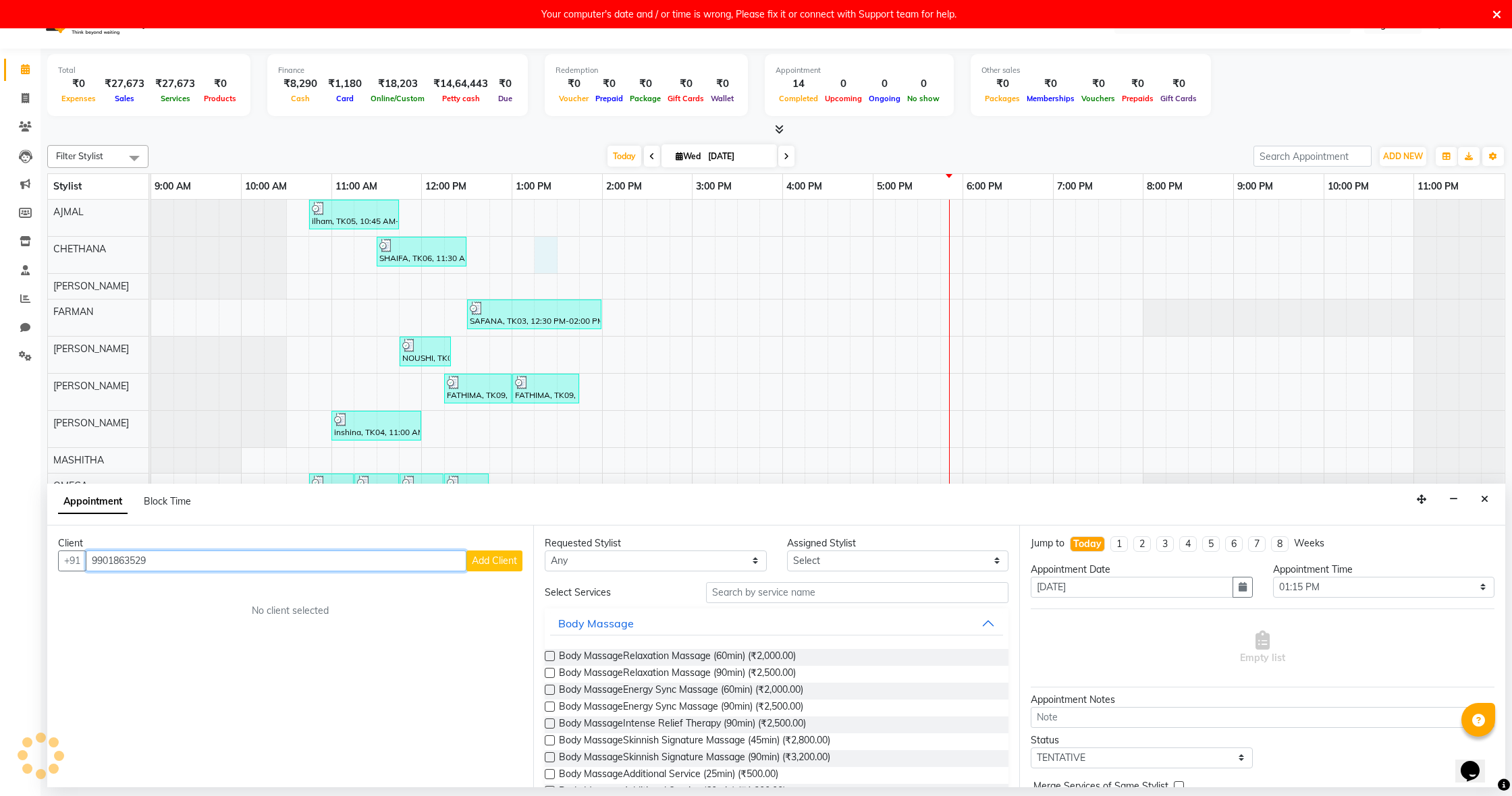
type input "9901863529"
click at [499, 563] on span "Add Client" at bounding box center [494, 560] width 46 height 12
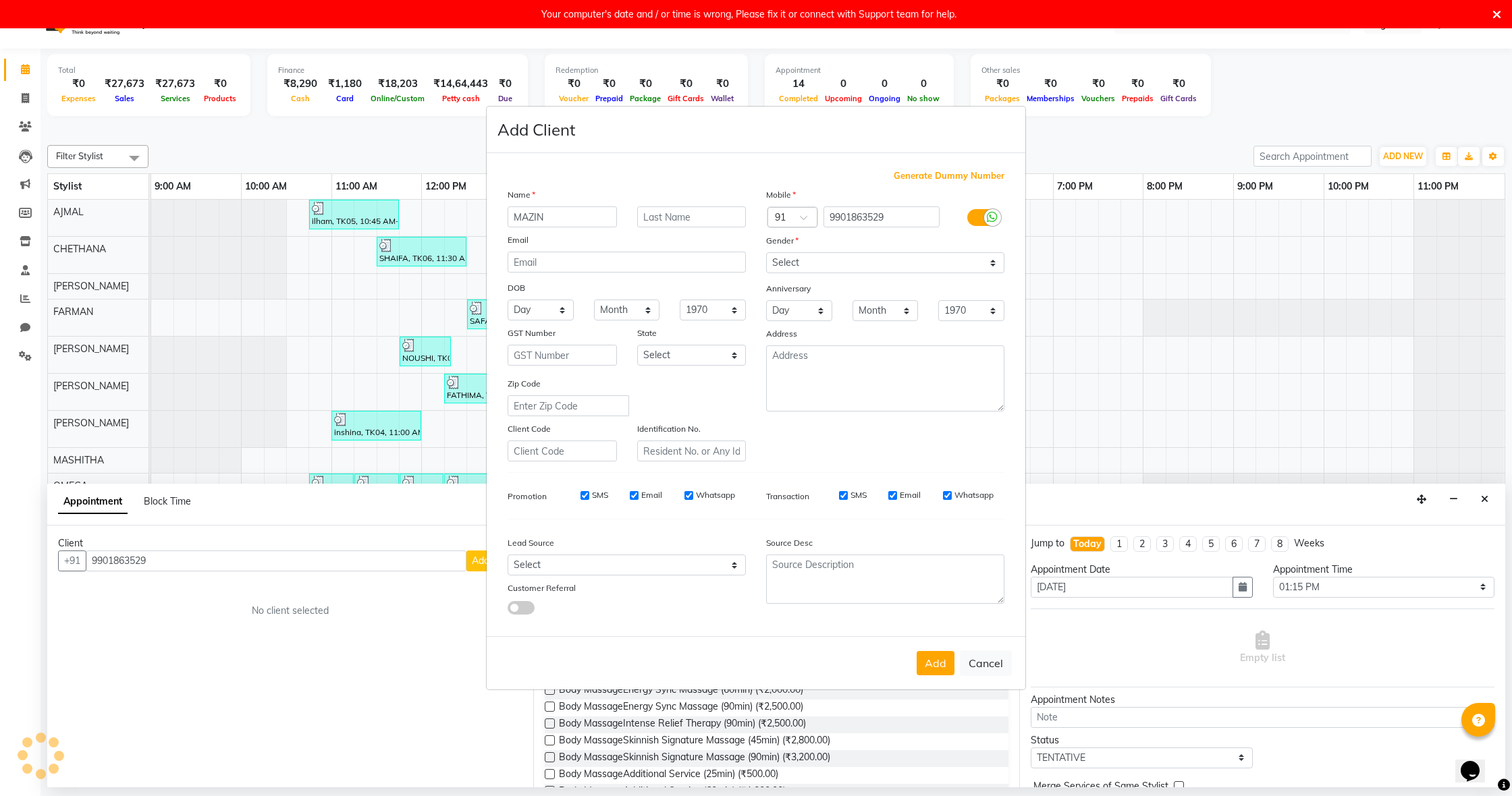
type input "MAZIN"
select select "[DEMOGRAPHIC_DATA]"
click at [943, 666] on button "Add" at bounding box center [935, 663] width 37 height 24
select select
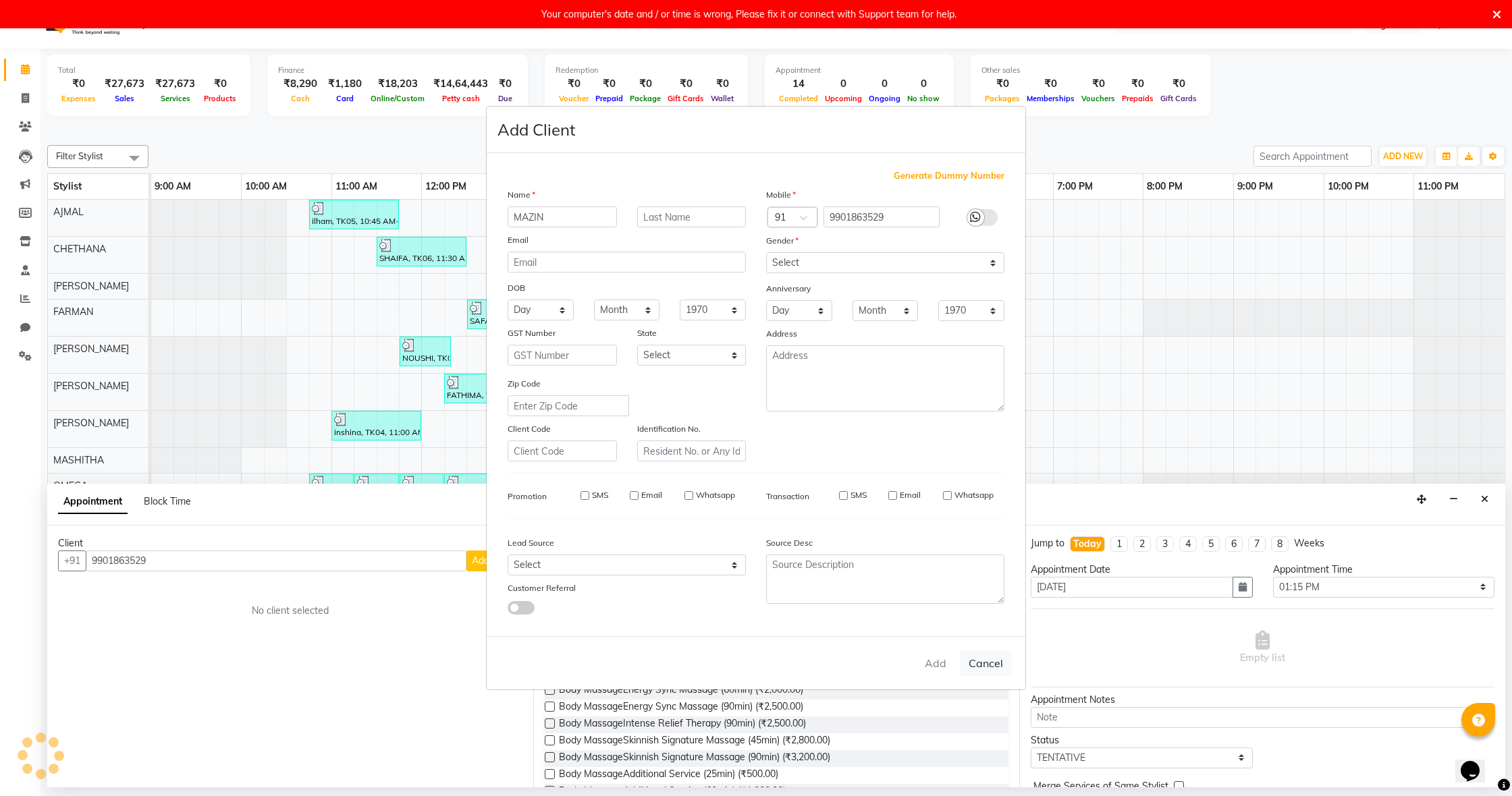
select select
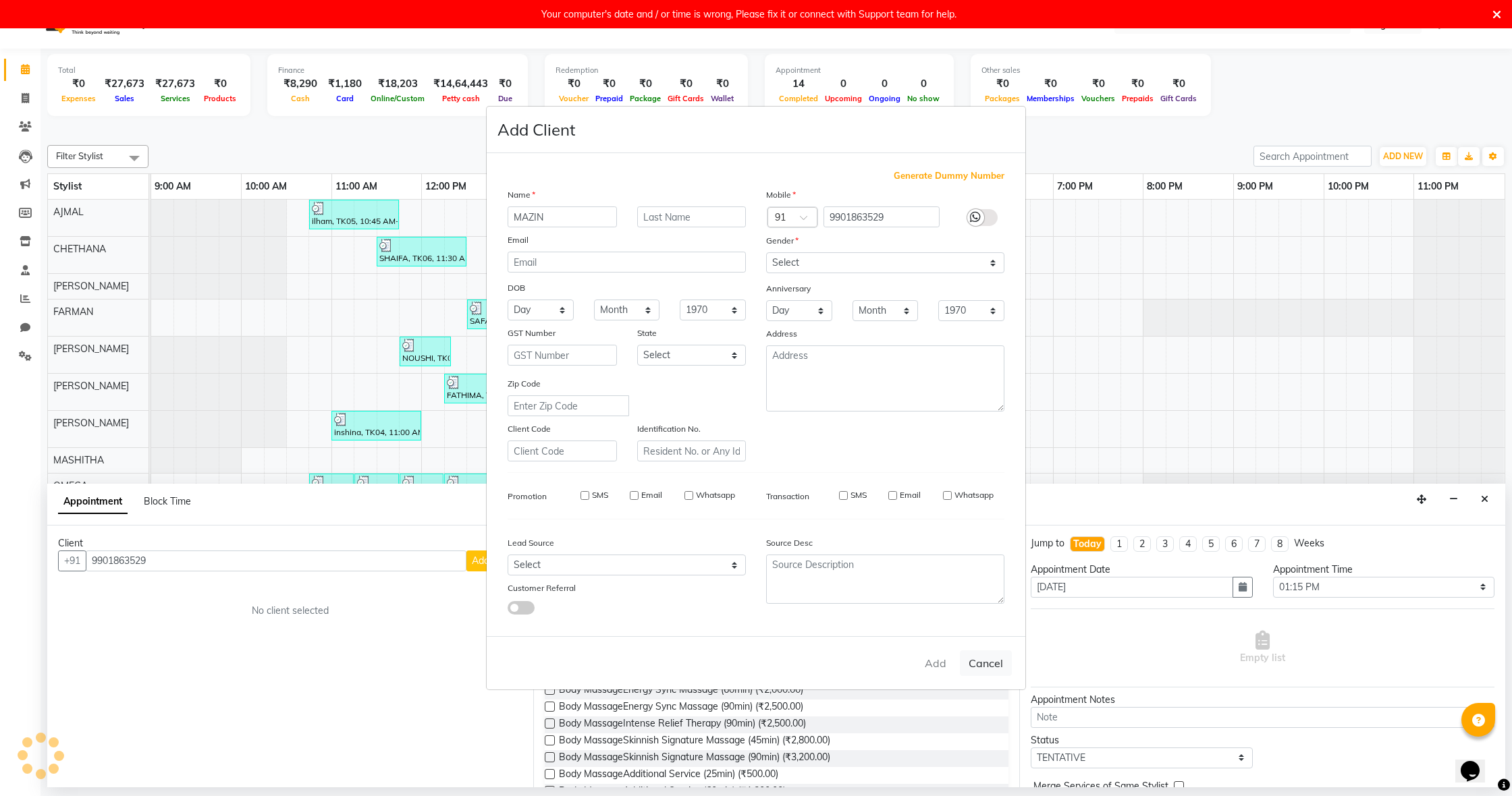
checkbox input "false"
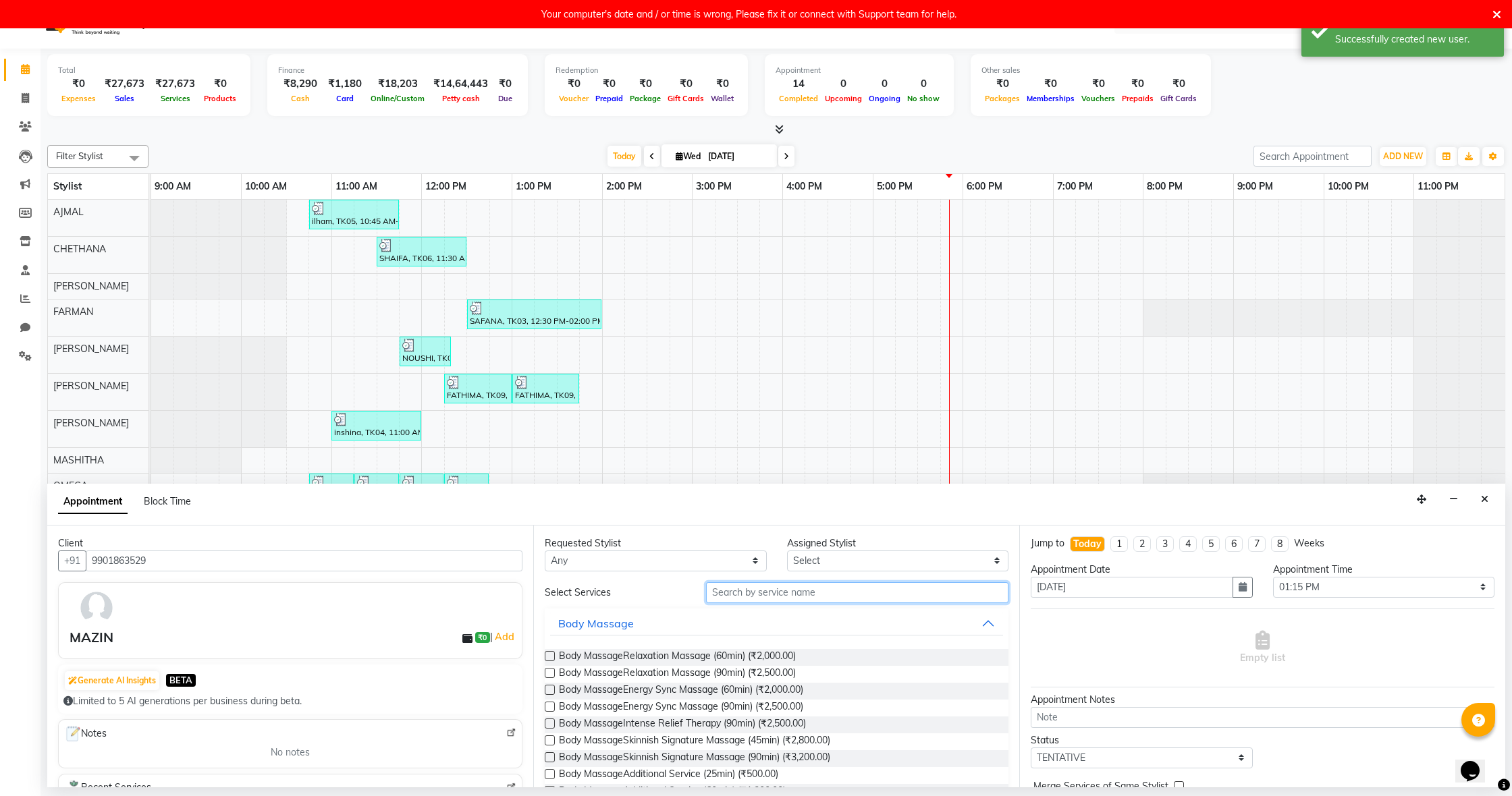
click at [827, 593] on input "text" at bounding box center [857, 593] width 303 height 21
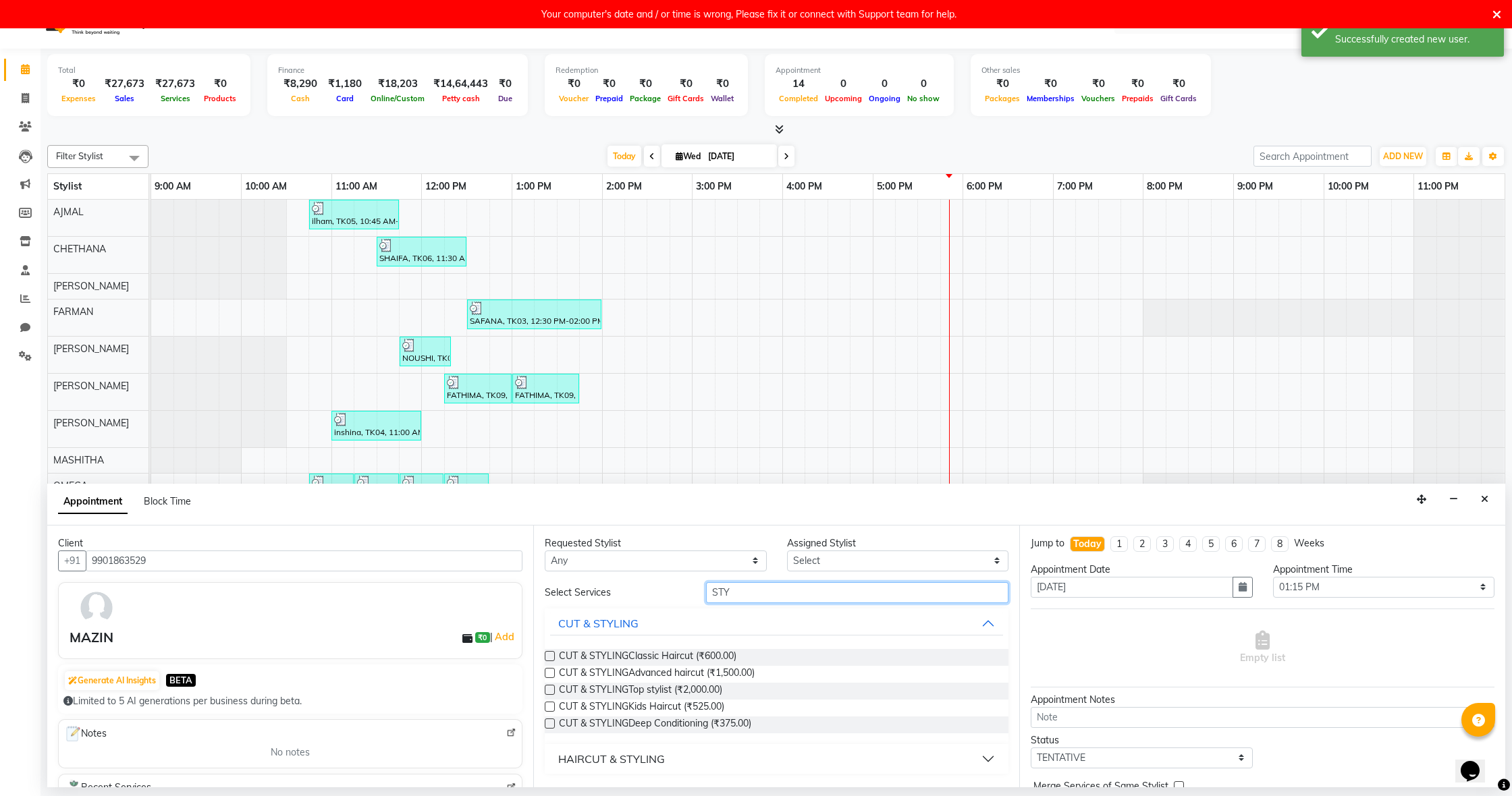
type input "STY"
click at [552, 653] on label at bounding box center [550, 656] width 10 height 10
click at [552, 653] on input "checkbox" at bounding box center [549, 657] width 9 height 9
click at [552, 653] on label at bounding box center [550, 656] width 10 height 10
click at [552, 653] on input "checkbox" at bounding box center [549, 657] width 9 height 9
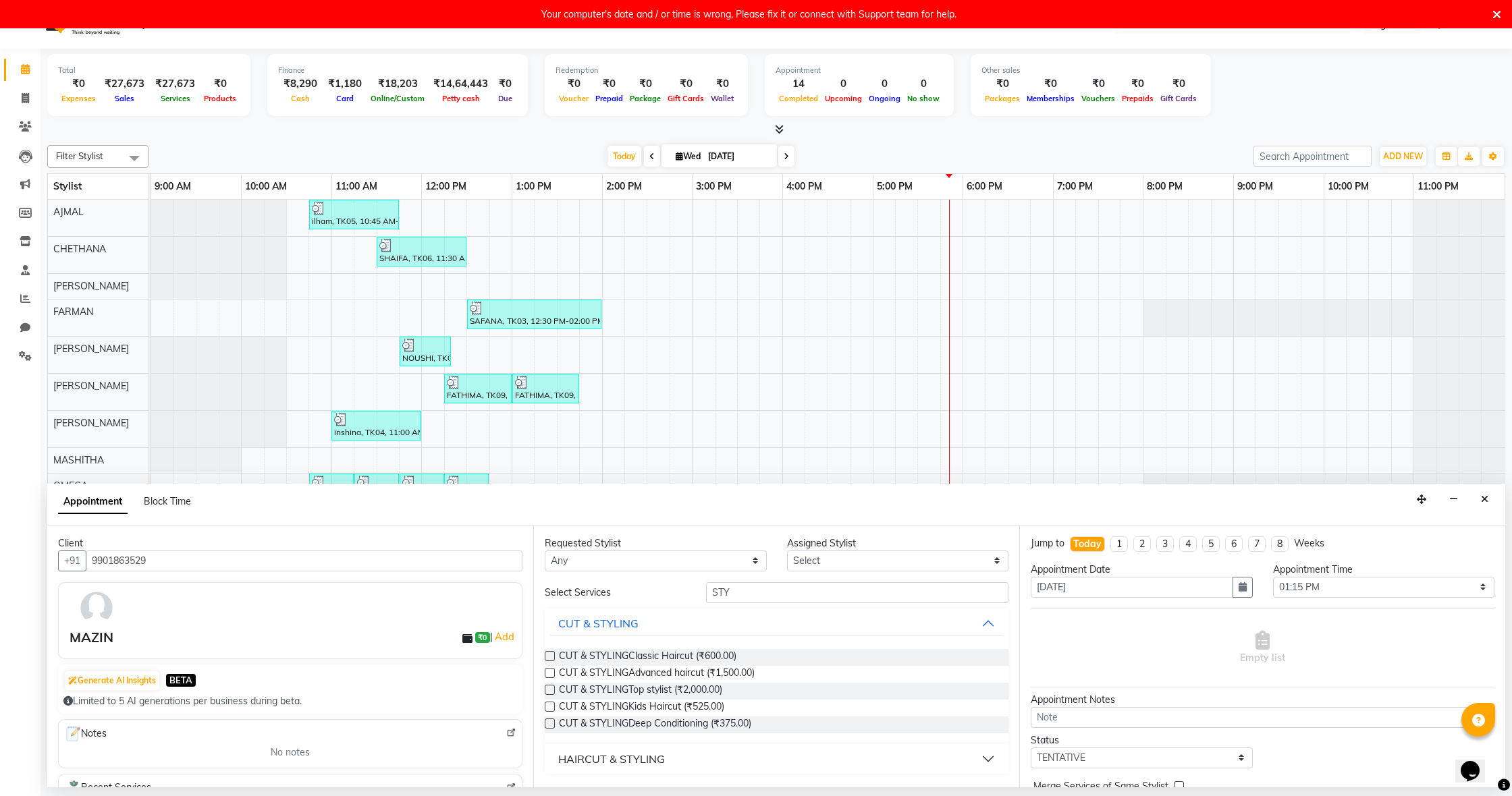
click at [550, 656] on label at bounding box center [550, 656] width 10 height 10
click at [550, 656] on input "checkbox" at bounding box center [549, 657] width 9 height 9
click at [552, 654] on label at bounding box center [550, 656] width 10 height 10
click at [552, 654] on input "checkbox" at bounding box center [549, 657] width 9 height 9
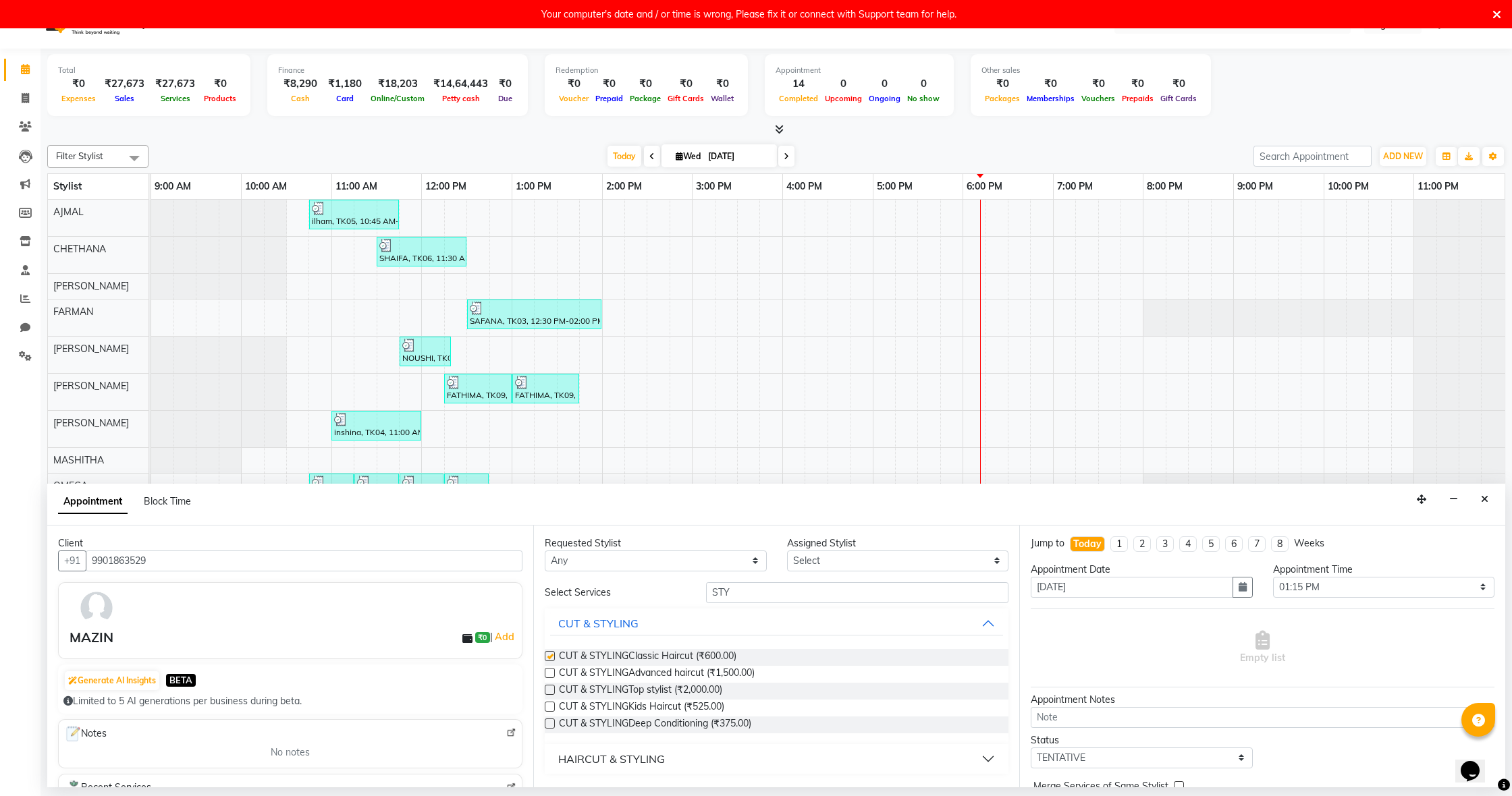
checkbox input "false"
